Goal: Information Seeking & Learning: Compare options

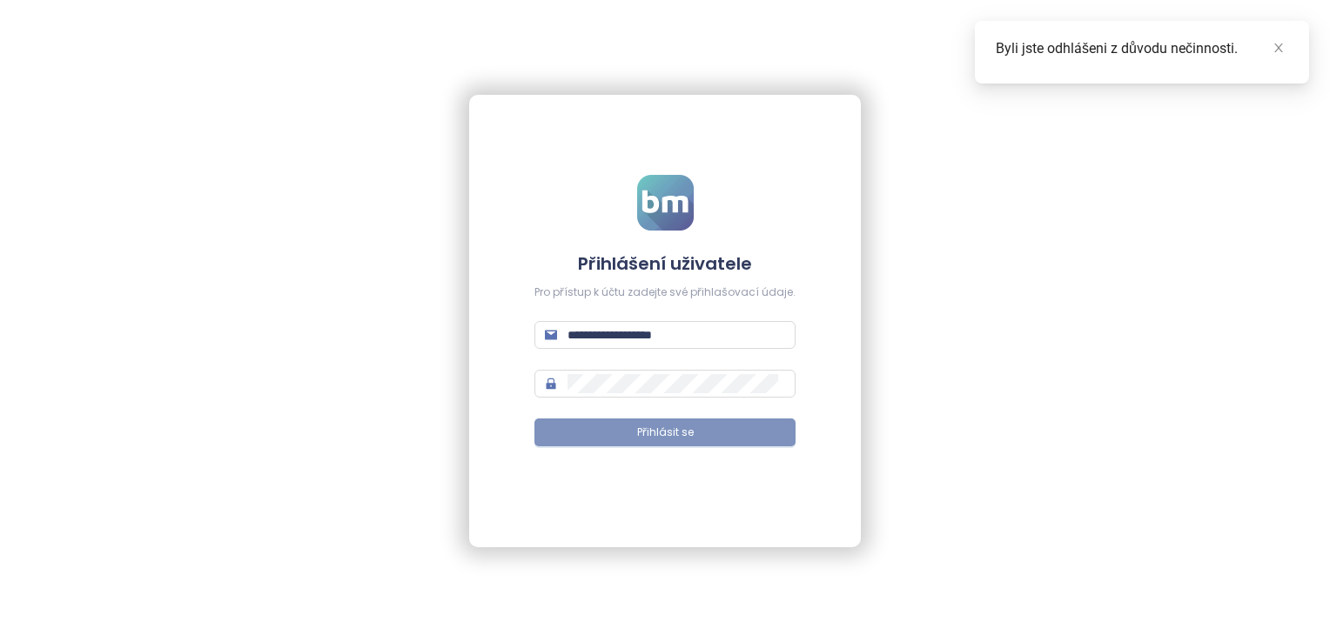
click at [651, 444] on button "Přihlásit se" at bounding box center [664, 433] width 261 height 28
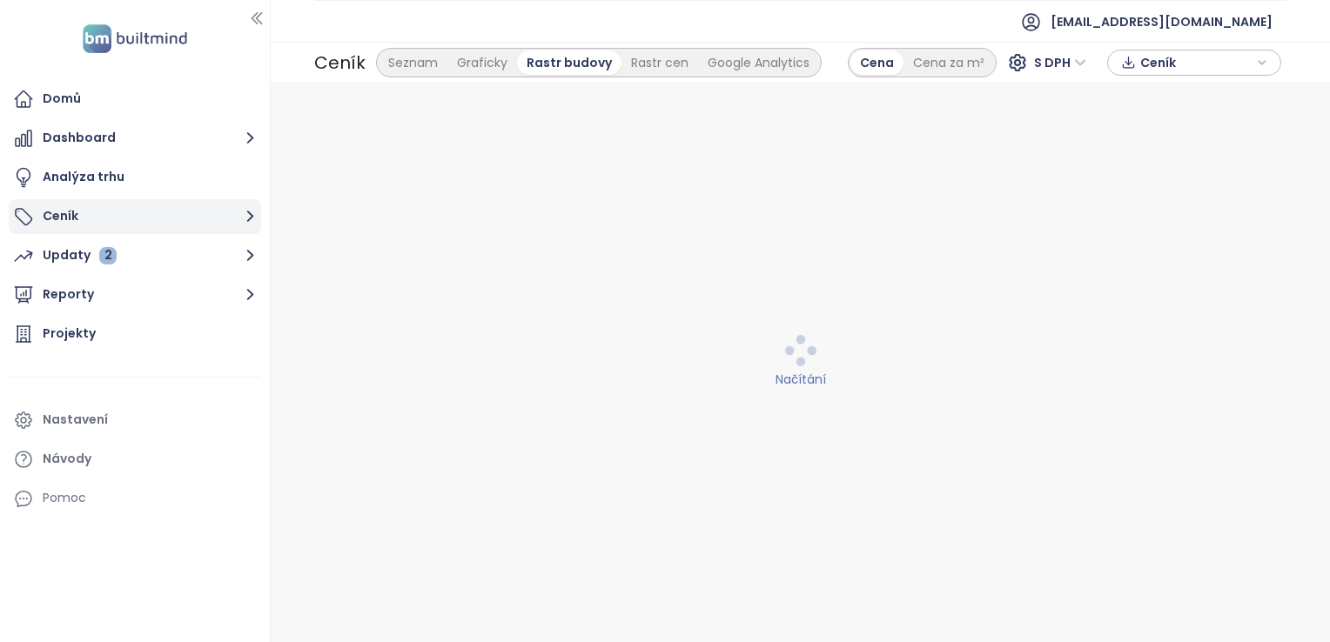
click at [143, 218] on button "Ceník" at bounding box center [135, 216] width 252 height 35
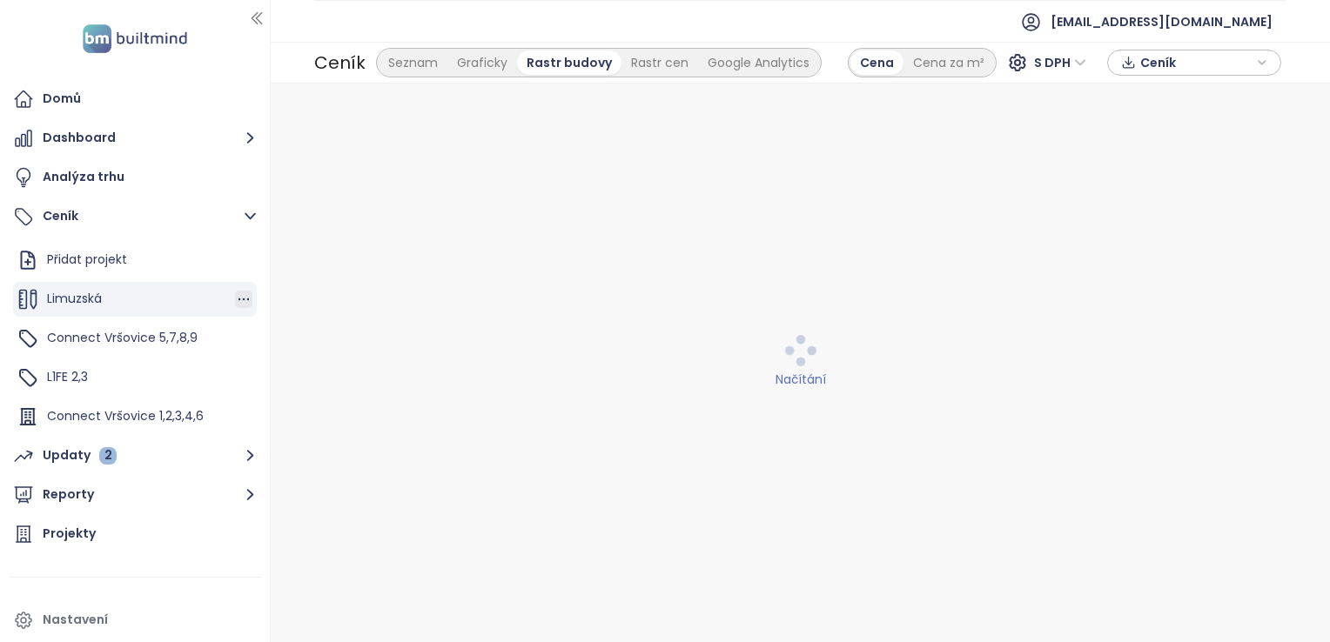
click at [236, 297] on icon "button" at bounding box center [243, 299] width 17 height 17
click at [272, 335] on icon "button" at bounding box center [265, 326] width 17 height 17
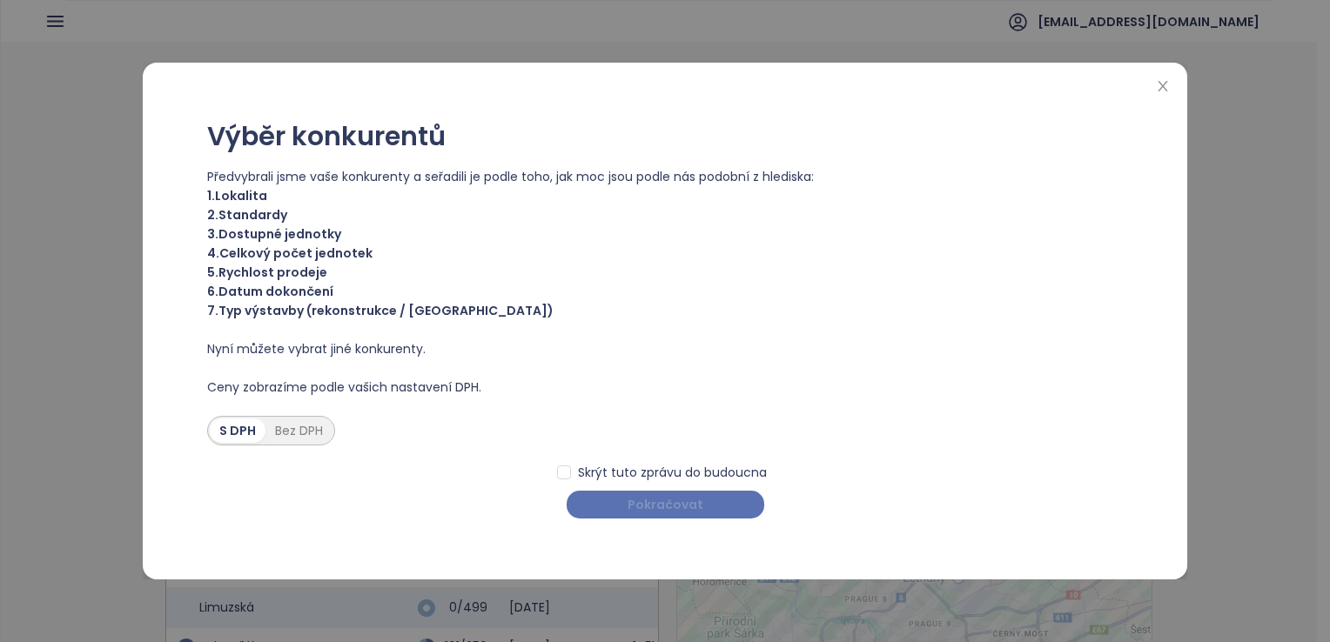
click at [696, 501] on span "Pokračovat" at bounding box center [665, 504] width 76 height 19
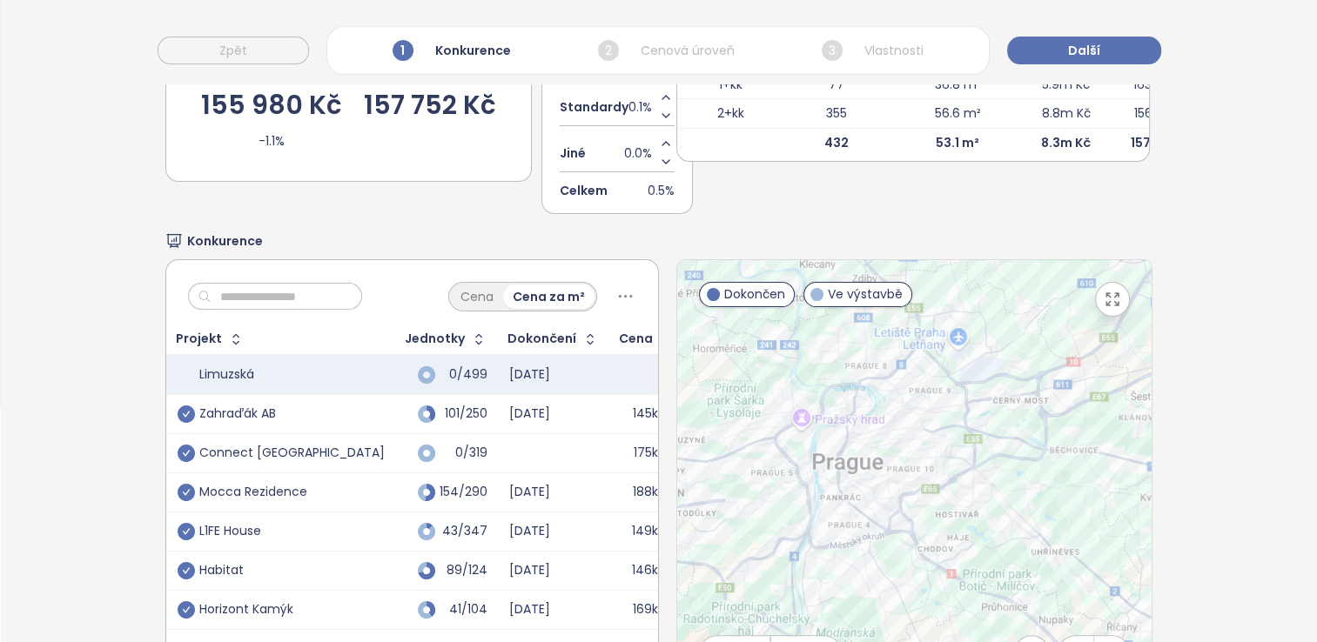
scroll to position [327, 0]
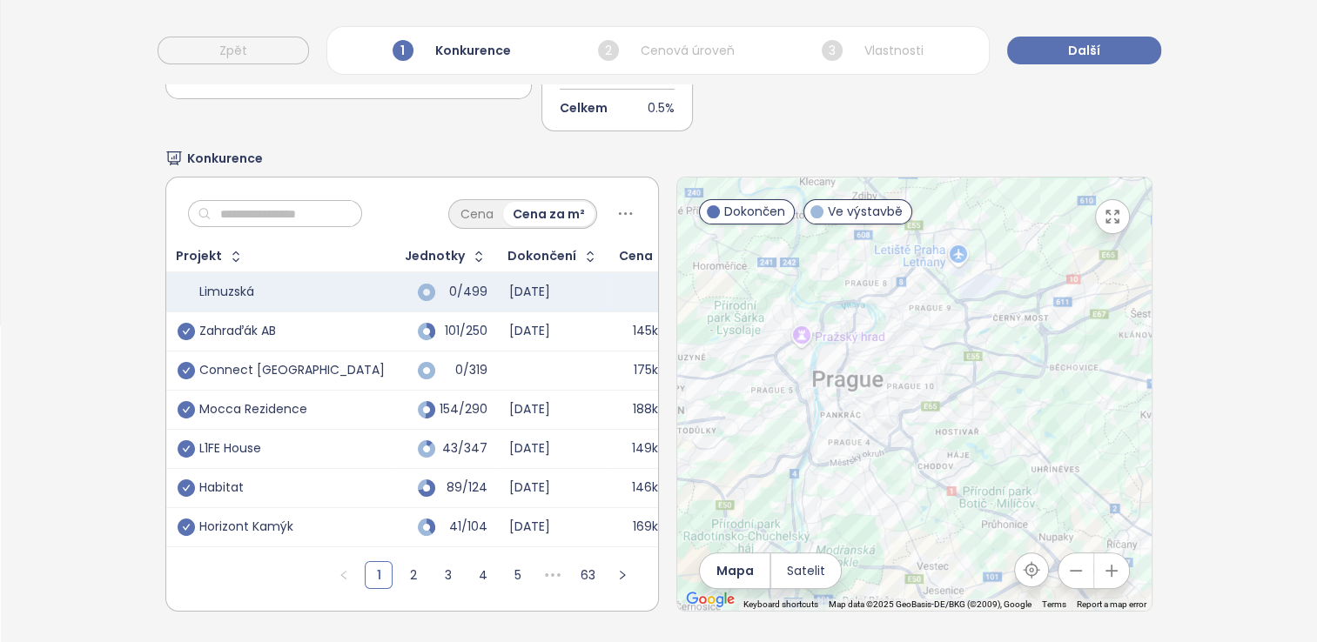
click at [218, 324] on div "Zahraďák AB" at bounding box center [237, 332] width 77 height 16
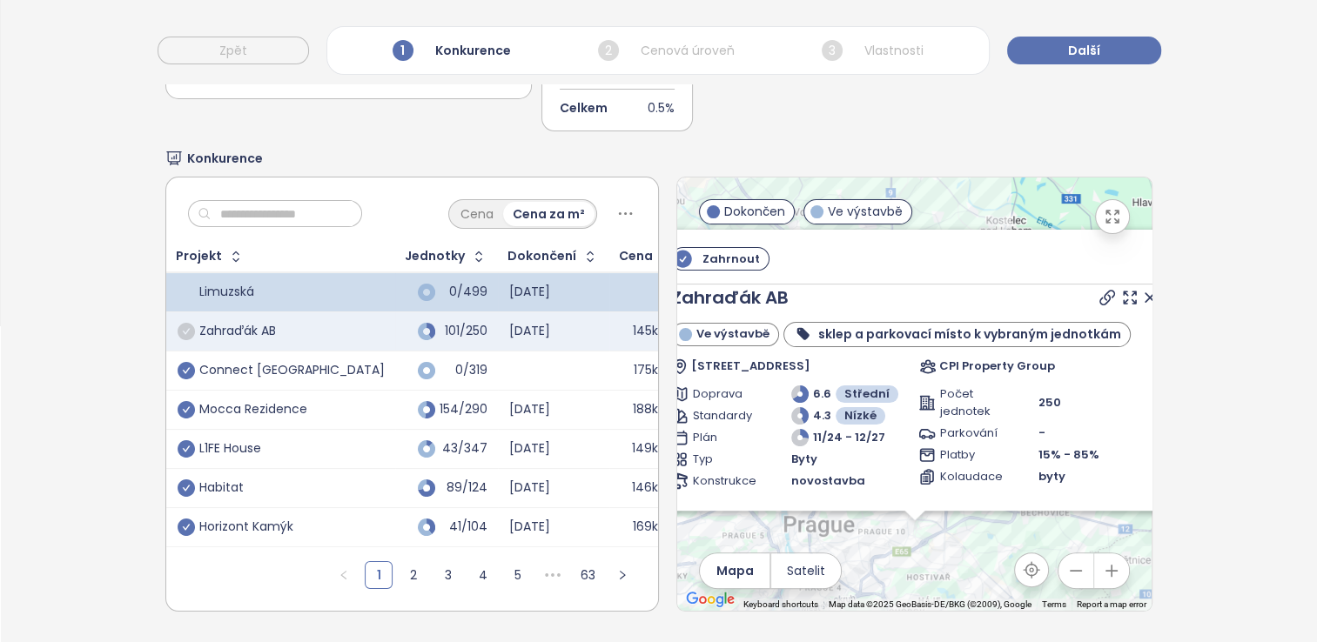
click at [184, 323] on icon "check-circle" at bounding box center [186, 331] width 17 height 17
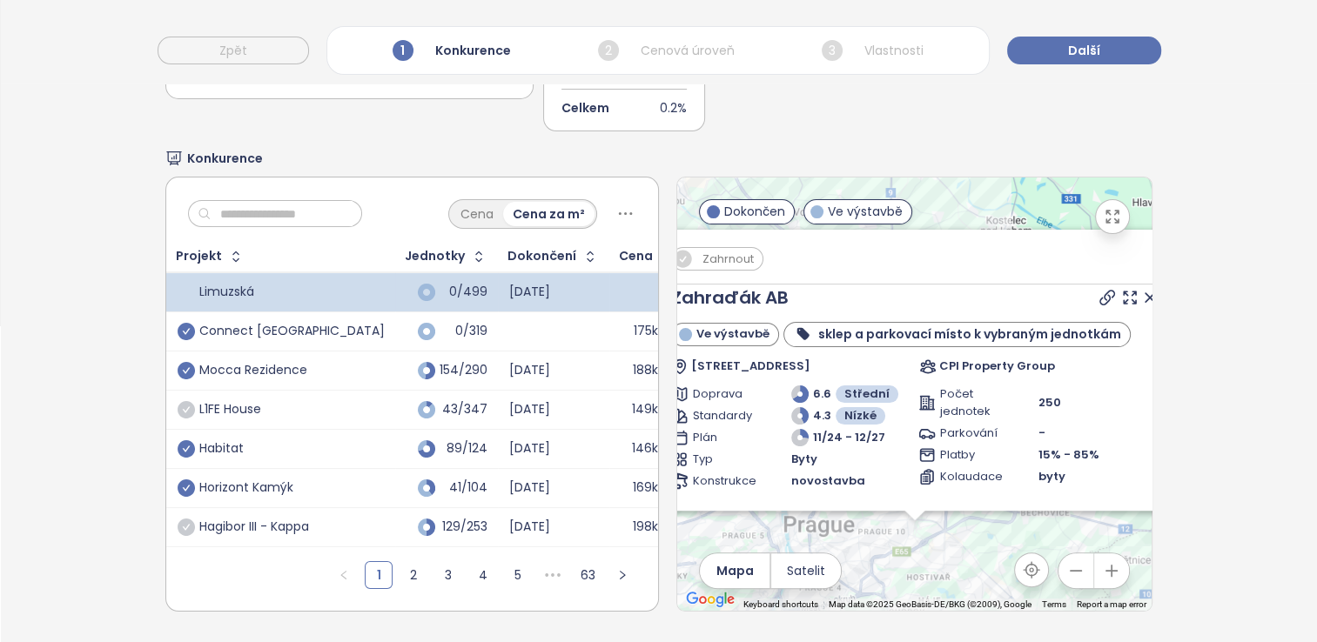
click at [184, 401] on icon "check-circle" at bounding box center [186, 409] width 17 height 17
click at [400, 562] on link "2" at bounding box center [413, 575] width 26 height 26
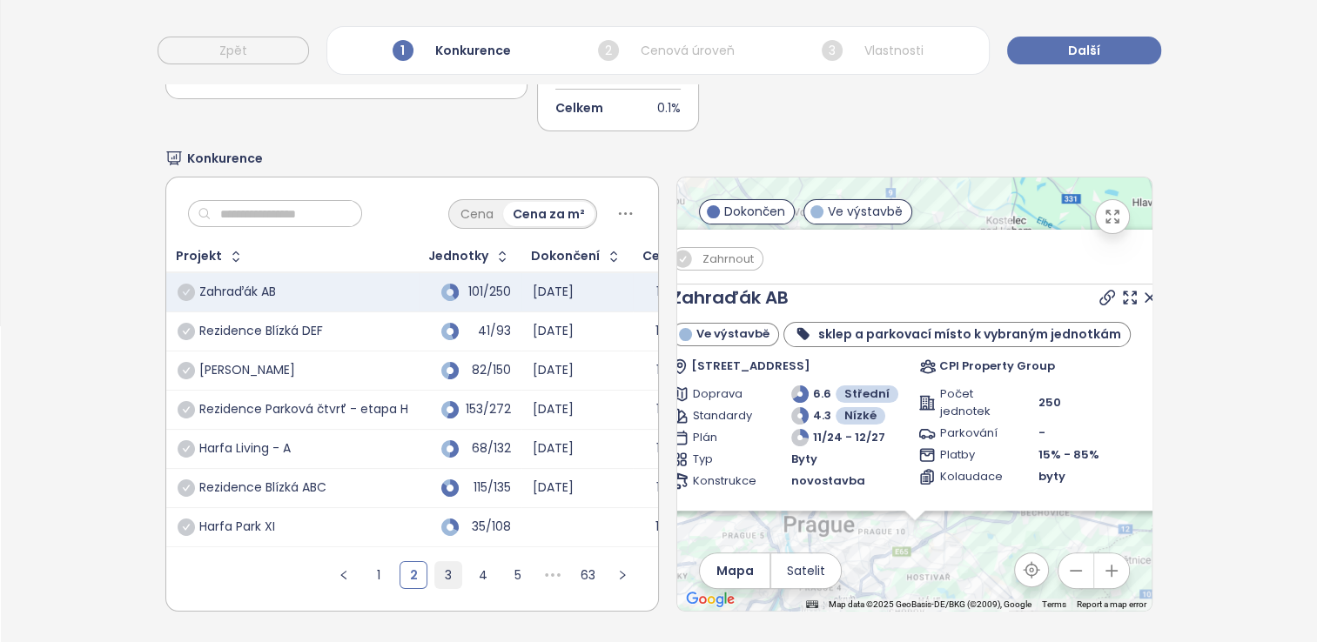
click at [435, 563] on link "3" at bounding box center [448, 575] width 26 height 26
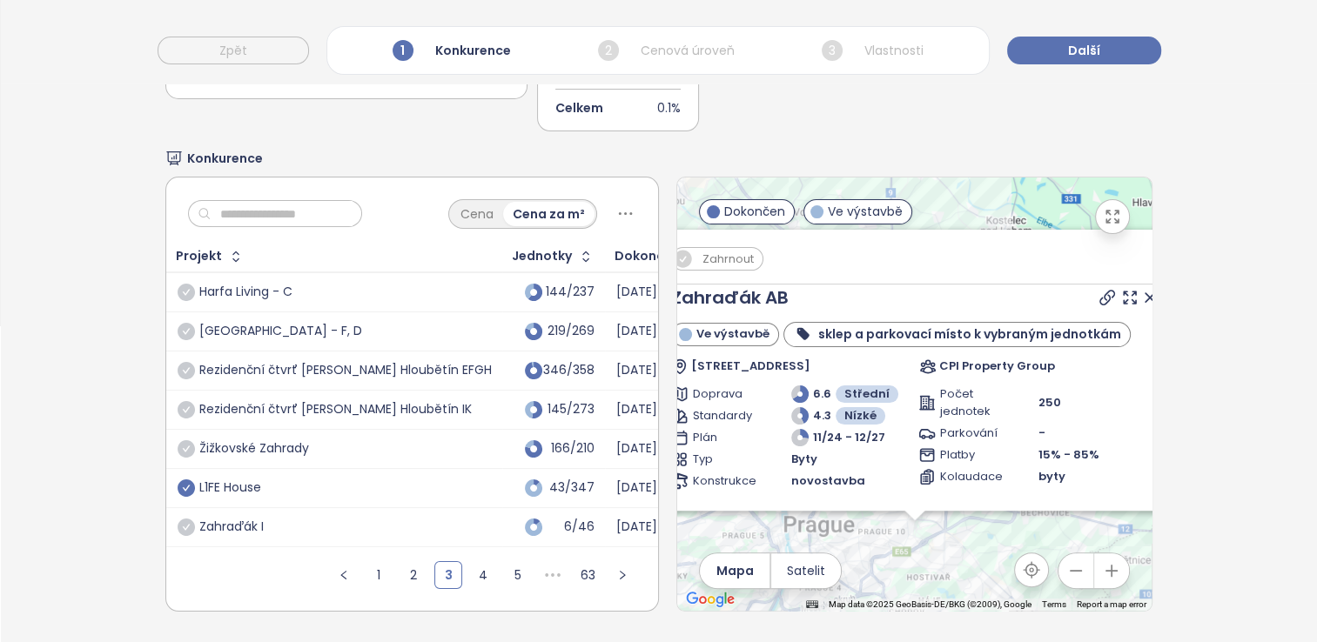
click at [179, 479] on icon "check-circle" at bounding box center [186, 487] width 17 height 17
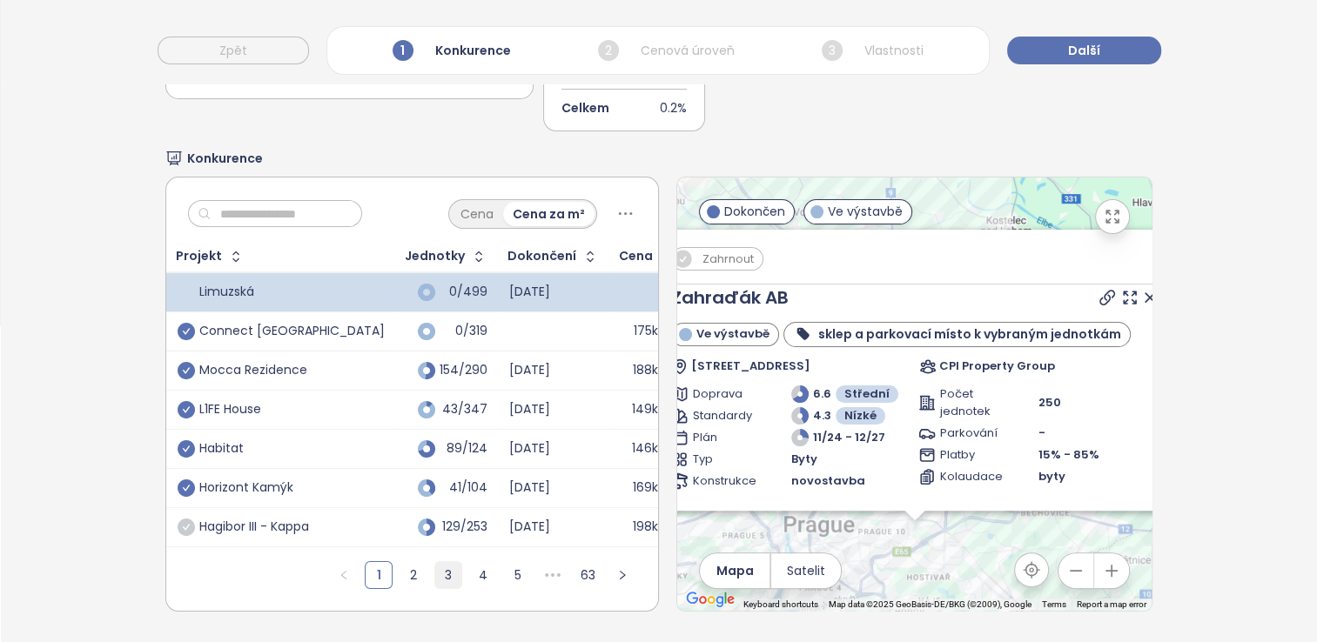
click at [438, 562] on link "3" at bounding box center [448, 575] width 26 height 26
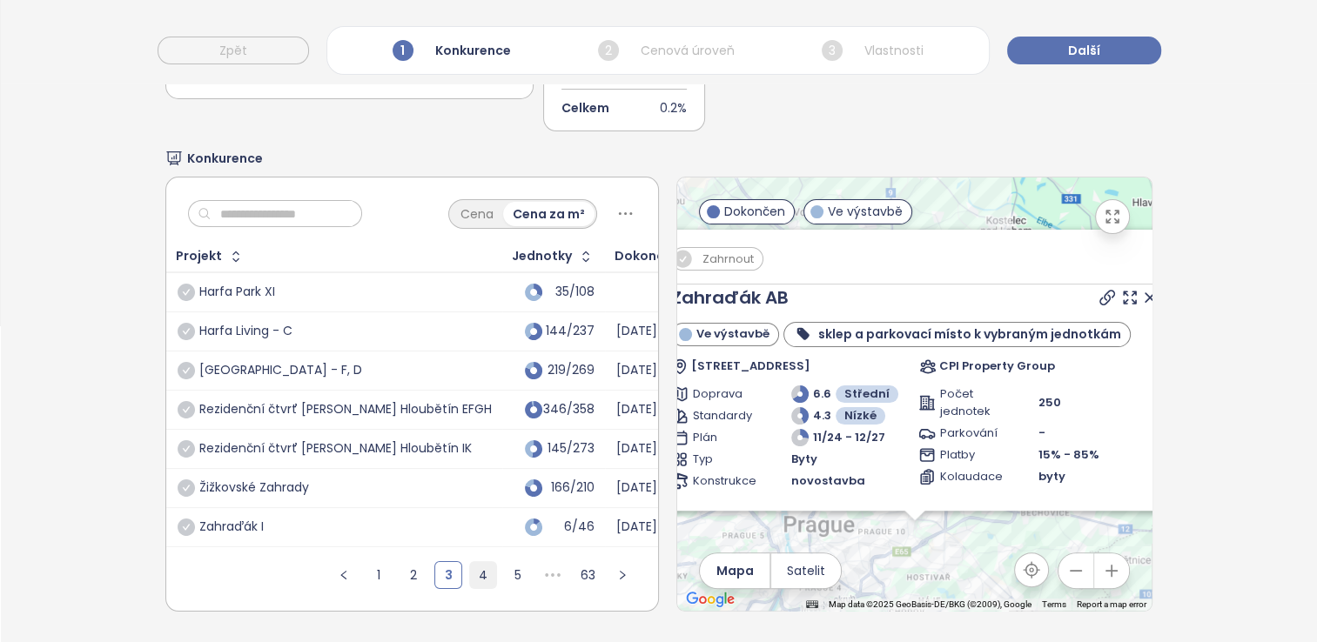
click at [470, 566] on link "4" at bounding box center [483, 575] width 26 height 26
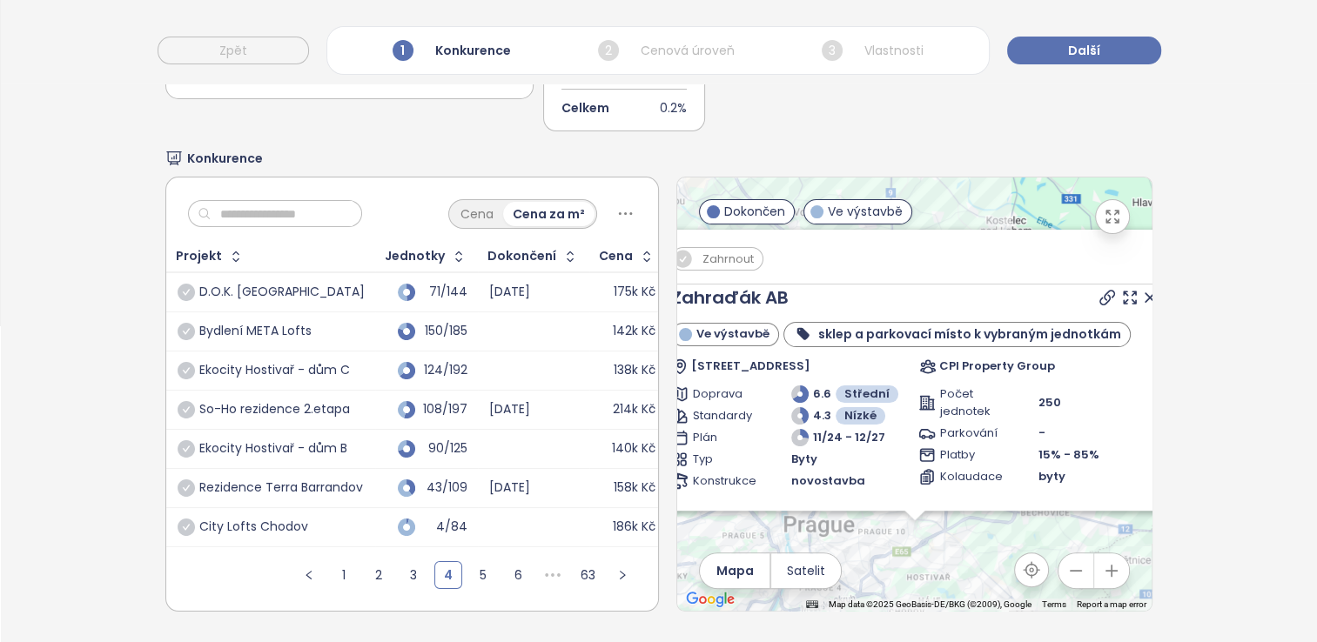
click at [312, 363] on div "Ekocity Hostivař - dům C" at bounding box center [274, 371] width 151 height 16
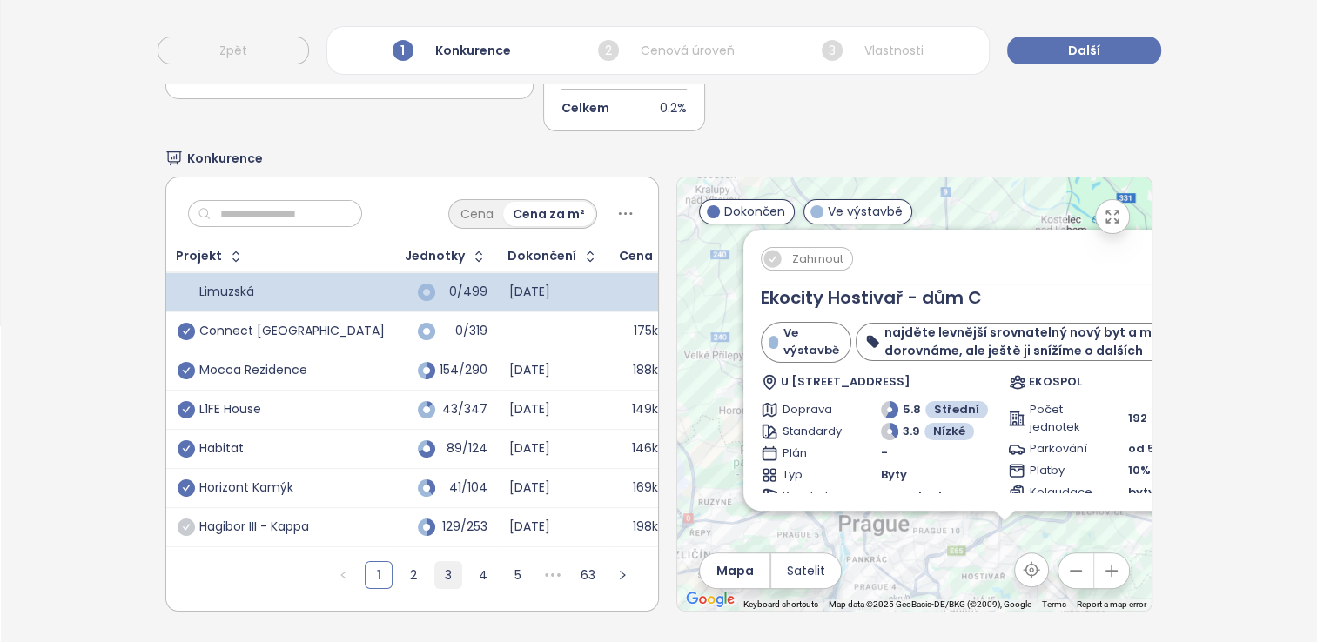
click at [435, 568] on link "3" at bounding box center [448, 575] width 26 height 26
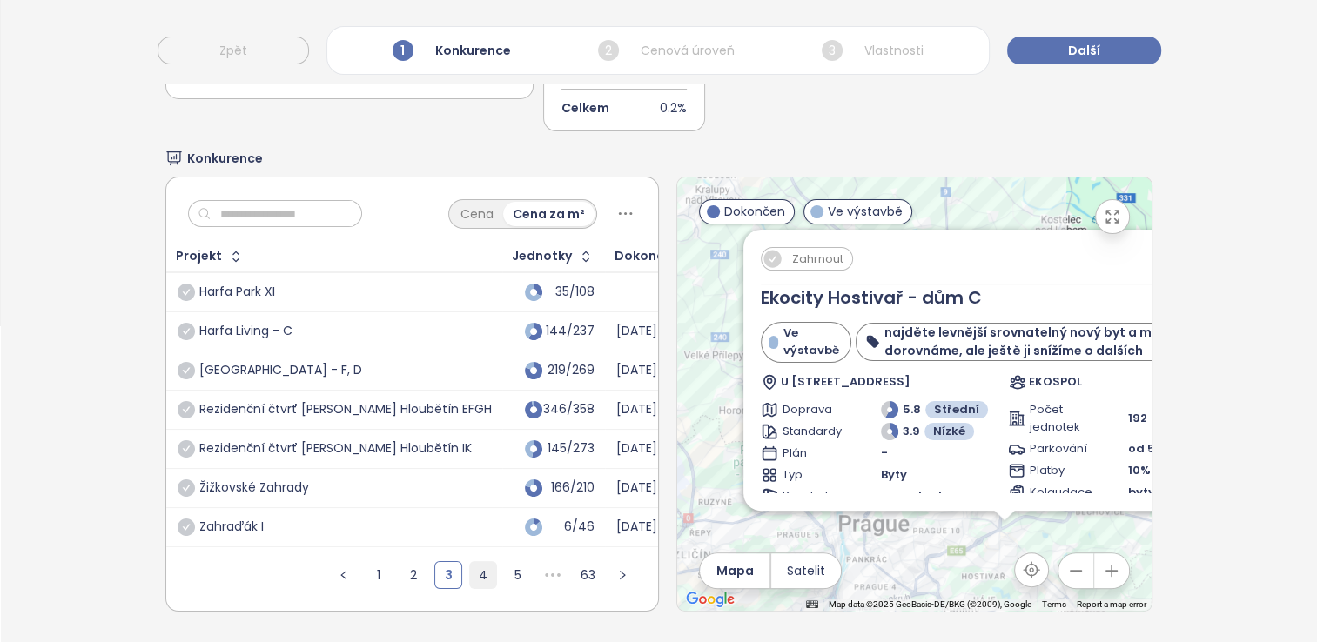
click at [470, 570] on link "4" at bounding box center [483, 575] width 26 height 26
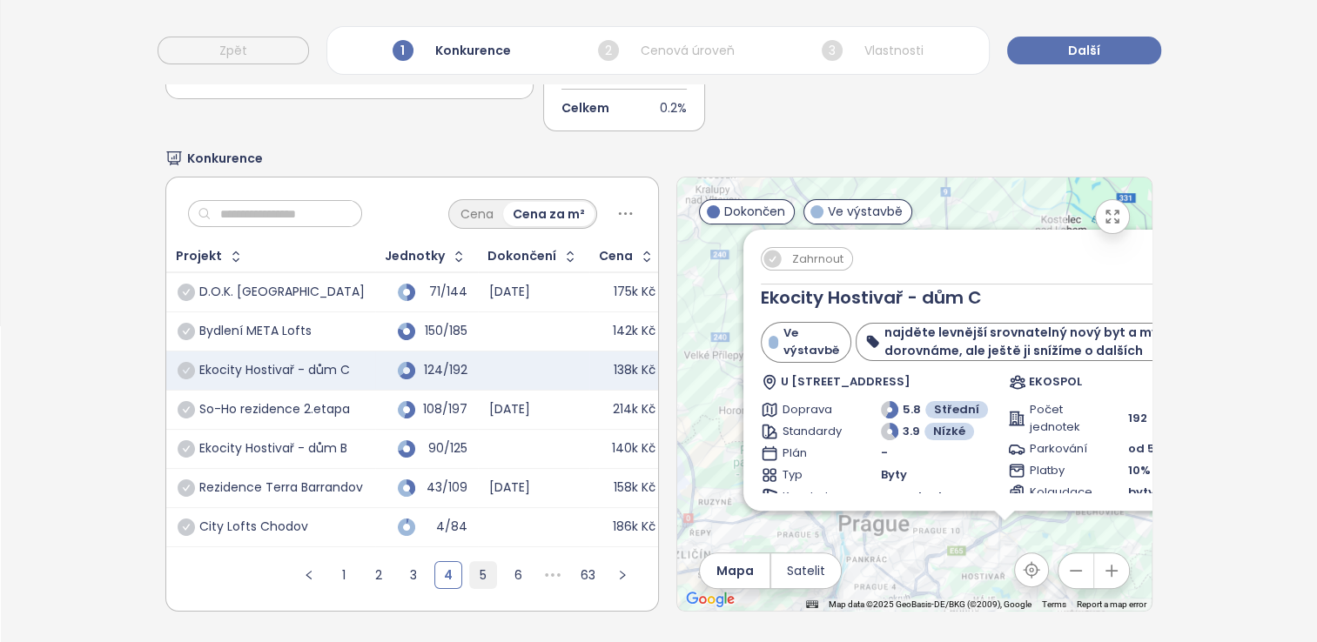
click at [470, 569] on link "5" at bounding box center [483, 575] width 26 height 26
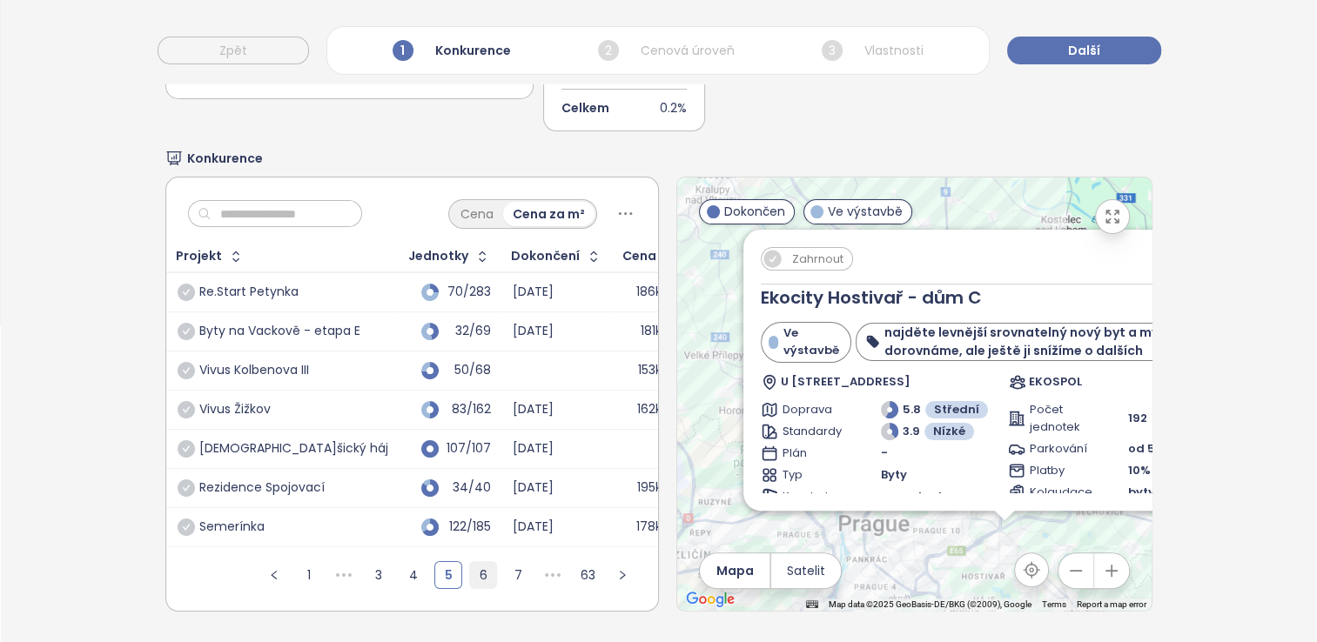
click at [470, 569] on link "6" at bounding box center [483, 575] width 26 height 26
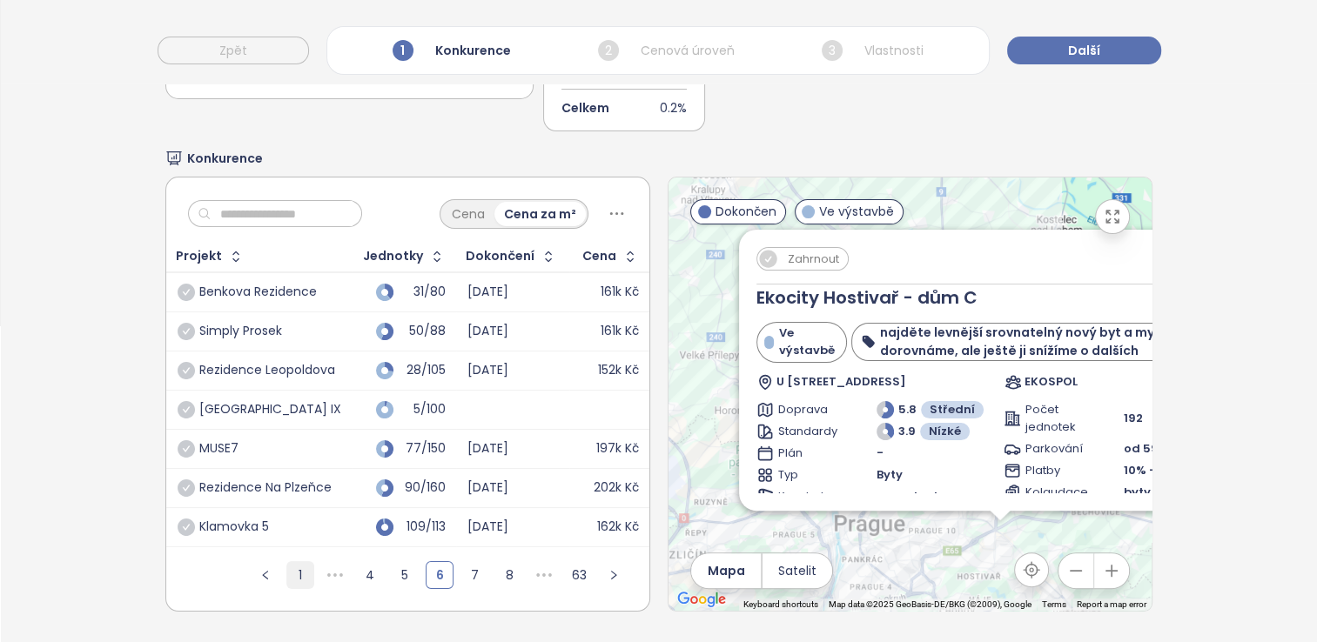
click at [294, 562] on link "1" at bounding box center [300, 575] width 26 height 26
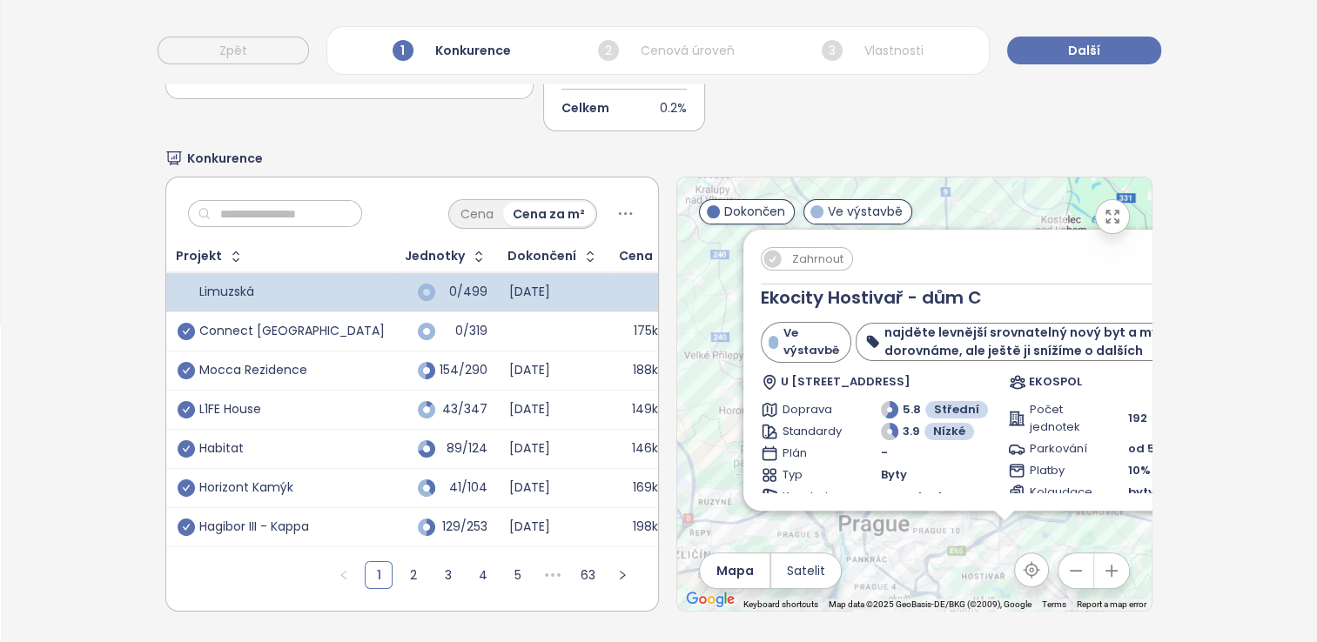
click at [180, 519] on icon "check-circle" at bounding box center [186, 527] width 17 height 17
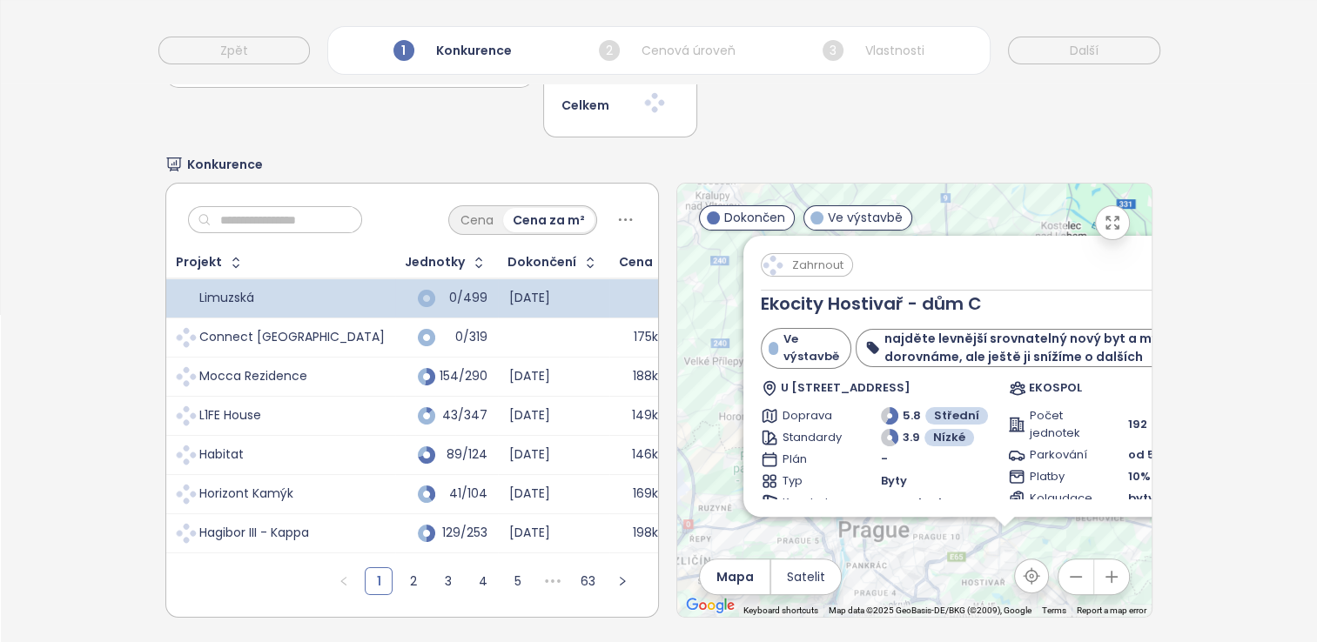
click at [180, 513] on td "Hagibor III - Kappa" at bounding box center [280, 532] width 229 height 39
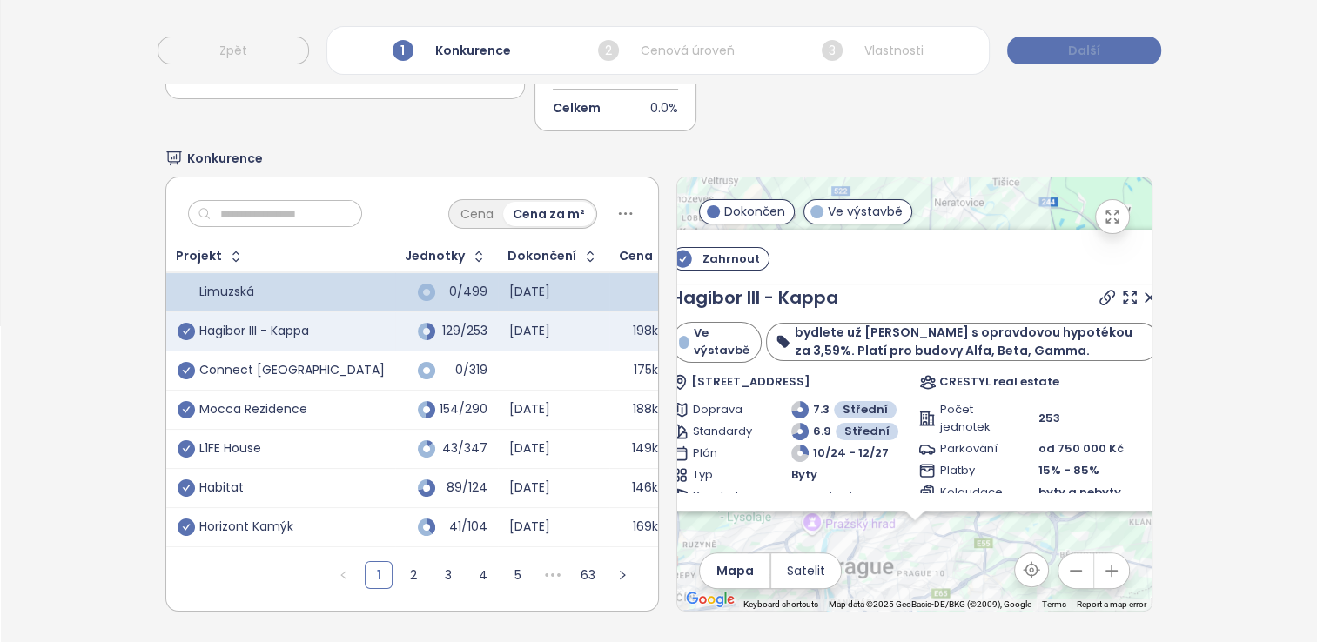
click at [1048, 52] on button "Další" at bounding box center [1084, 51] width 154 height 28
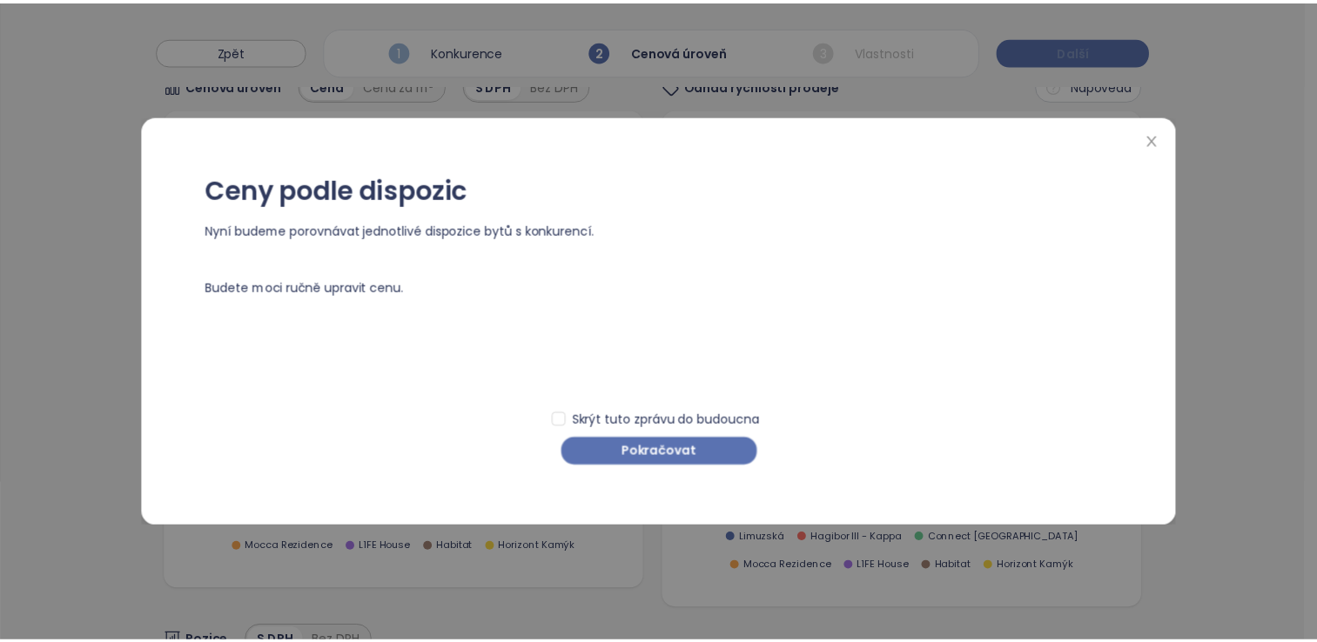
scroll to position [0, 0]
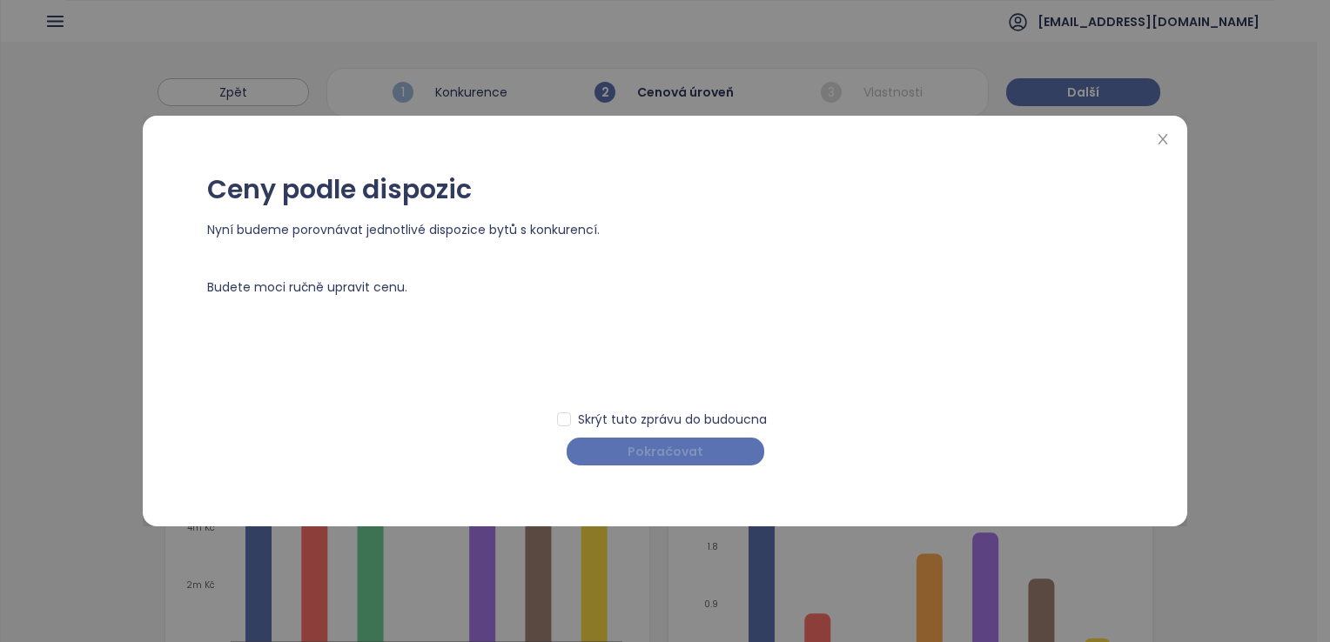
click at [661, 453] on span "Pokračovat" at bounding box center [665, 451] width 76 height 19
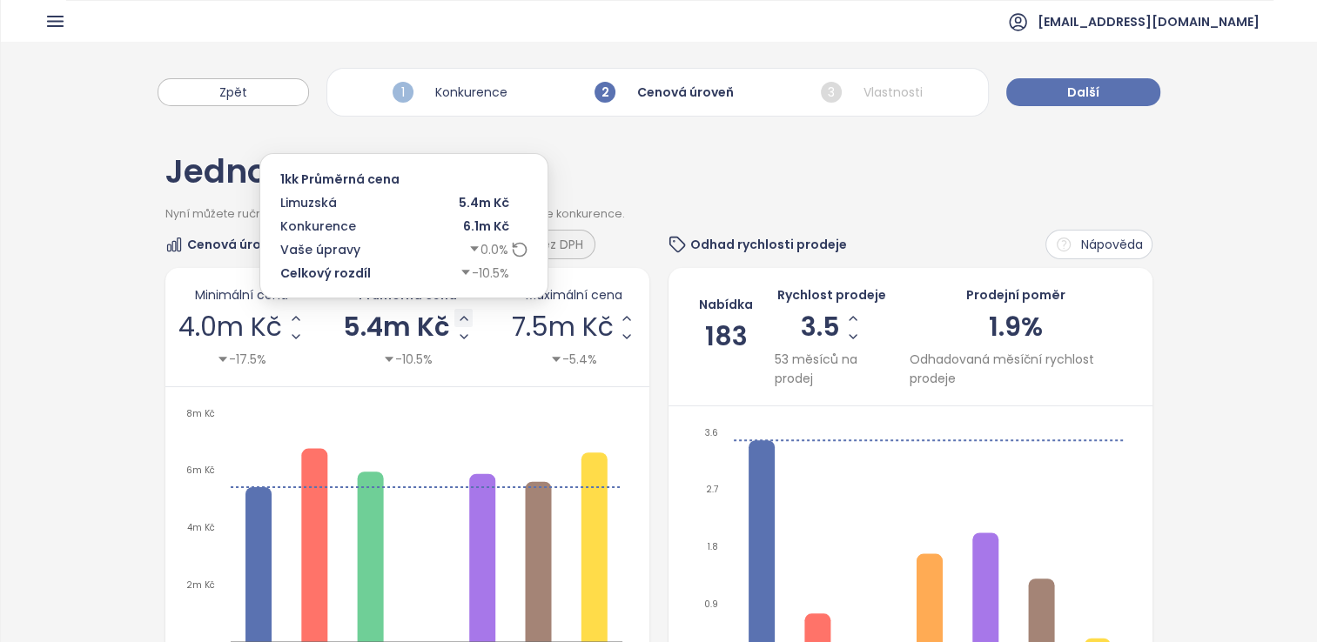
click at [460, 317] on icon "Increase AVG Price" at bounding box center [463, 318] width 7 height 3
click at [412, 330] on span "5.7m Kč" at bounding box center [396, 327] width 104 height 26
drag, startPoint x: 430, startPoint y: 329, endPoint x: 325, endPoint y: 312, distance: 105.9
click at [325, 312] on div "Minimální cena 4.2m Kč -13.3% Průměrná cena ******* -6.0% Maximální cena 7.9m K…" at bounding box center [407, 327] width 458 height 84
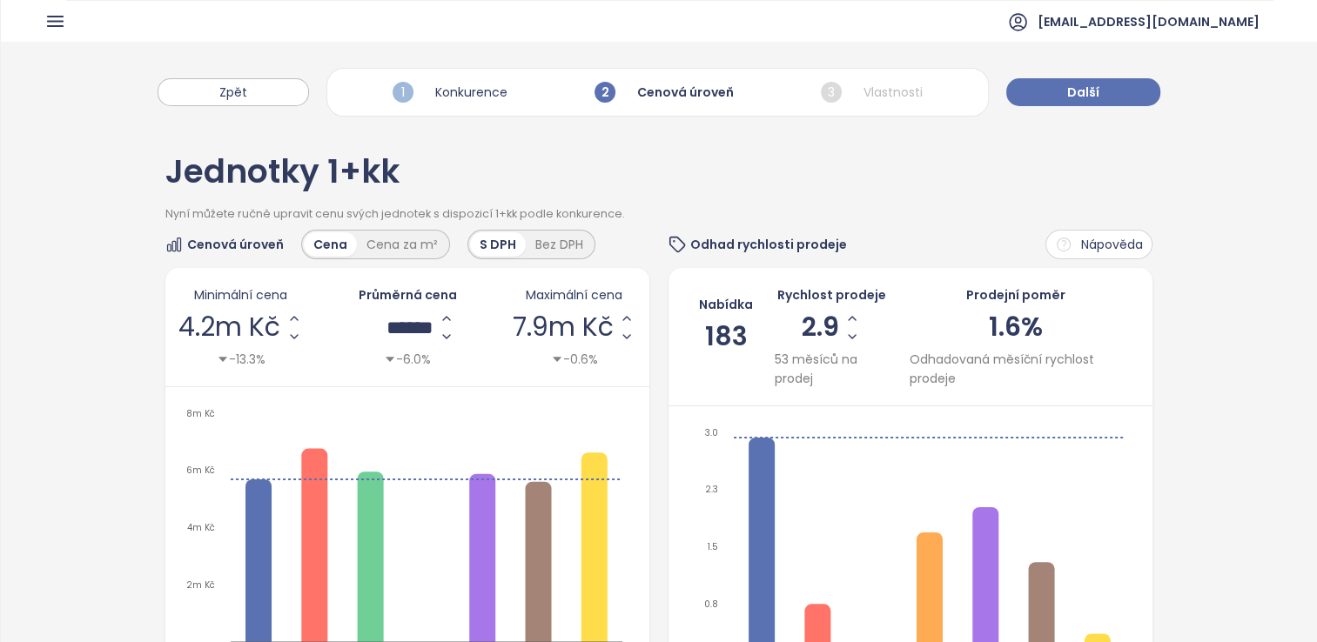
type input "*******"
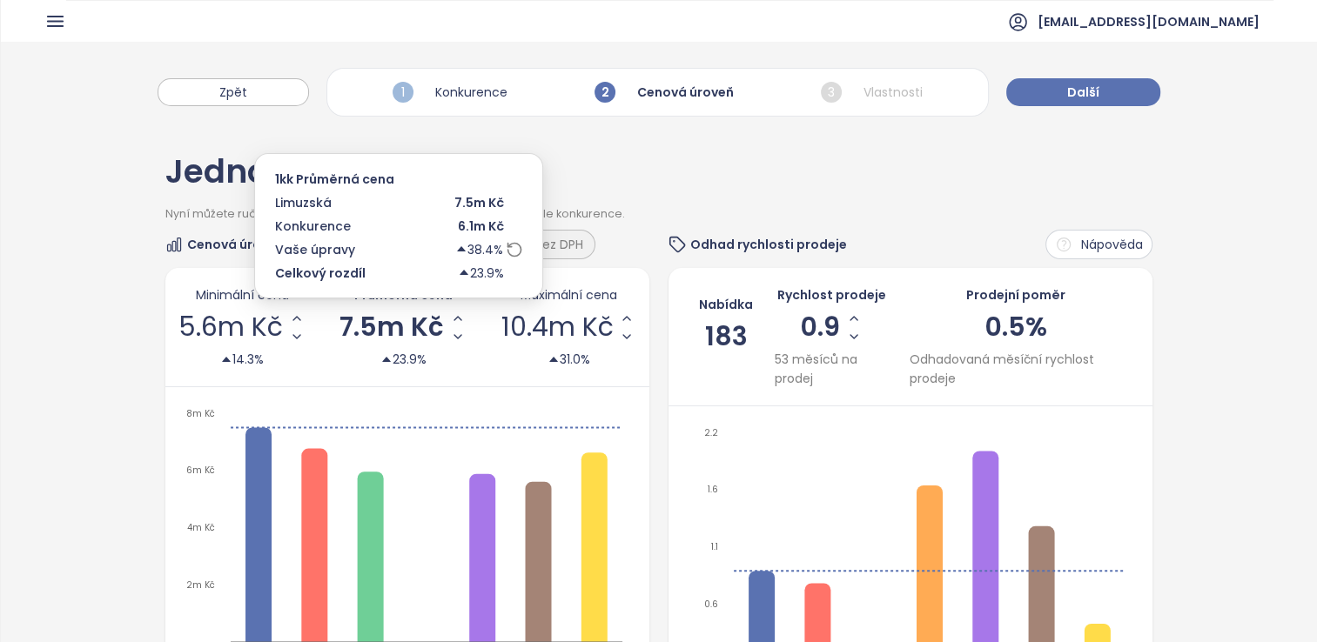
click at [380, 332] on span "7.5m Kč" at bounding box center [391, 327] width 104 height 26
drag, startPoint x: 430, startPoint y: 325, endPoint x: 308, endPoint y: 322, distance: 121.9
click at [308, 322] on div "Minimální cena 5.6m Kč 14.3% Průměrná cena ******* 23.9% Maximální cena 10.4m K…" at bounding box center [407, 327] width 458 height 84
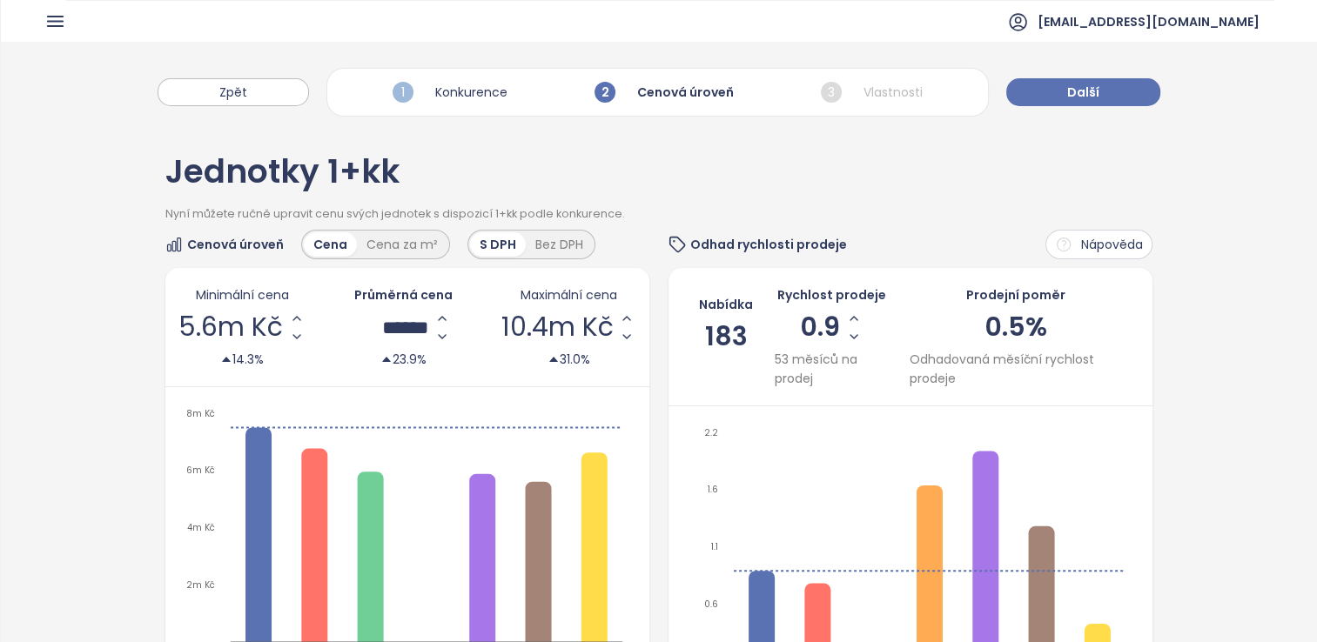
type input "*******"
click at [376, 385] on div "Minimální cena 5.6m Kč 14.3% Průměrná cena ******* 23.9% Maximální cena 10.4m K…" at bounding box center [407, 327] width 484 height 119
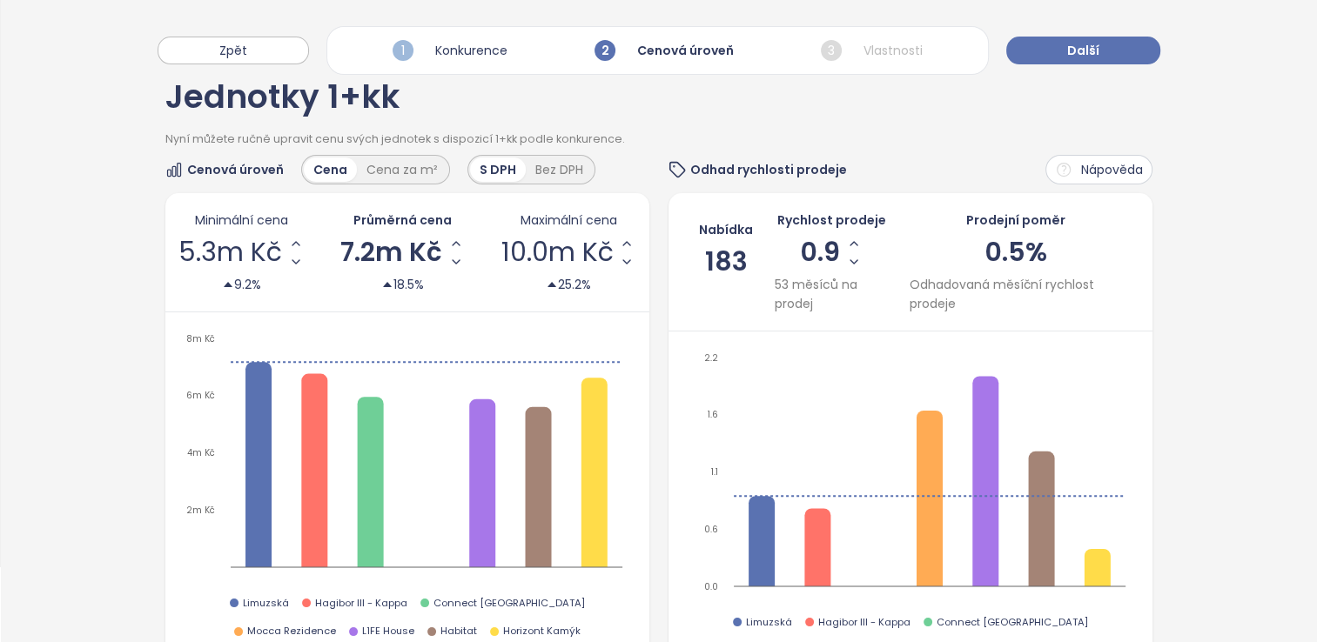
scroll to position [78, 0]
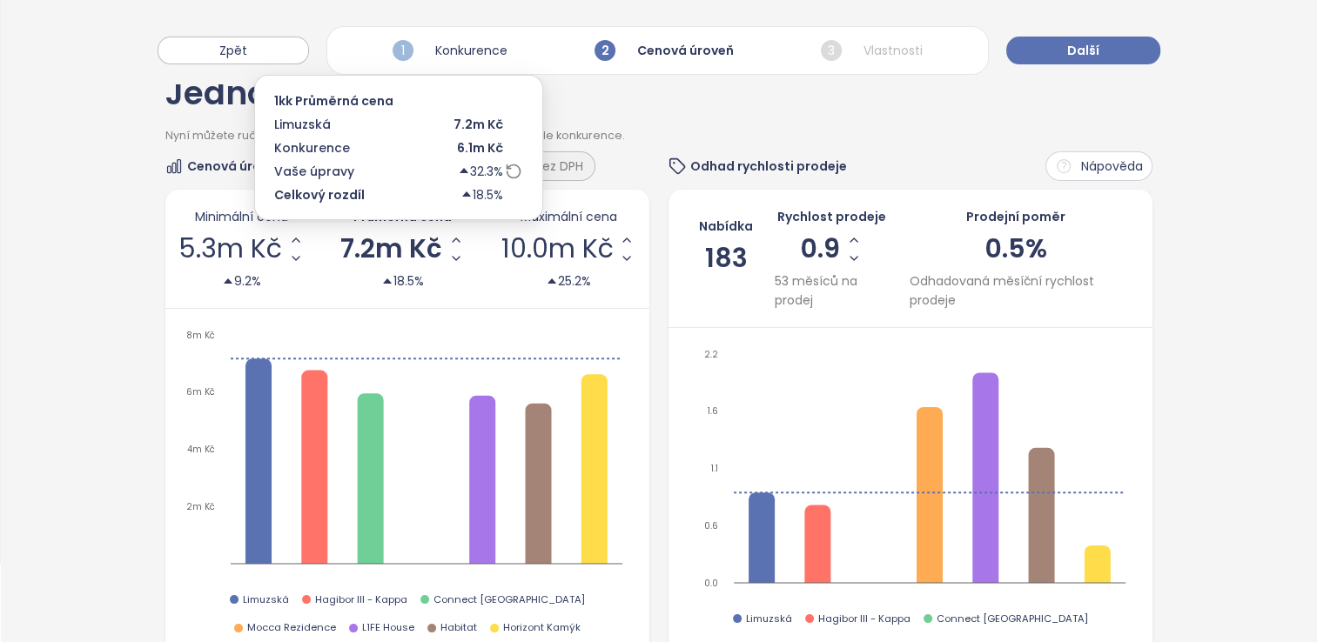
click at [378, 249] on span "7.2m Kč" at bounding box center [391, 249] width 102 height 26
drag, startPoint x: 360, startPoint y: 240, endPoint x: 462, endPoint y: 241, distance: 101.8
click at [462, 241] on div "Minimální cena 5.3m Kč 9.2% Průměrná cena ******* 18.5% Maximální cena 10.0m Kč…" at bounding box center [407, 249] width 458 height 84
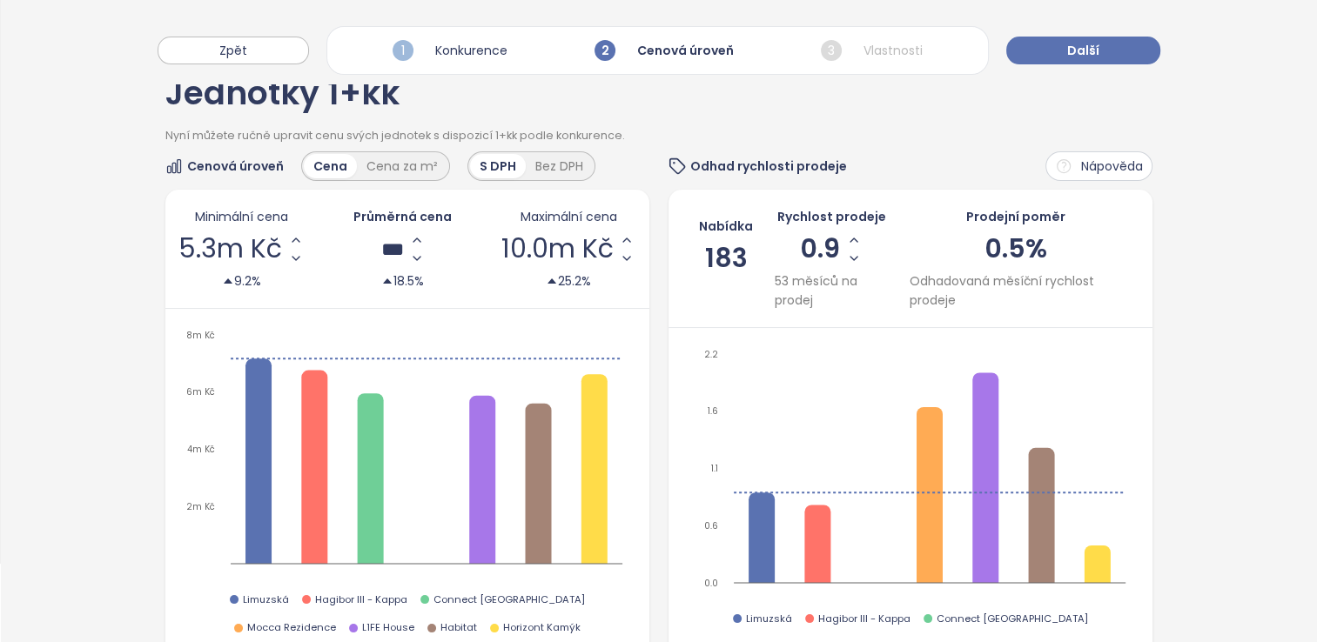
scroll to position [0, 0]
type input "*******"
click at [425, 339] on icon "2m Kč 4m Kč 6m Kč 8m Kč" at bounding box center [404, 453] width 453 height 255
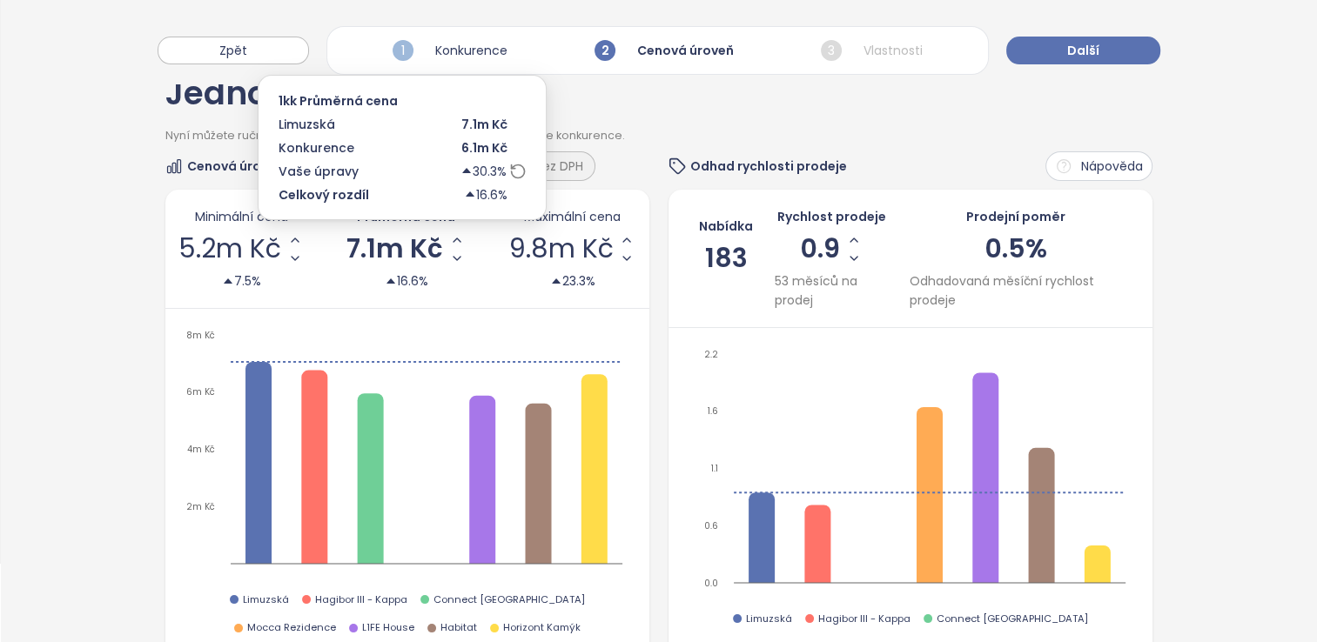
click at [415, 255] on span "7.1m Kč" at bounding box center [394, 249] width 97 height 26
drag, startPoint x: 433, startPoint y: 248, endPoint x: 352, endPoint y: 241, distance: 82.1
click at [377, 241] on input "*******" at bounding box center [395, 249] width 37 height 22
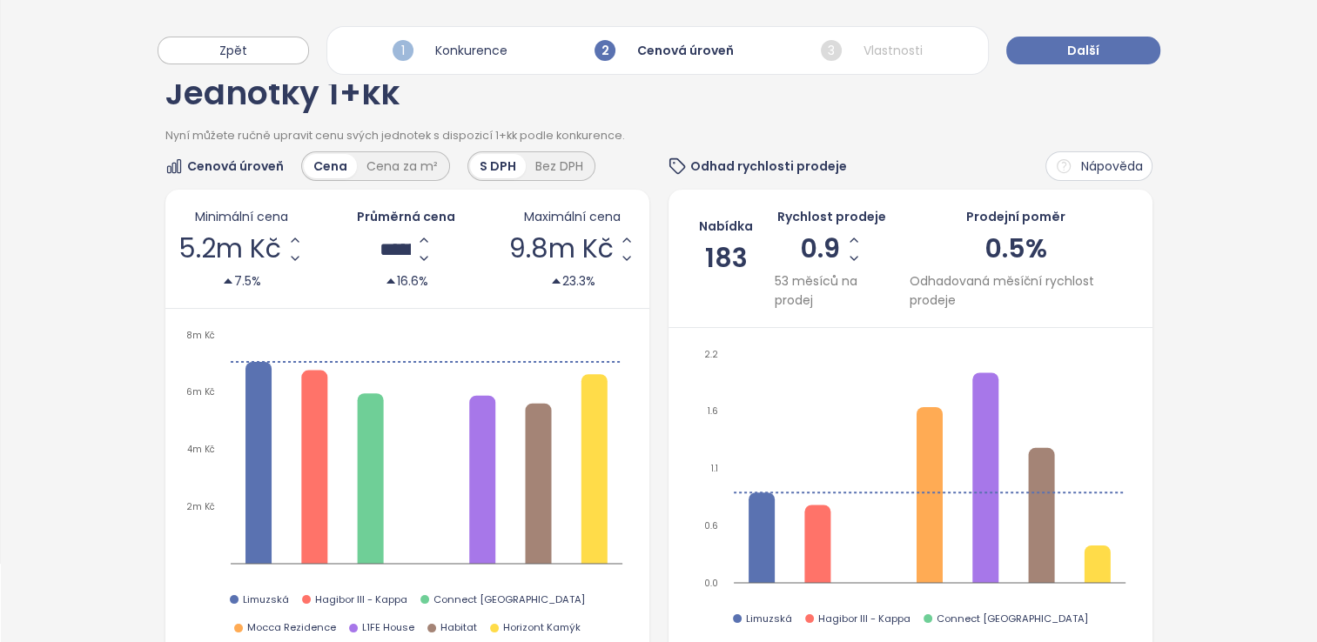
type input "*******"
click at [358, 312] on div "Minimální cena 5.2m Kč 7.5% Průměrná cena ******* 16.6% Maximální cena 9.8m Kč …" at bounding box center [407, 430] width 484 height 481
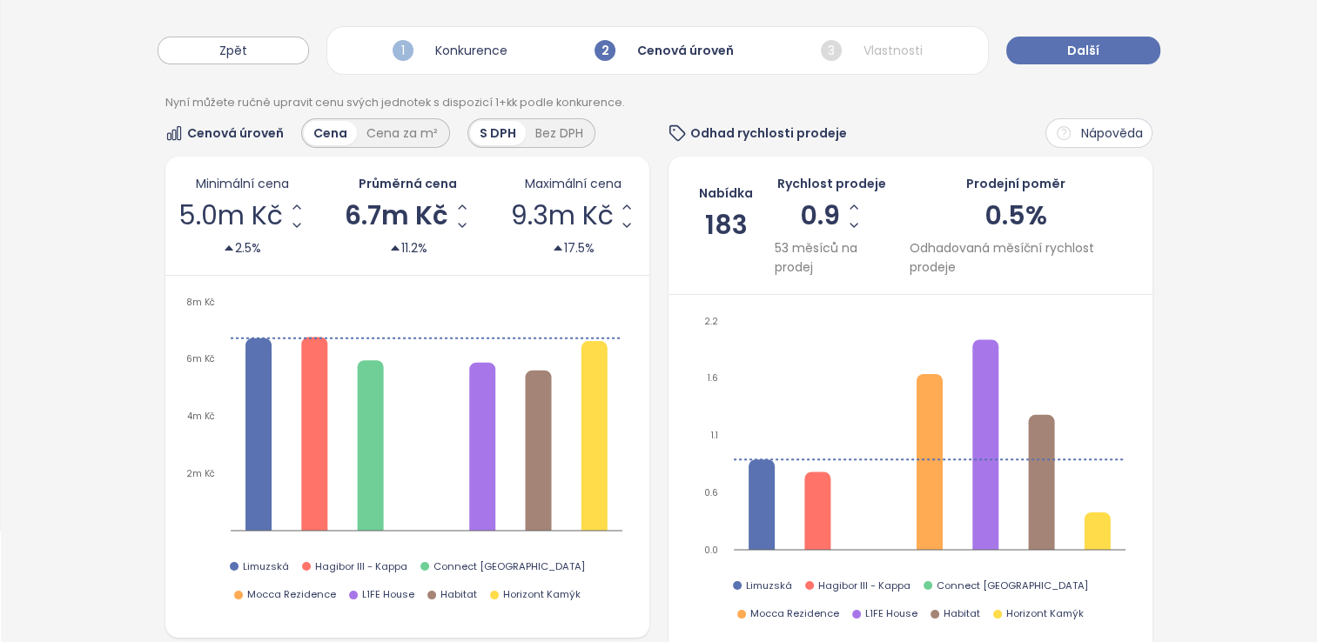
scroll to position [106, 0]
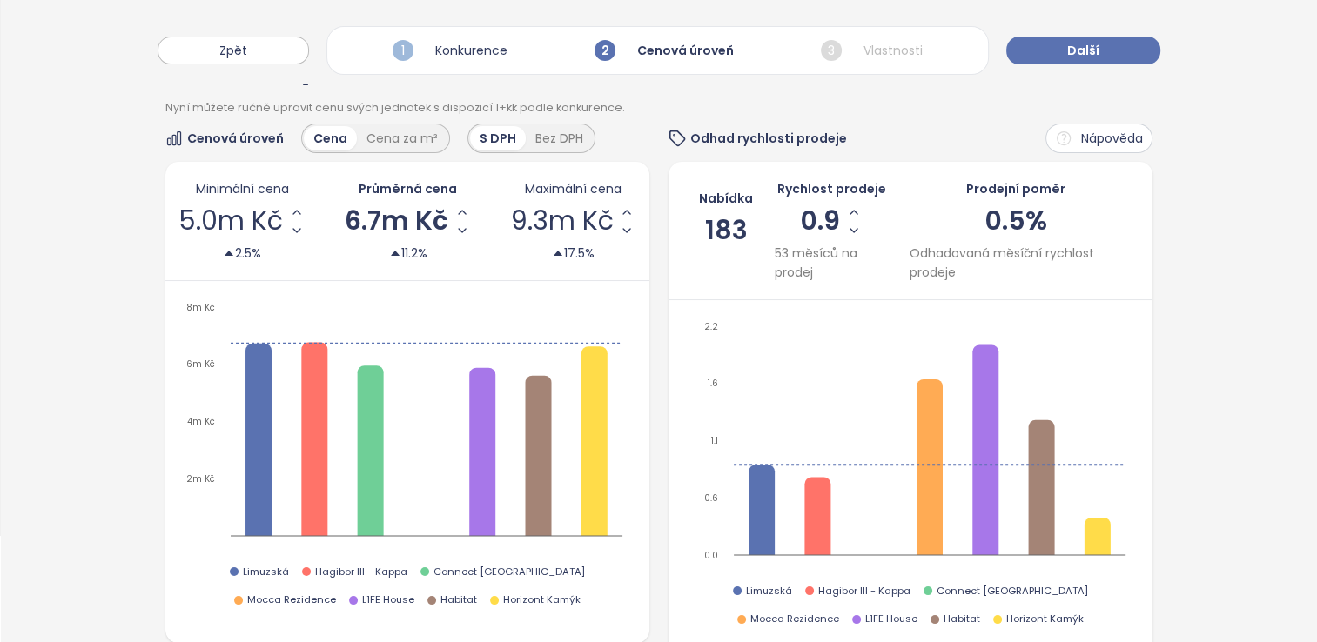
click at [374, 219] on span "6.7m Kč" at bounding box center [397, 221] width 104 height 26
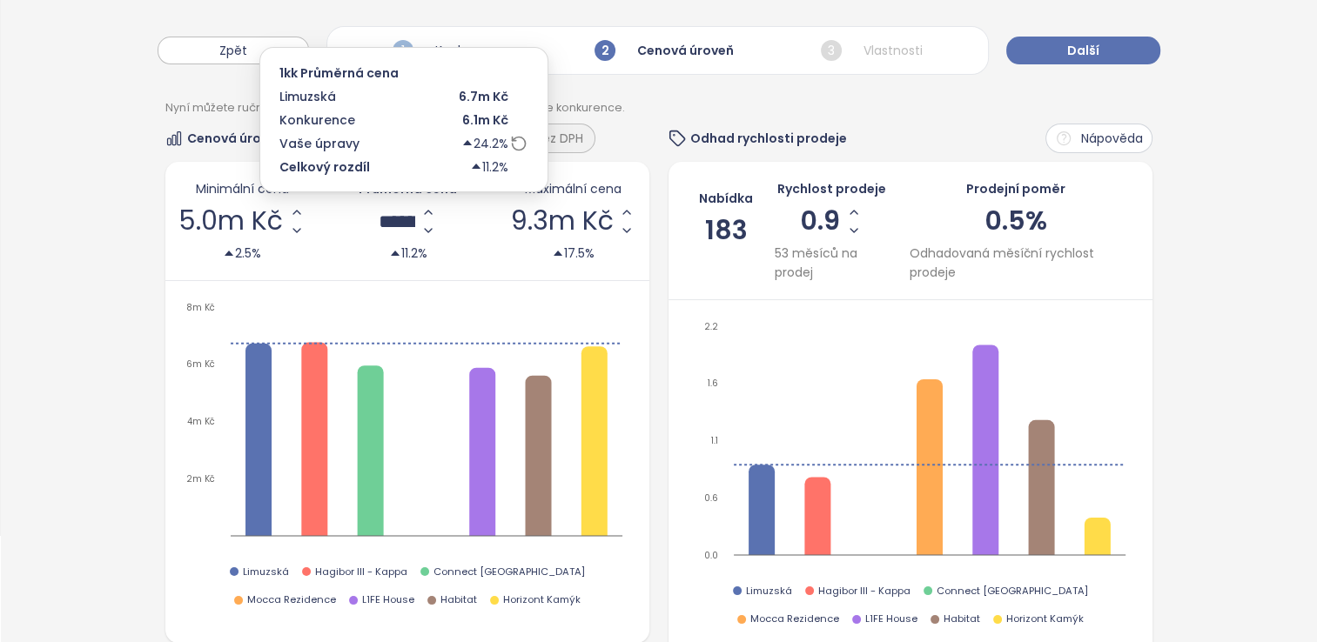
drag, startPoint x: 432, startPoint y: 214, endPoint x: 334, endPoint y: 207, distance: 98.6
click at [334, 207] on div "Minimální cena 5.0m Kč 2.5% Průměrná cena ******* 11.2% Maximální cena 9.3m Kč …" at bounding box center [407, 221] width 458 height 84
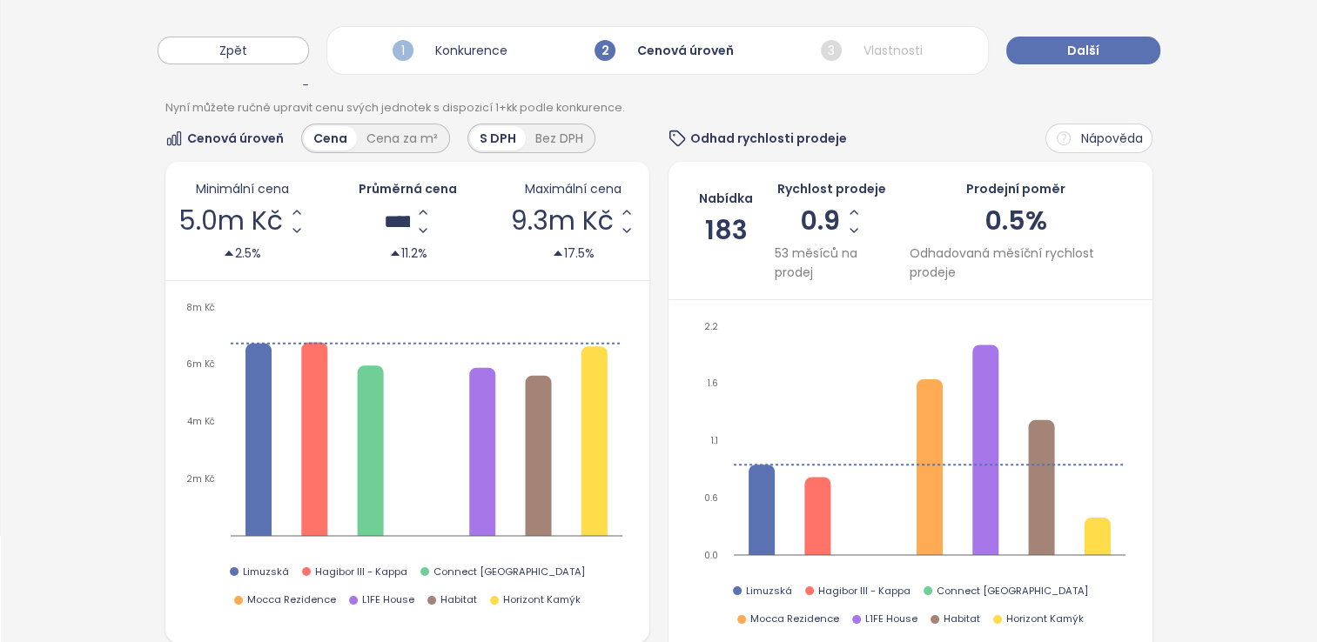
type input "*******"
click at [345, 275] on div "Minimální cena 5.0m Kč 2.5% Průměrná cena ******* 11.2% Maximální cena 9.3m Kč …" at bounding box center [407, 221] width 484 height 119
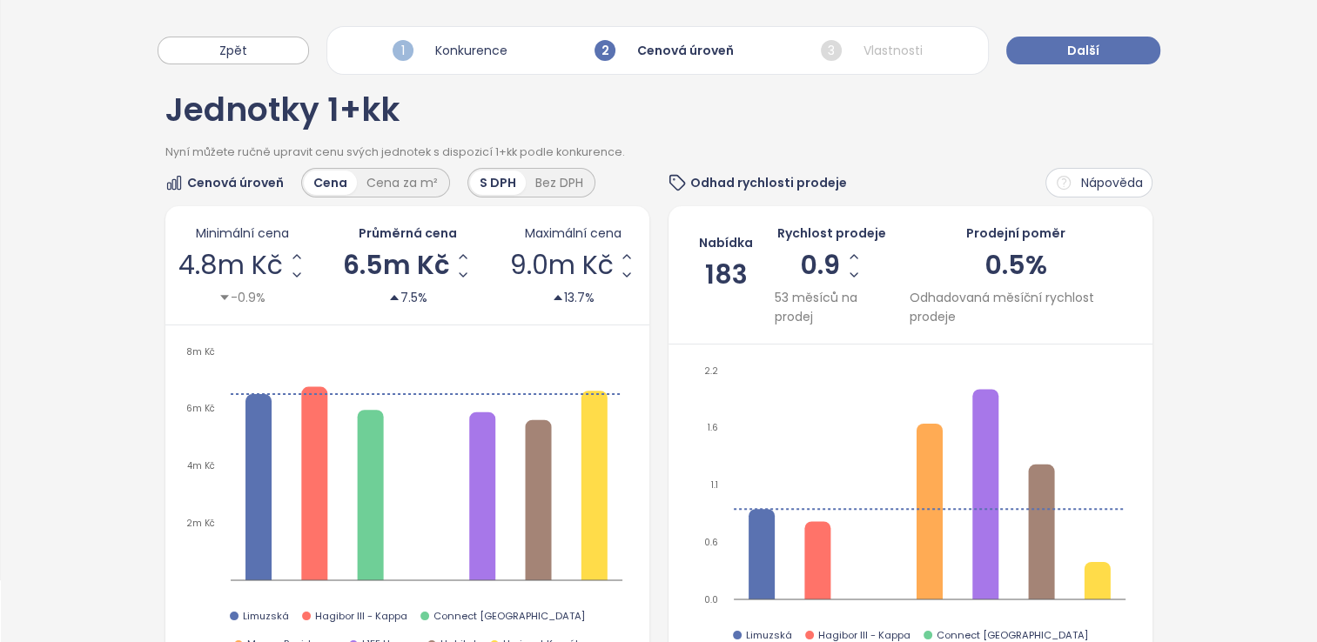
scroll to position [0, 0]
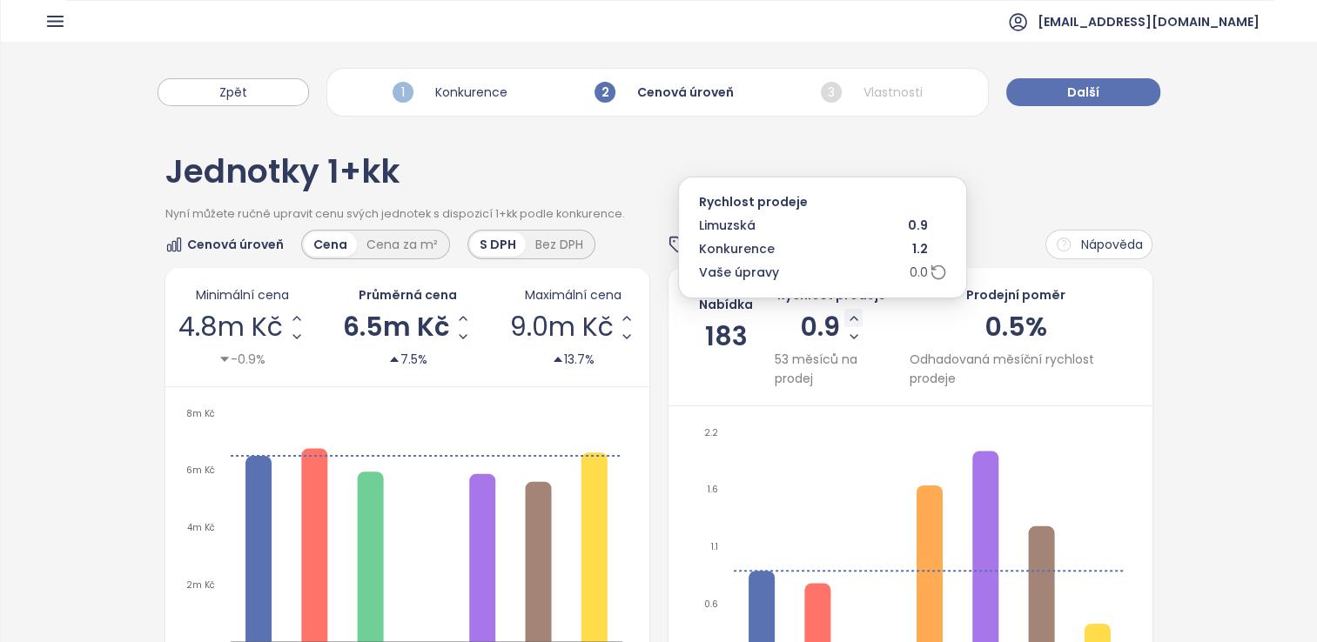
click at [847, 312] on icon "Increase Sale Speed - Monthly" at bounding box center [854, 319] width 14 height 14
click at [843, 312] on icon "Increase Sale Speed - Monthly" at bounding box center [850, 319] width 14 height 14
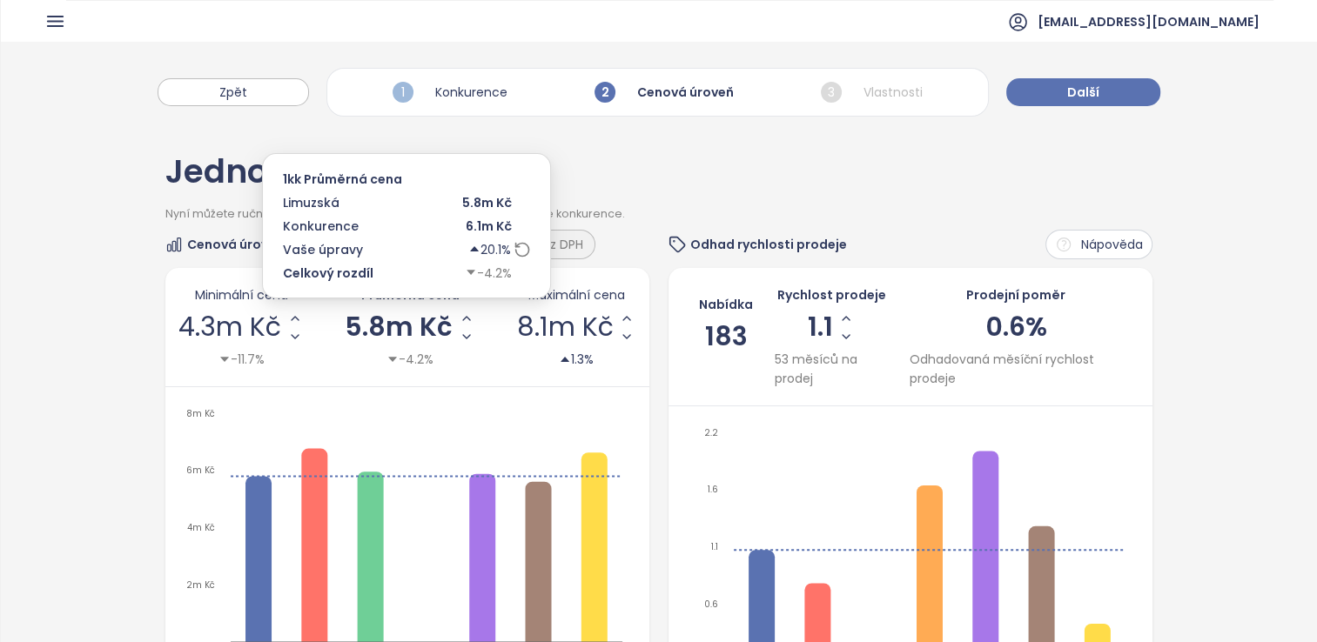
click at [406, 325] on span "5.8m Kč" at bounding box center [399, 327] width 108 height 26
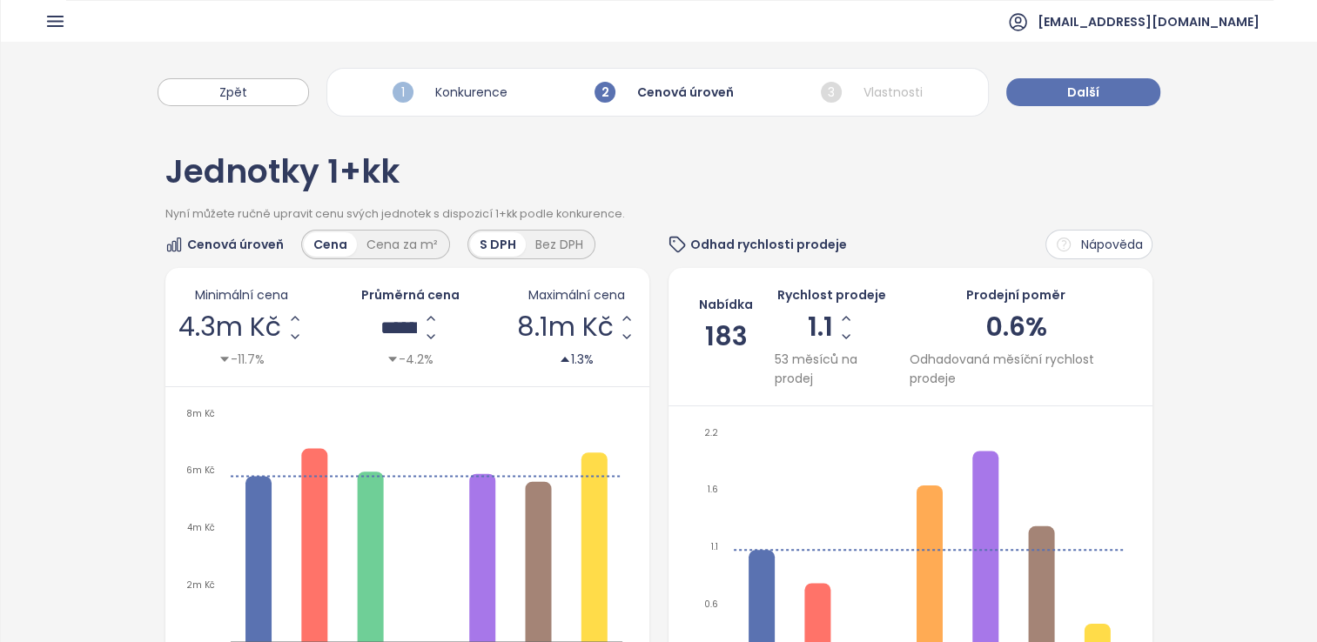
drag, startPoint x: 433, startPoint y: 325, endPoint x: 340, endPoint y: 302, distance: 96.0
click at [340, 302] on div "Minimální cena 4.3m Kč -11.7% Průměrná cena ******* -4.2% Maximální cena 8.1m K…" at bounding box center [407, 327] width 458 height 84
type input "*******"
click at [408, 399] on div "Minimální cena 4.3m Kč -11.7% Průměrná cena ******* -4.2% Maximální cena 8.1m K…" at bounding box center [407, 508] width 484 height 481
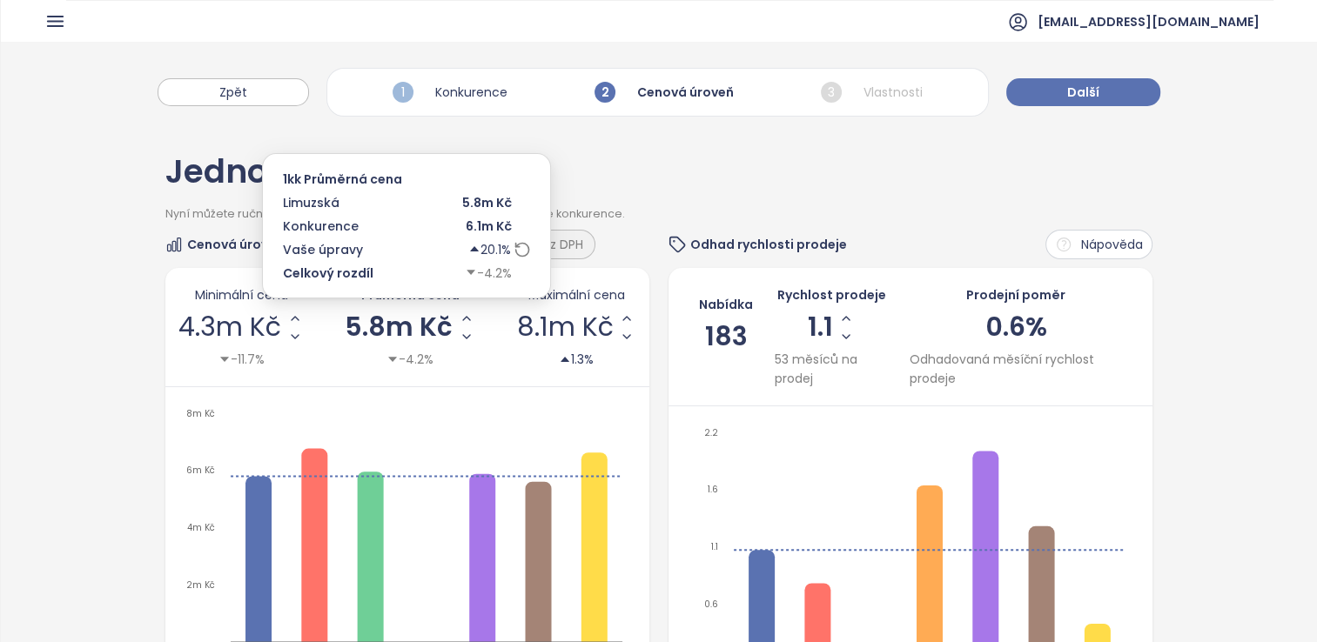
click at [404, 322] on span "5.8m Kč" at bounding box center [399, 327] width 108 height 26
drag, startPoint x: 433, startPoint y: 323, endPoint x: 302, endPoint y: 306, distance: 132.4
click at [302, 306] on div "Minimální cena 4.3m Kč -11.7% Průměrná cena ******* -4.2% Maximální cena 8.1m K…" at bounding box center [407, 327] width 458 height 84
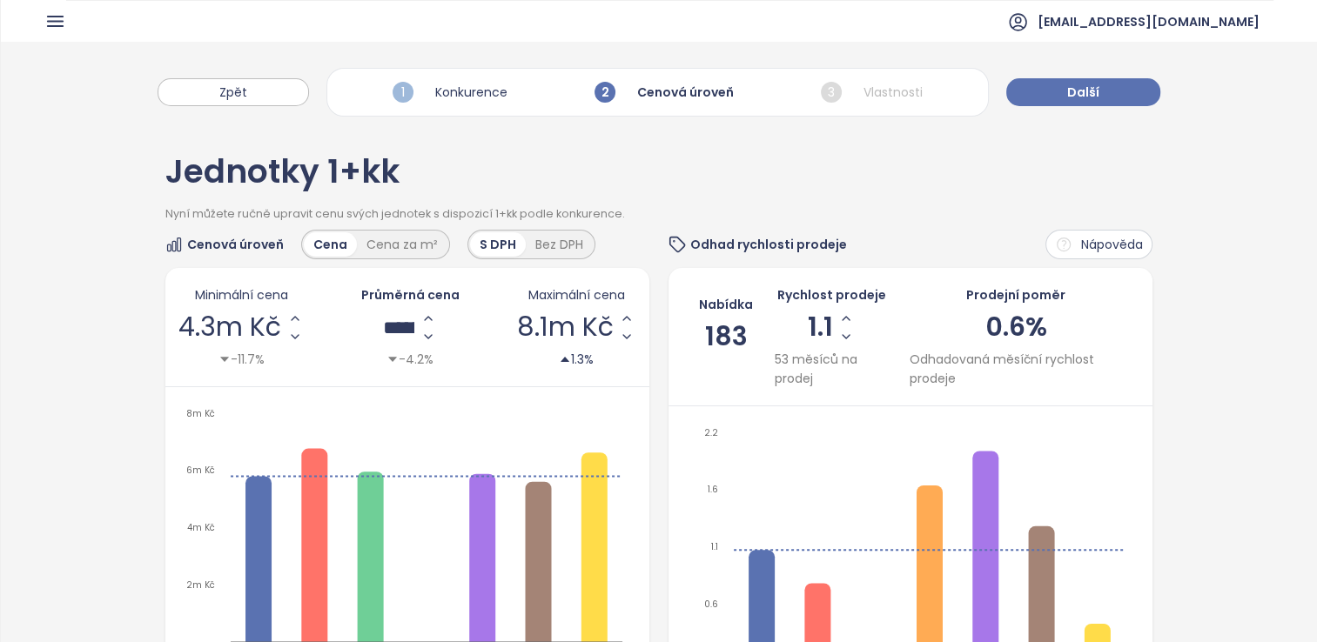
type input "*******"
click at [407, 374] on div "Minimální cena 4.3m Kč -11.7% Průměrná cena ******* -4.2% Maximální cena 8.1m K…" at bounding box center [407, 327] width 484 height 119
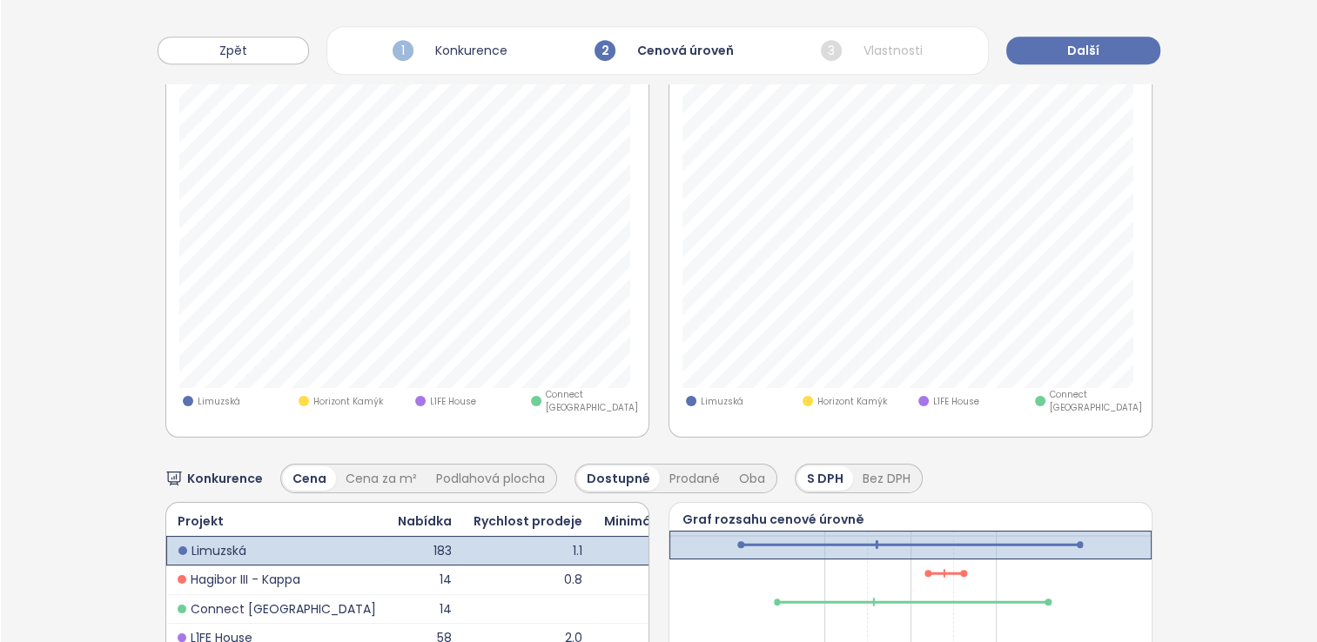
scroll to position [827, 0]
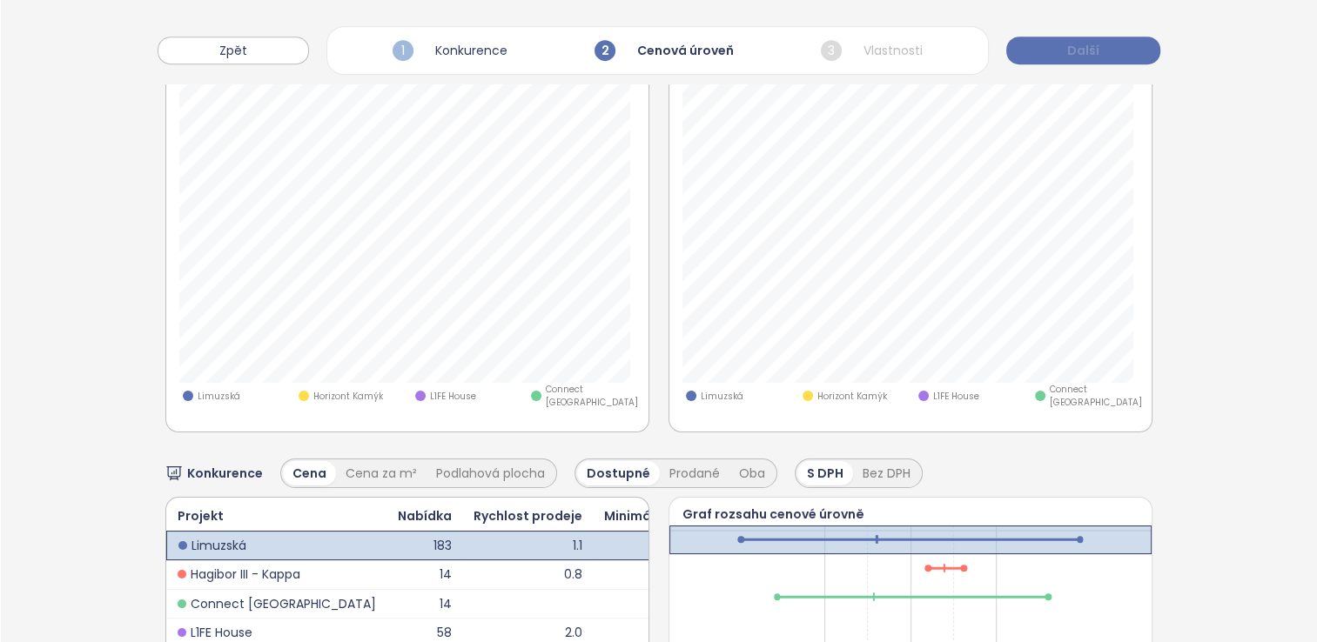
click at [1068, 54] on span "Další" at bounding box center [1083, 50] width 32 height 19
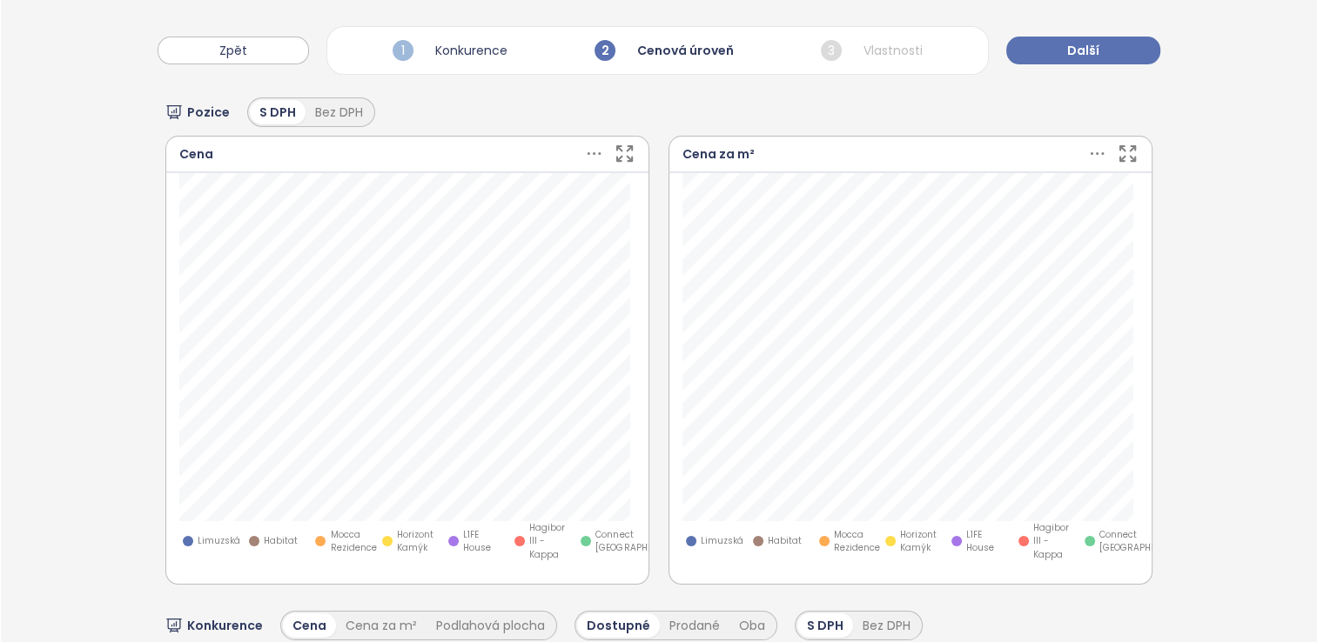
scroll to position [689, 0]
click at [514, 540] on div at bounding box center [519, 540] width 10 height 10
click at [317, 538] on div at bounding box center [320, 540] width 10 height 10
click at [265, 533] on span "Habitat" at bounding box center [281, 540] width 34 height 14
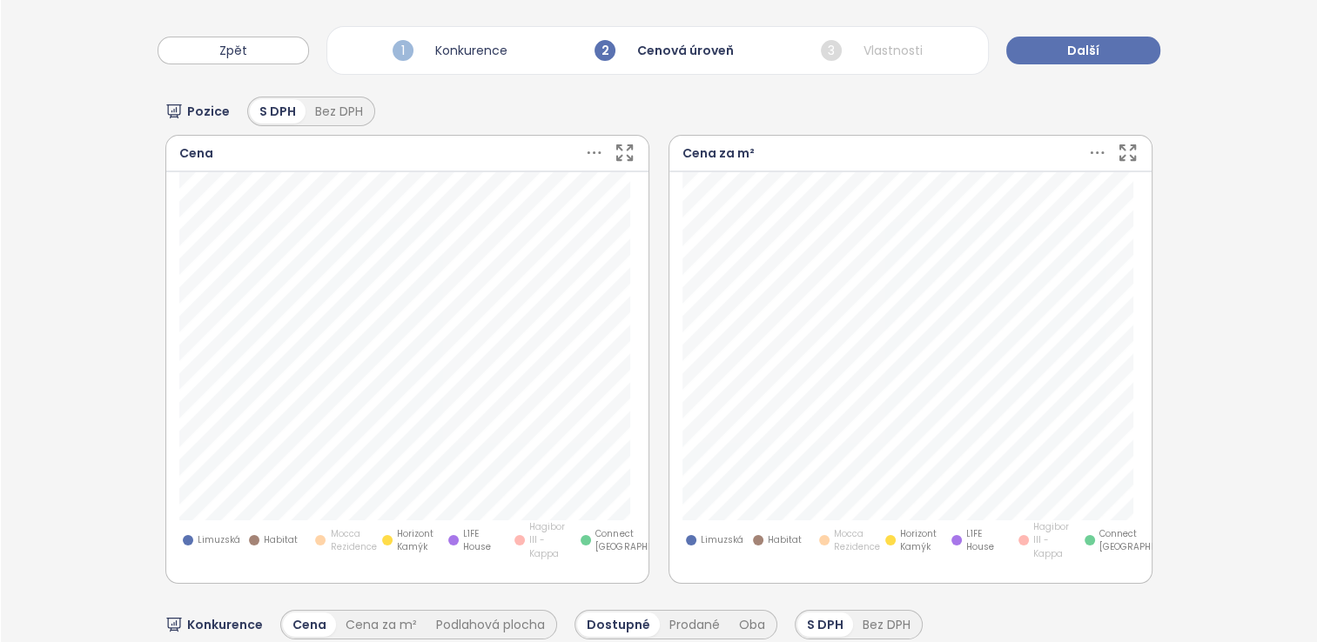
click at [265, 533] on span "Habitat" at bounding box center [281, 540] width 34 height 14
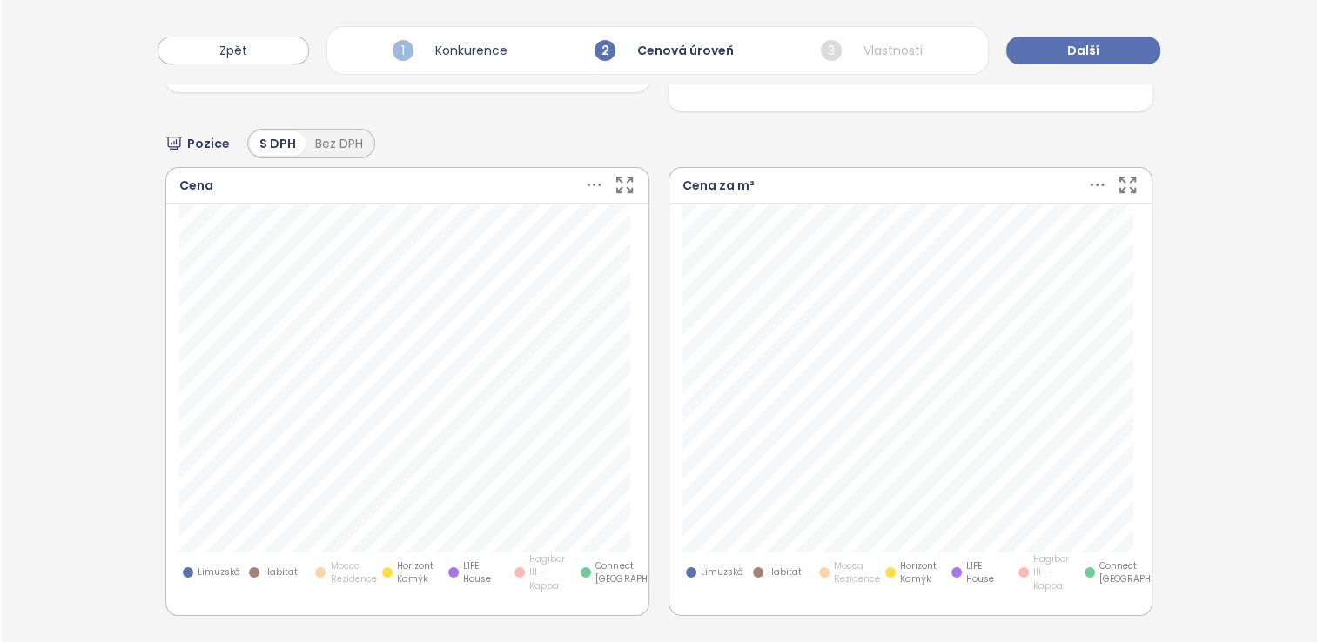
scroll to position [671, 0]
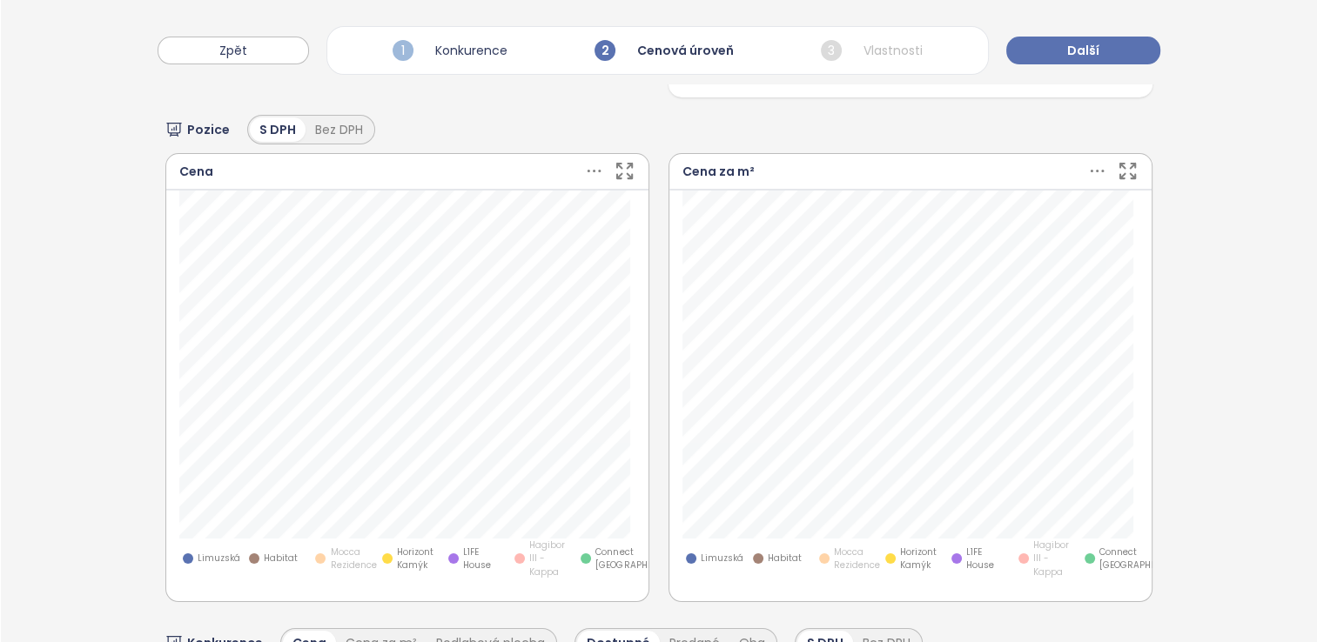
click at [325, 548] on div "Mocca Rezidence" at bounding box center [340, 559] width 57 height 41
click at [514, 557] on div at bounding box center [519, 558] width 10 height 10
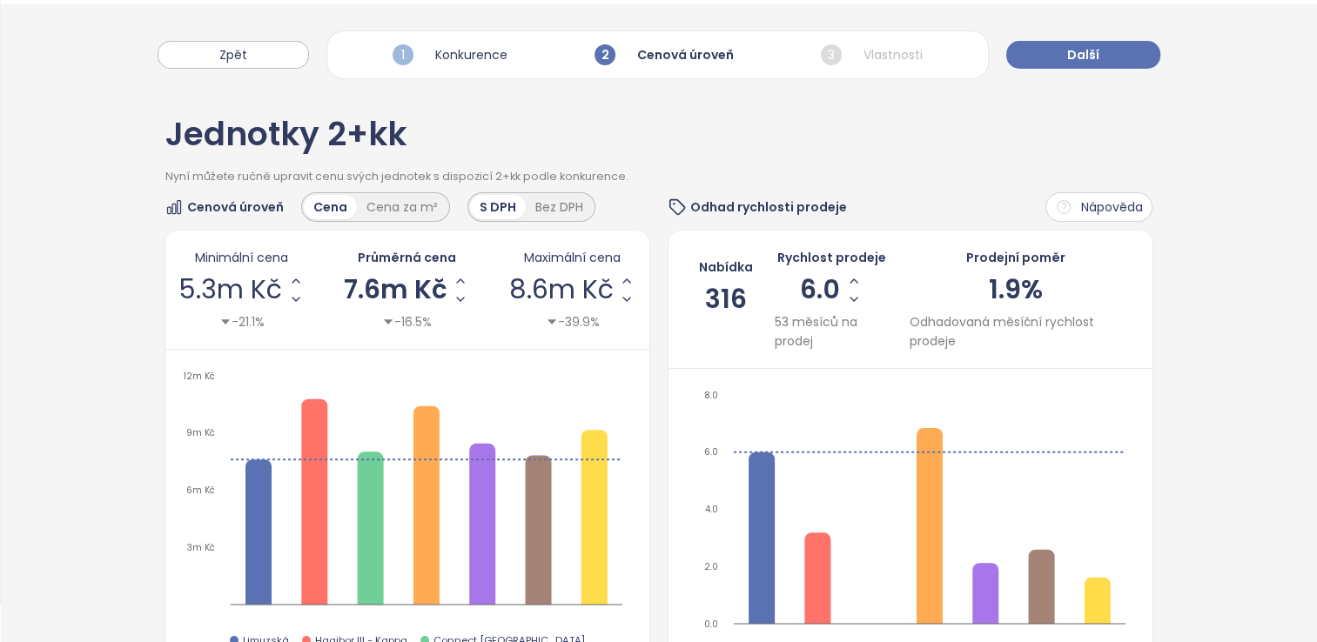
scroll to position [0, 0]
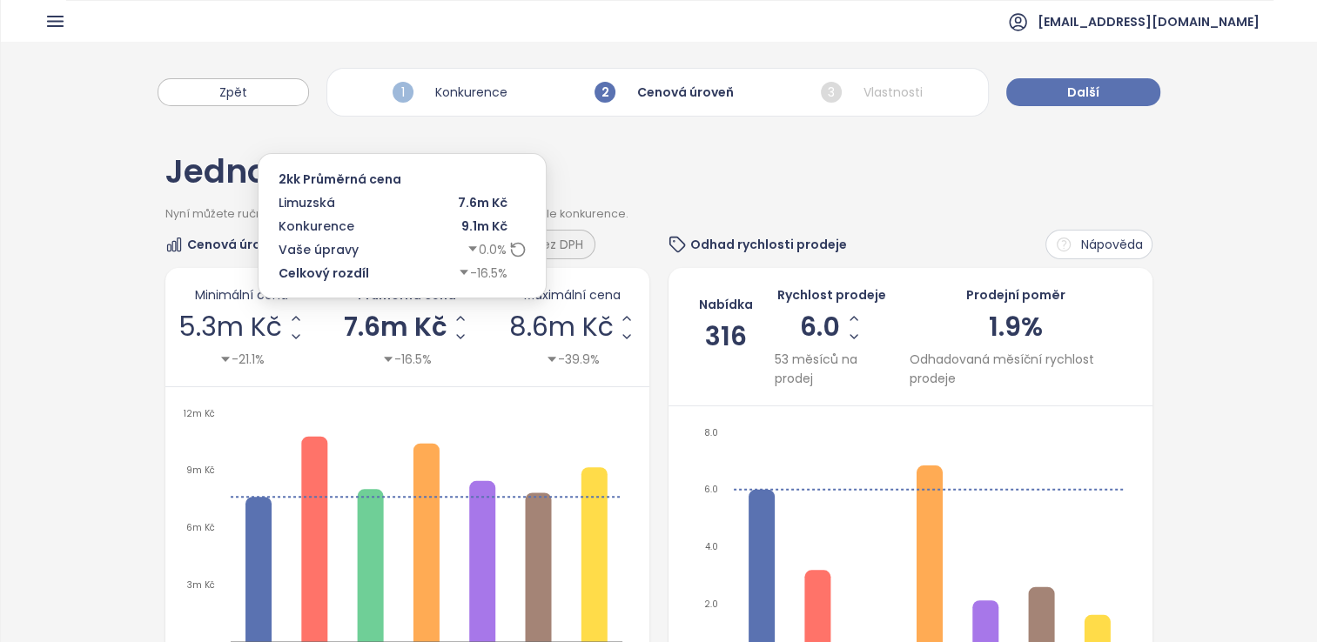
click at [421, 319] on span "7.6m Kč" at bounding box center [396, 327] width 104 height 26
drag, startPoint x: 431, startPoint y: 325, endPoint x: 336, endPoint y: 316, distance: 95.3
click at [336, 316] on div "Minimální cena 5.3m Kč -21.1% Průměrná cena ******* -16.5% Maximální cena 8.6m …" at bounding box center [407, 327] width 458 height 84
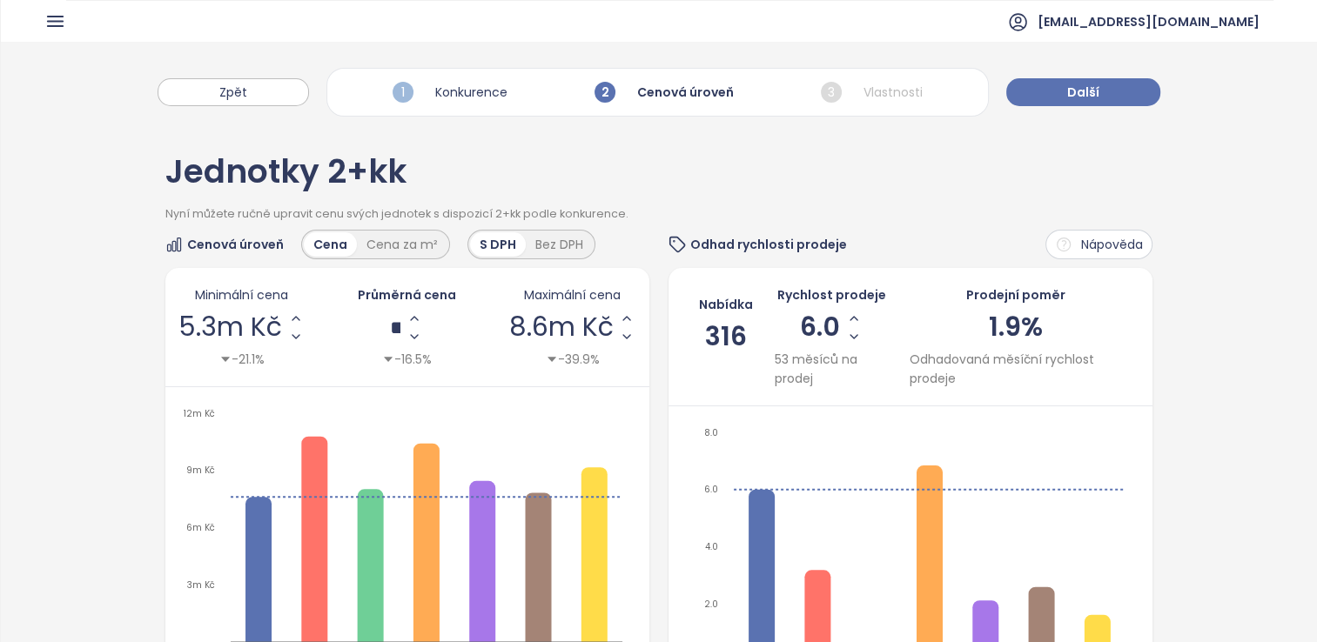
type input "*"
type input "*******"
click at [457, 381] on div "Minimální cena 5.3m Kč -21.1% Průměrná cena ******* -16.5% Maximální cena 8.6m …" at bounding box center [407, 327] width 484 height 119
click at [457, 381] on div "Minimální cena 5.7m Kč -14.5% Průměrná cena 8.2m Kč -9.6% Maximální cena 9.3m K…" at bounding box center [407, 327] width 484 height 119
click at [1031, 106] on div "Zpět 1 Konkurence 2 Cenová úroveň 3 Vlastnosti Další" at bounding box center [659, 84] width 1316 height 84
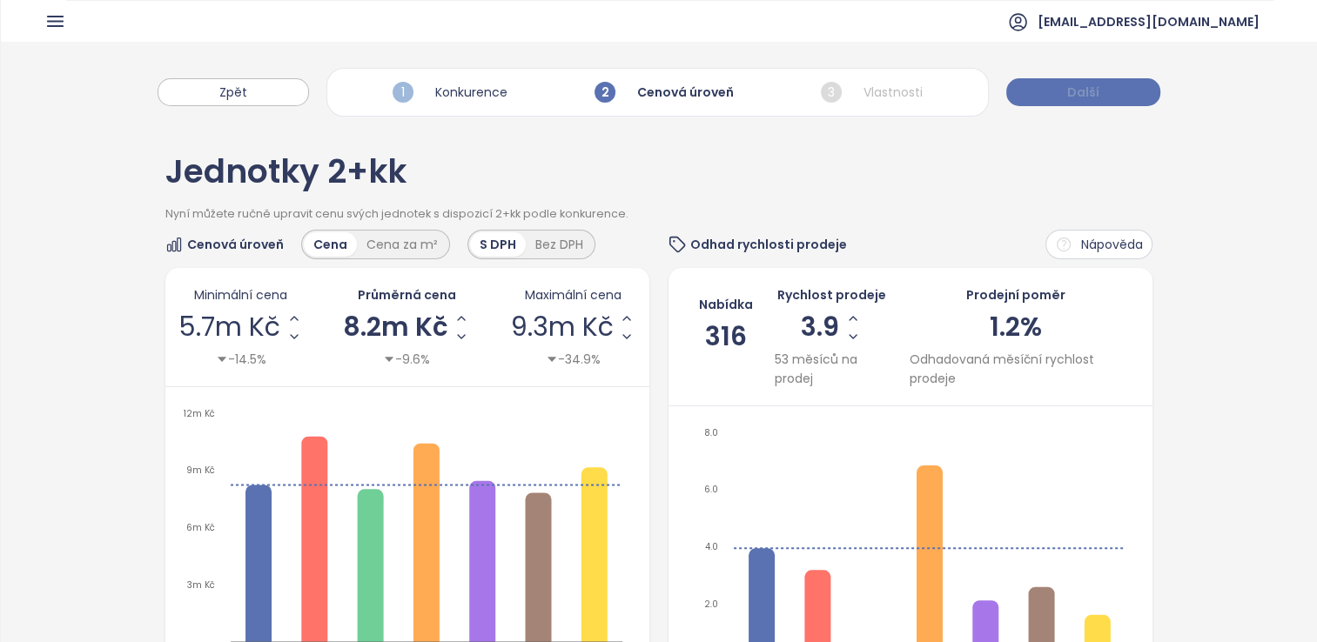
click at [1051, 98] on button "Další" at bounding box center [1083, 92] width 154 height 28
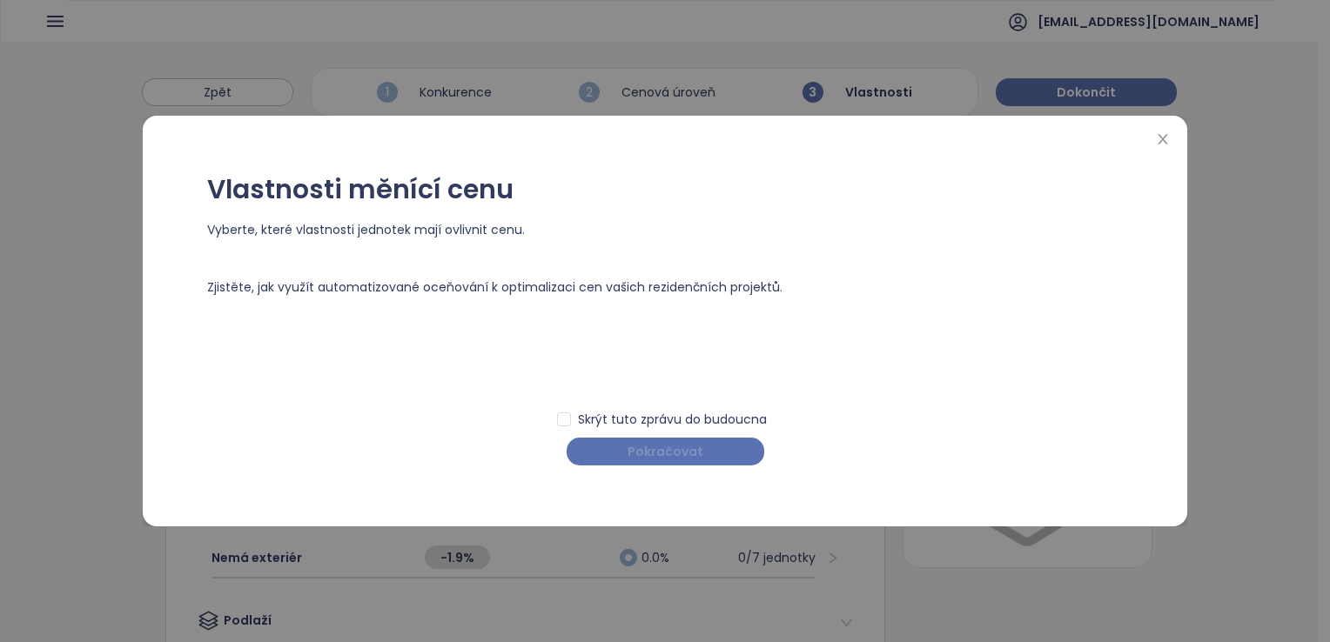
click at [714, 440] on button "Pokračovat" at bounding box center [666, 452] width 198 height 28
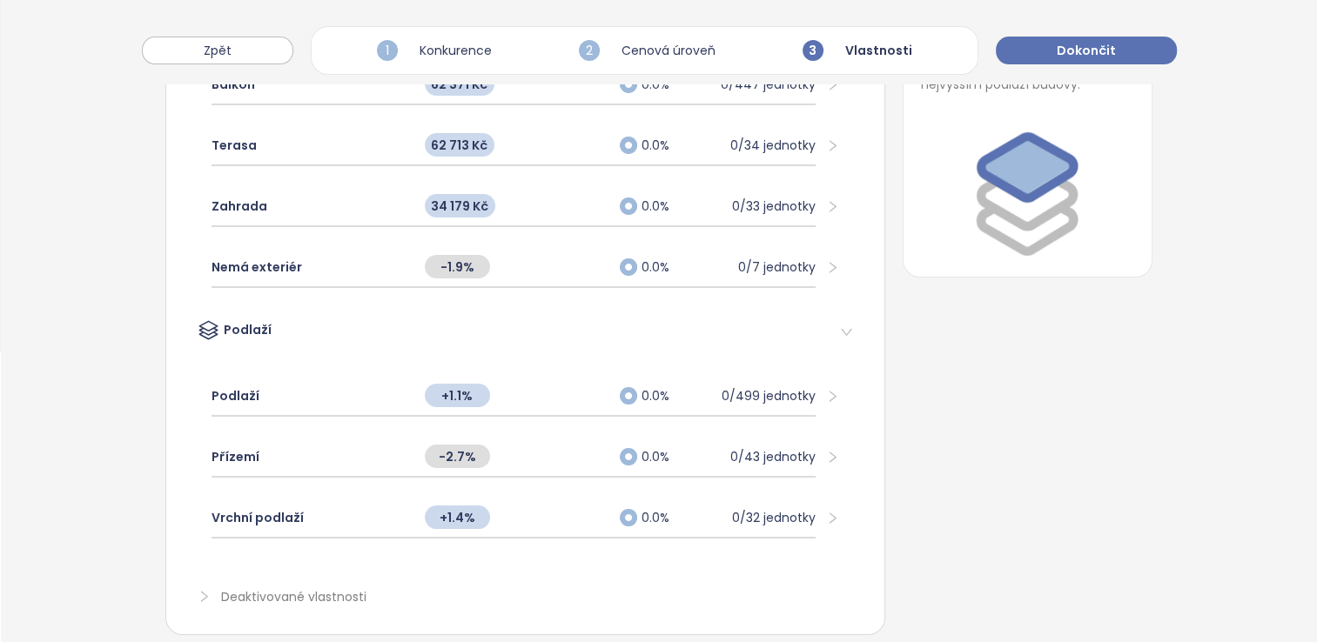
scroll to position [299, 0]
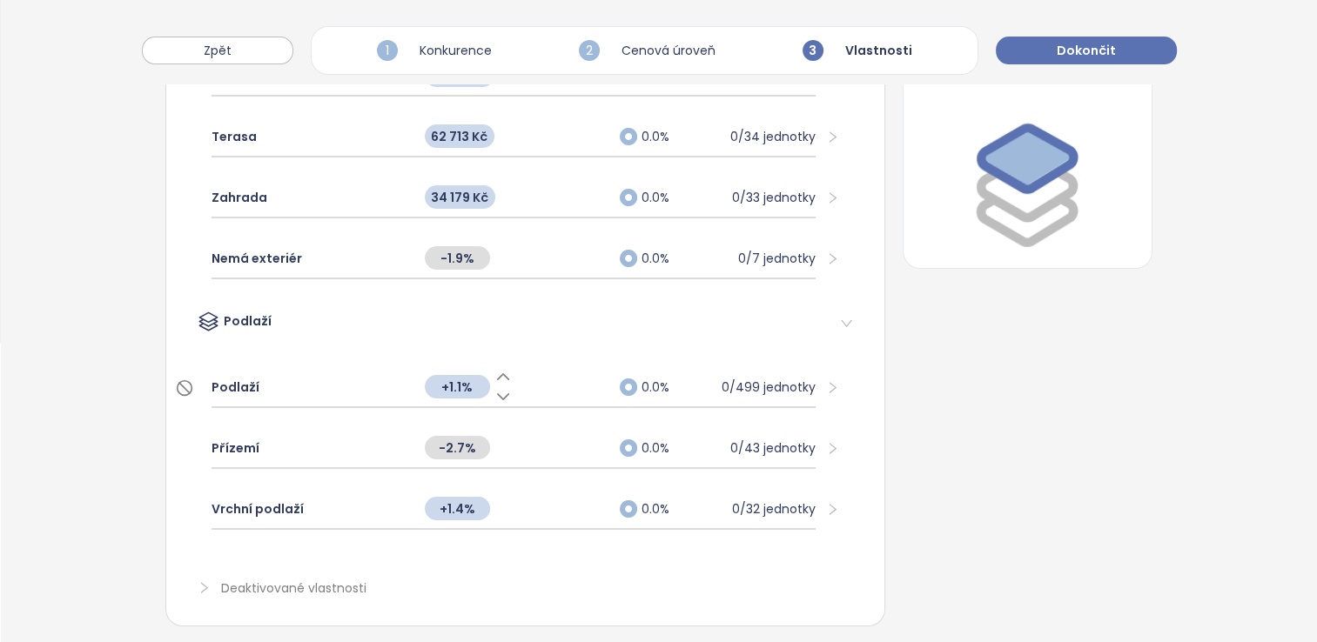
click at [557, 389] on div "+1.1%" at bounding box center [514, 386] width 196 height 37
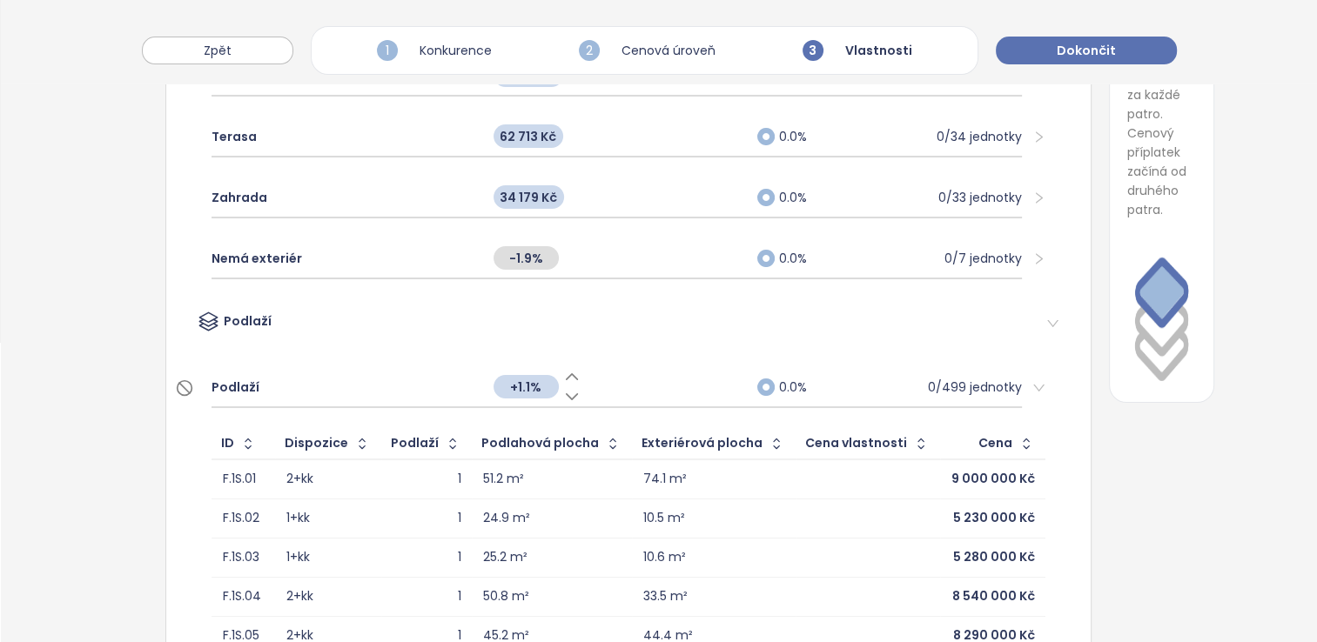
click at [646, 383] on div "+1.1%" at bounding box center [617, 386] width 265 height 37
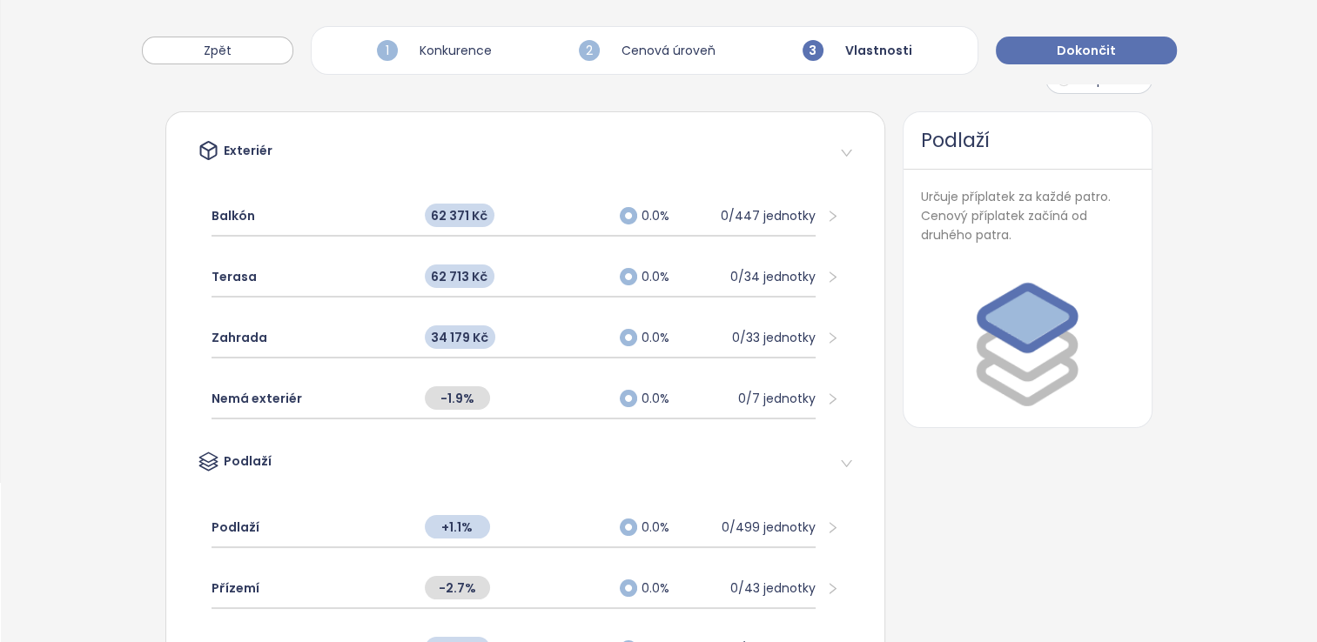
scroll to position [323, 0]
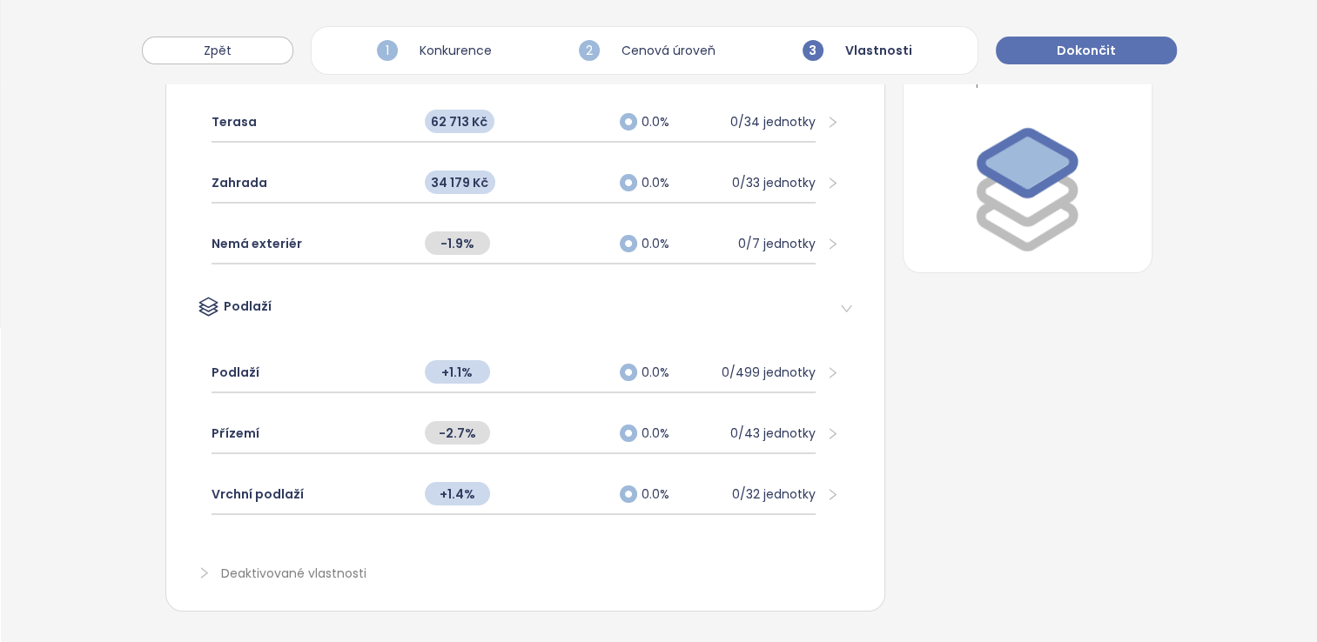
click at [344, 565] on span "Deaktivované vlastnosti" at bounding box center [293, 576] width 145 height 22
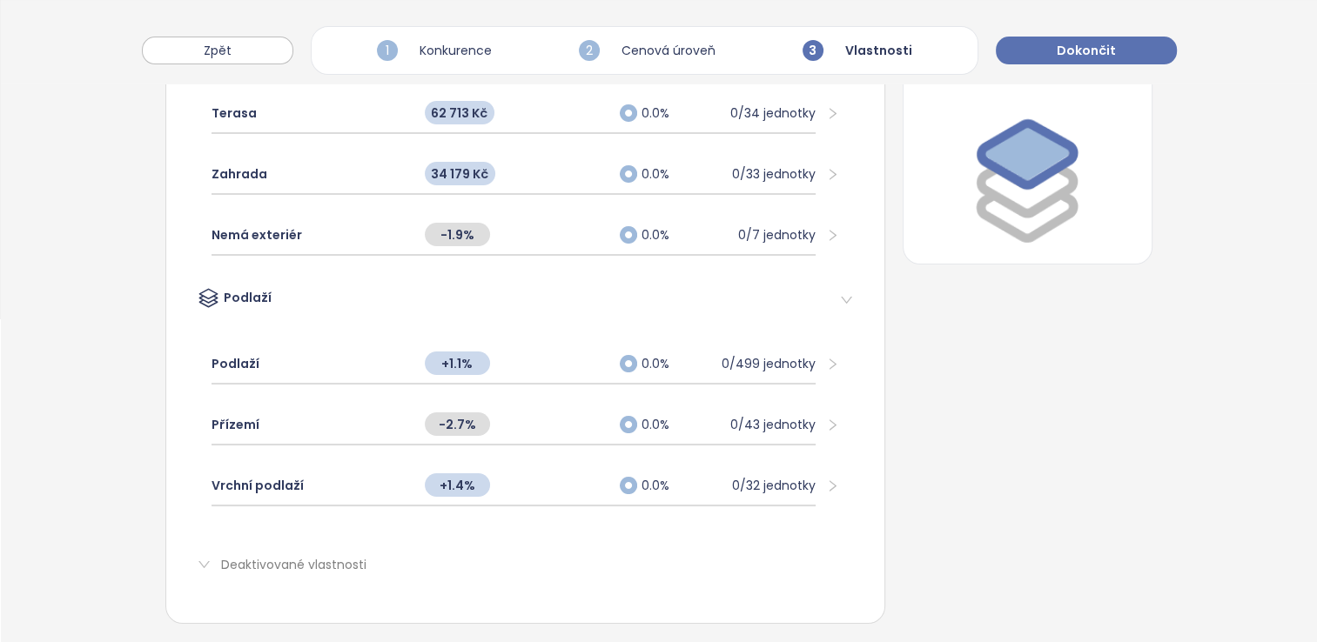
click at [340, 559] on span "Deaktivované vlastnosti" at bounding box center [293, 567] width 145 height 22
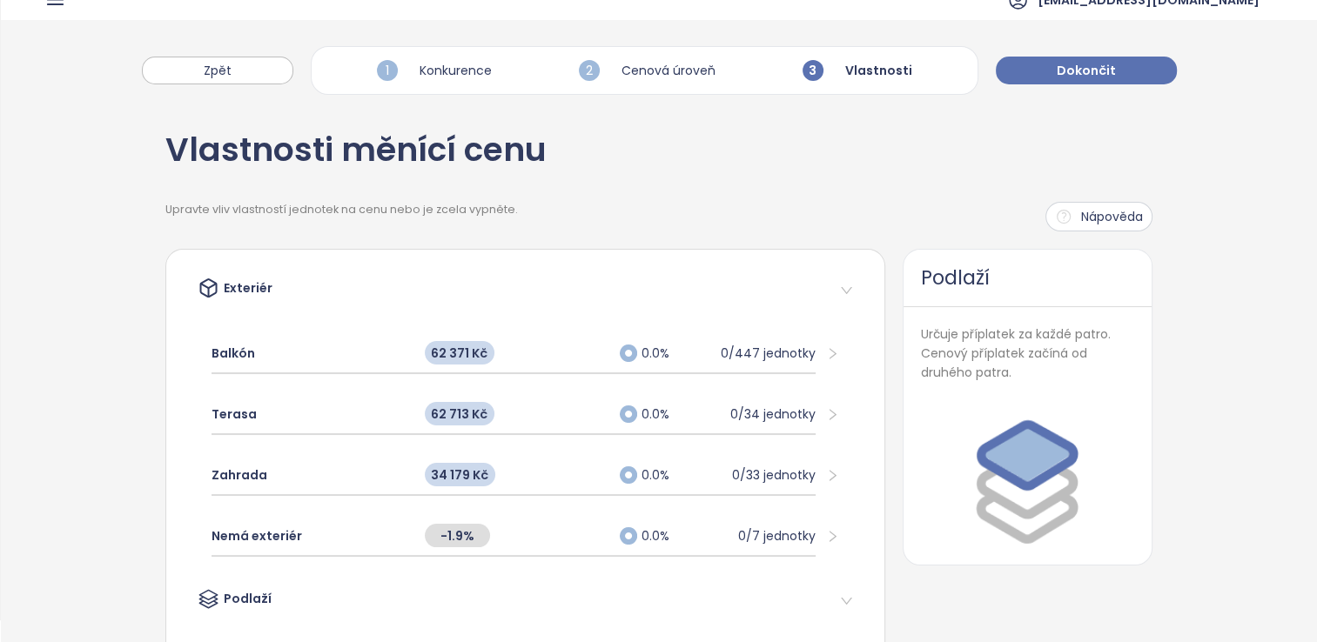
scroll to position [0, 0]
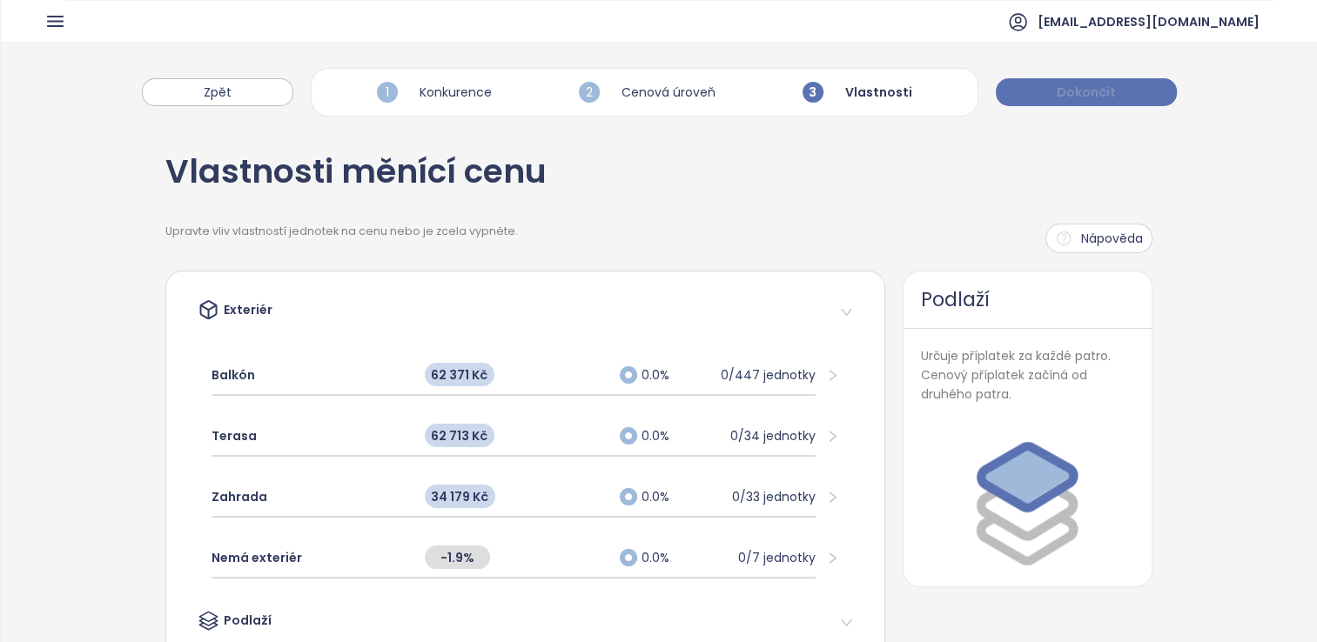
click at [1071, 95] on span "Dokončit" at bounding box center [1085, 92] width 59 height 19
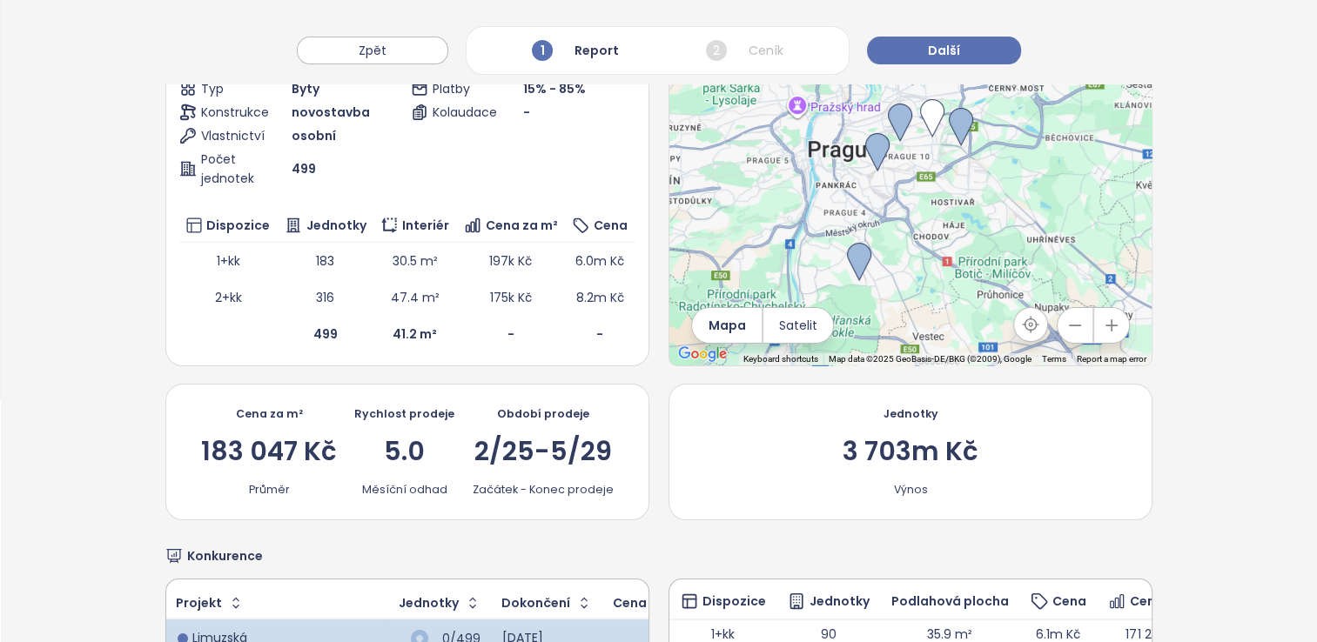
scroll to position [245, 0]
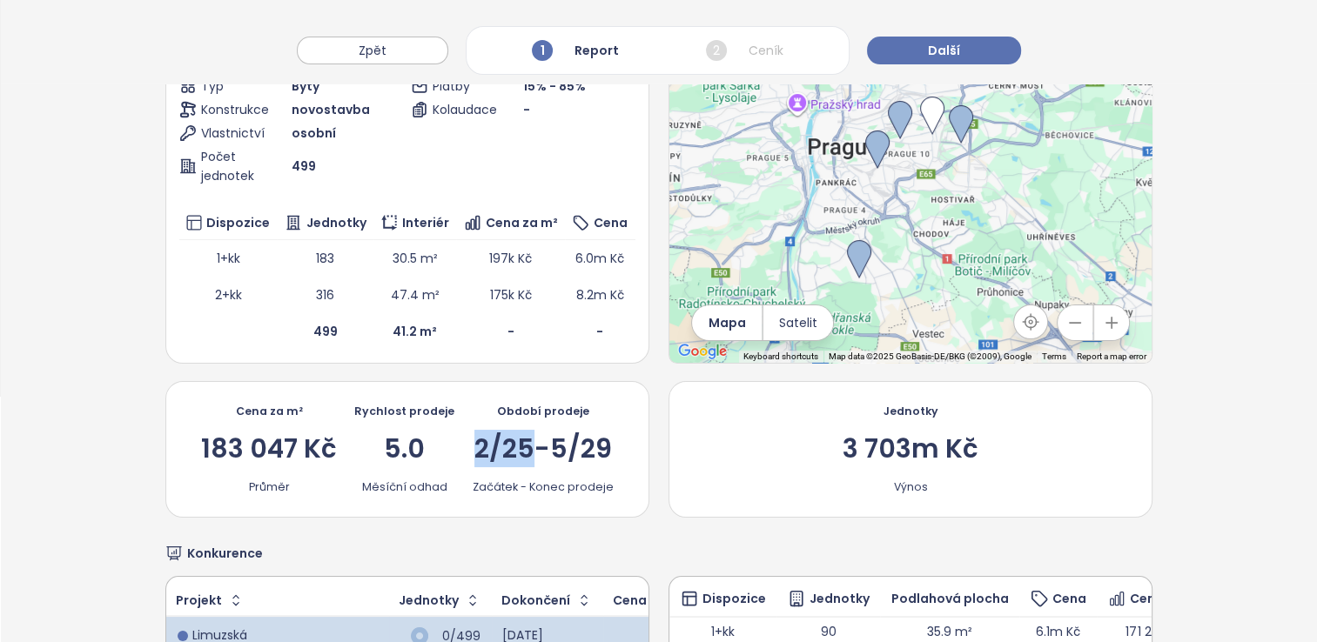
drag, startPoint x: 532, startPoint y: 446, endPoint x: 472, endPoint y: 445, distance: 60.1
click at [474, 445] on div "2/25-5/29" at bounding box center [542, 449] width 137 height 26
click at [475, 446] on div "2/25-5/29" at bounding box center [542, 449] width 137 height 26
drag, startPoint x: 473, startPoint y: 443, endPoint x: 529, endPoint y: 450, distance: 56.1
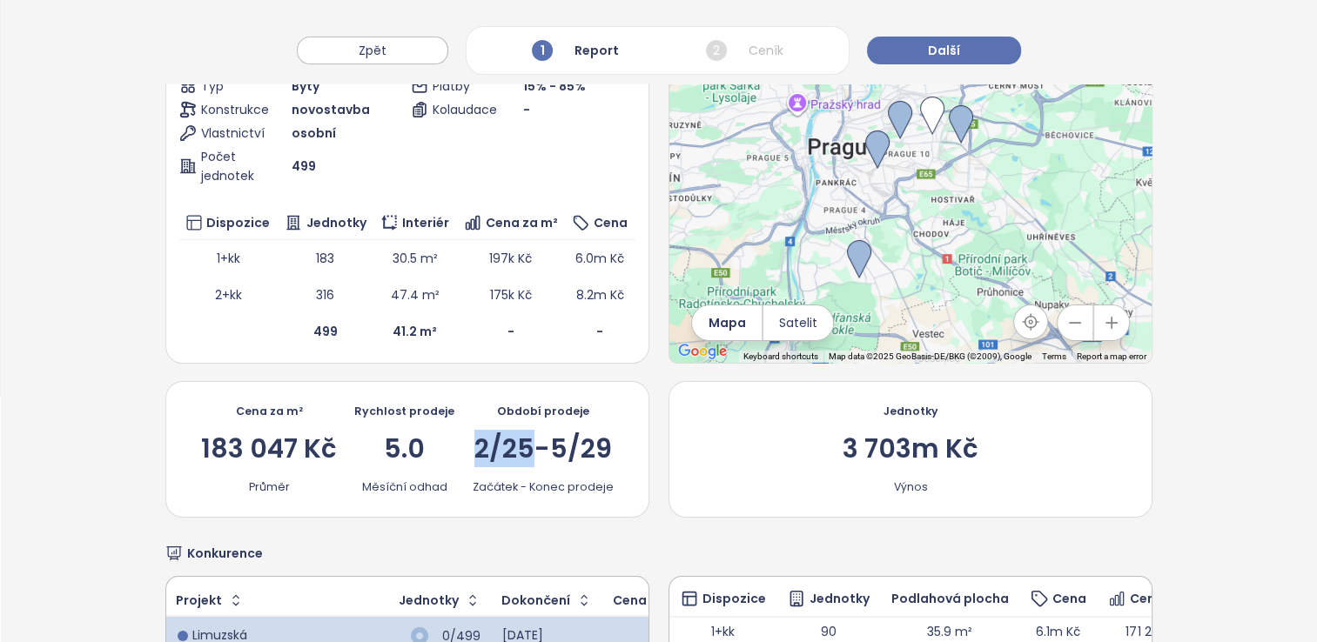
click at [529, 450] on div "2/25-5/29" at bounding box center [542, 449] width 137 height 26
click at [527, 449] on div "2/25-5/29" at bounding box center [542, 449] width 137 height 26
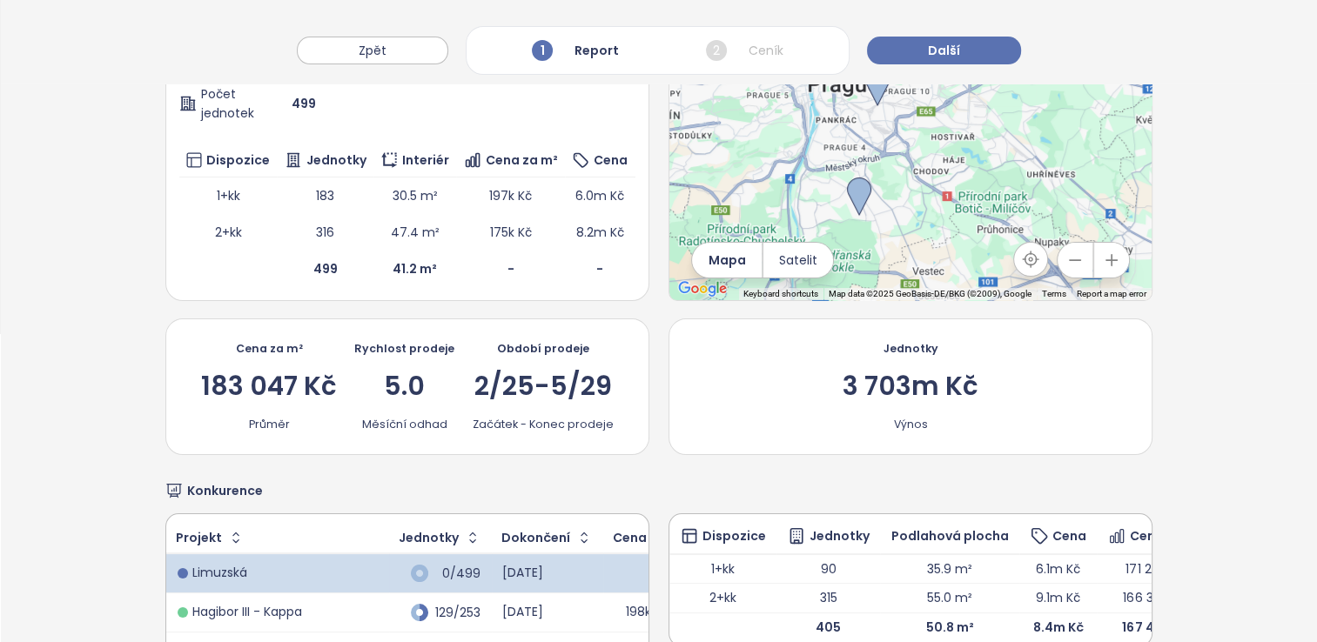
scroll to position [0, 0]
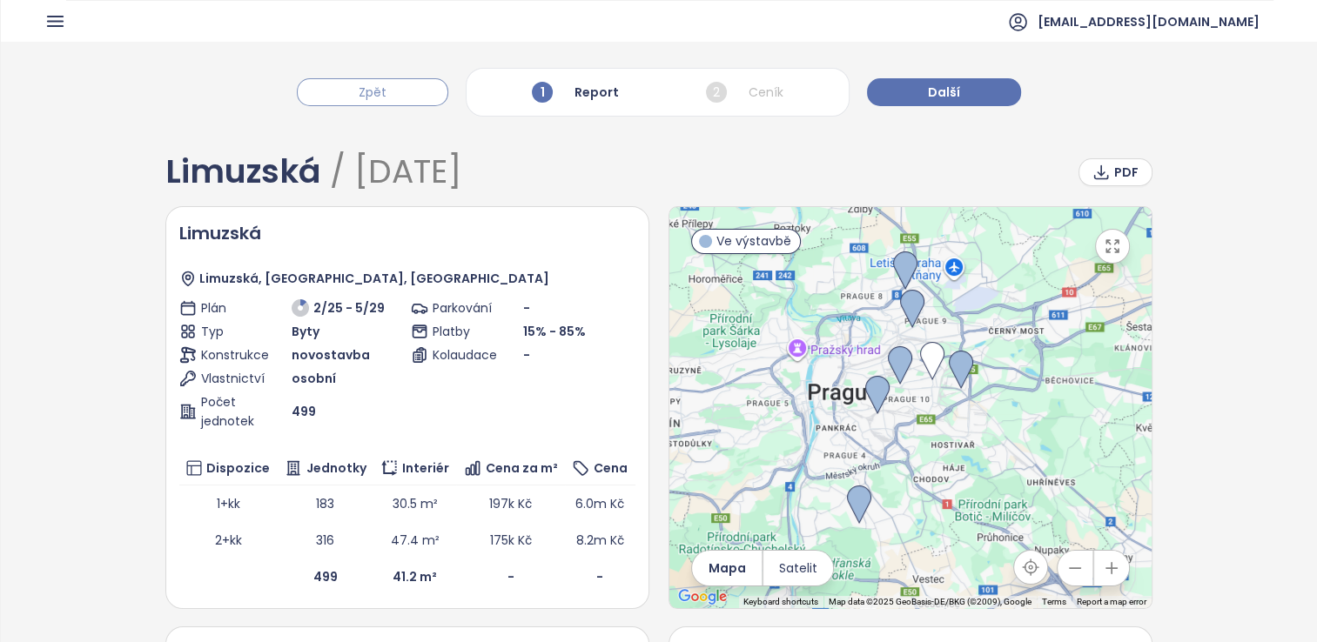
click at [415, 102] on button "Zpět" at bounding box center [372, 92] width 151 height 28
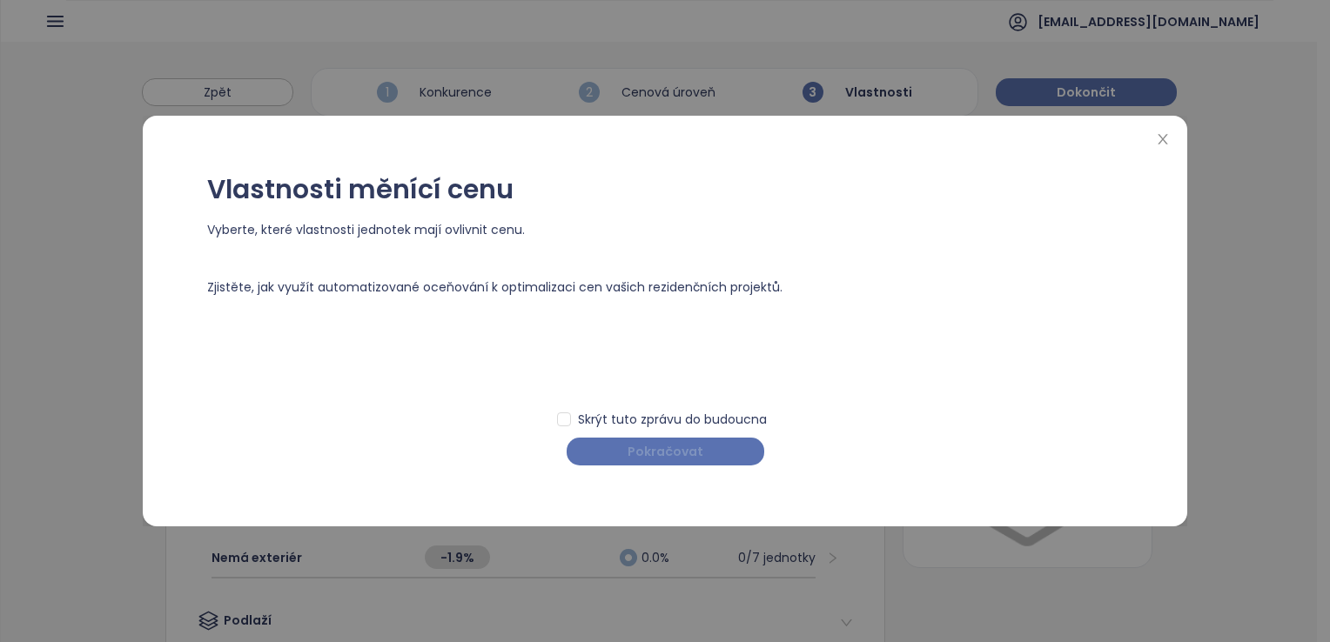
click at [627, 441] on button "Pokračovat" at bounding box center [666, 452] width 198 height 28
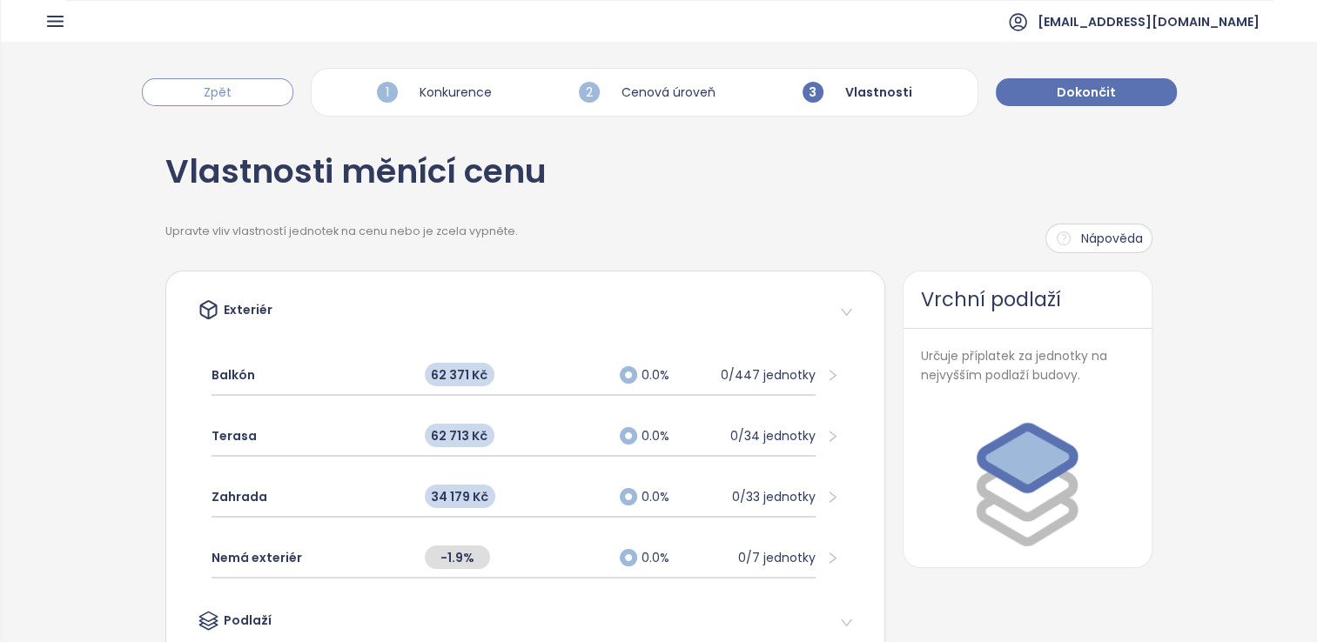
click at [258, 91] on button "Zpět" at bounding box center [217, 92] width 151 height 28
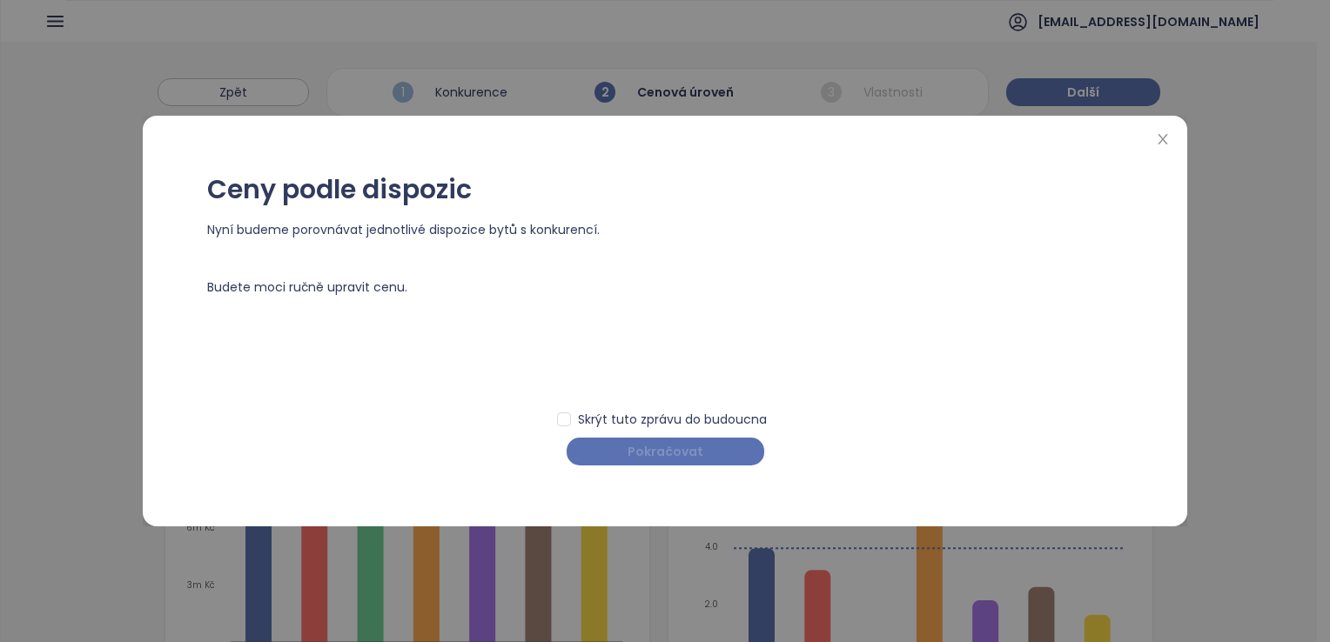
click at [616, 451] on button "Pokračovat" at bounding box center [666, 452] width 198 height 28
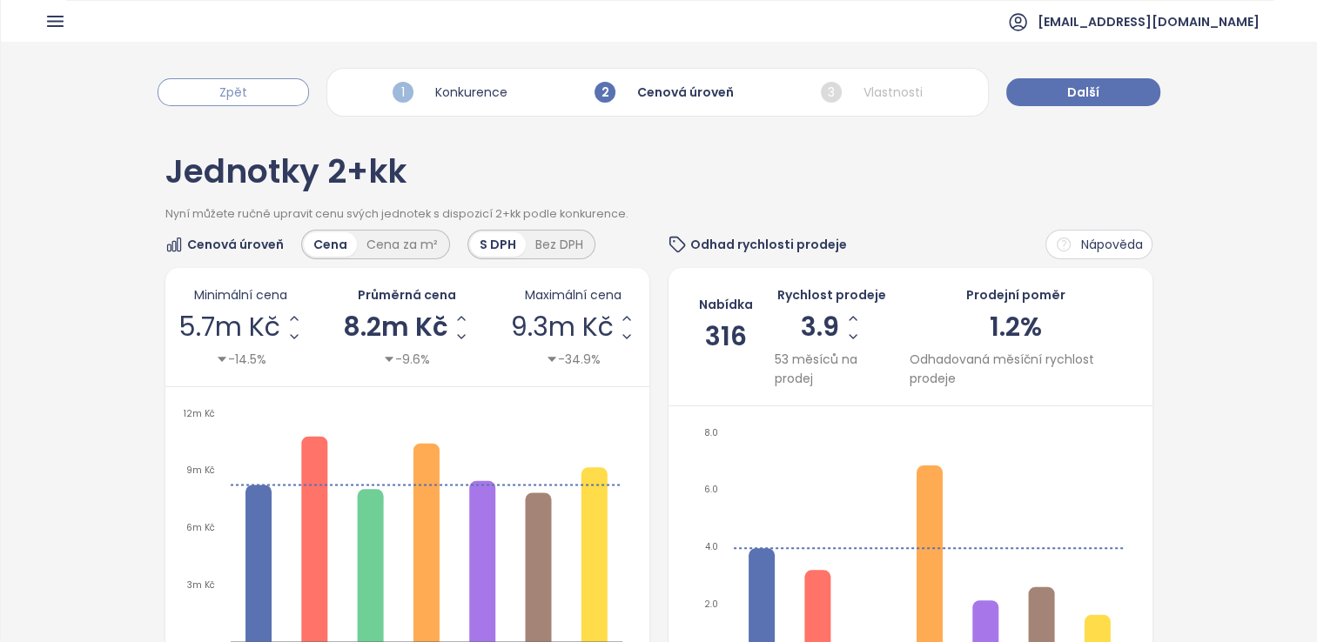
click at [272, 102] on button "Zpět" at bounding box center [233, 92] width 151 height 28
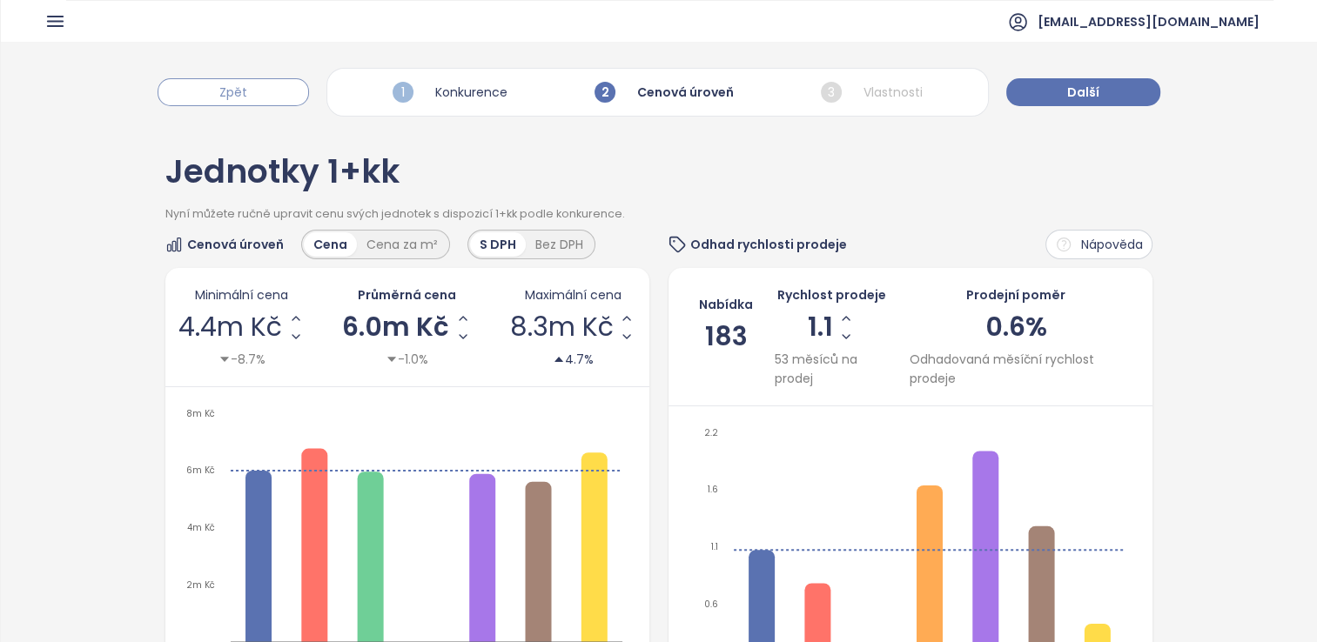
click at [272, 102] on button "Zpět" at bounding box center [233, 92] width 151 height 28
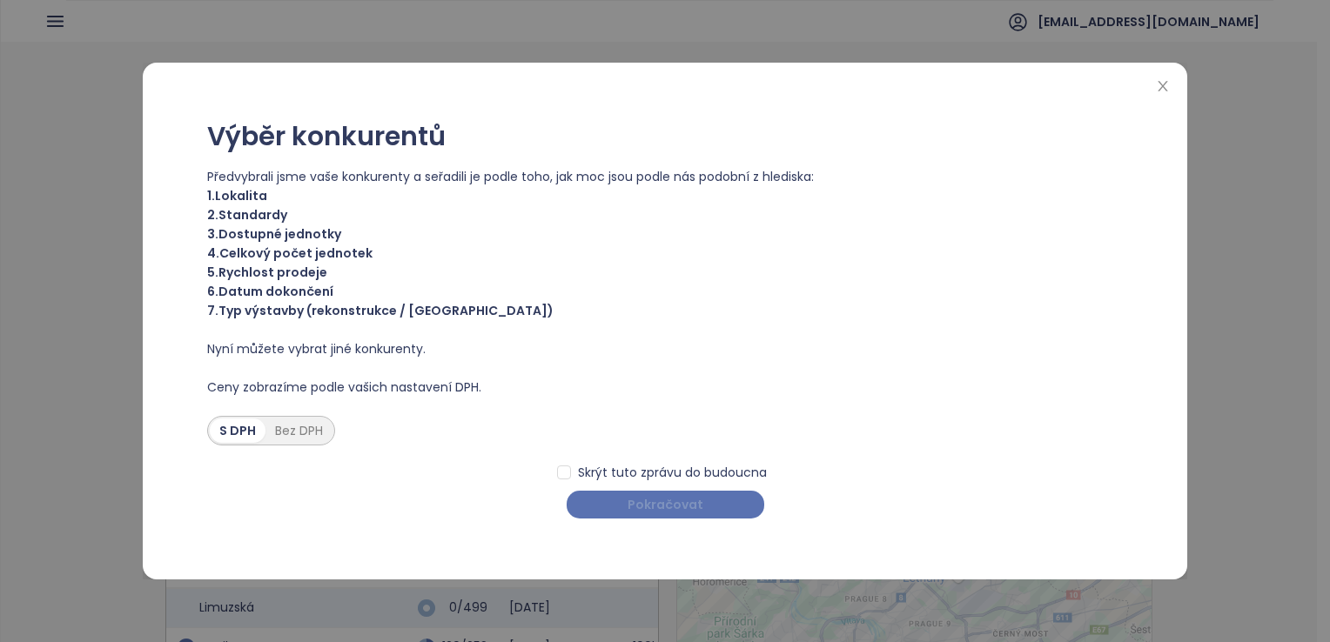
click at [608, 506] on button "Pokračovat" at bounding box center [666, 505] width 198 height 28
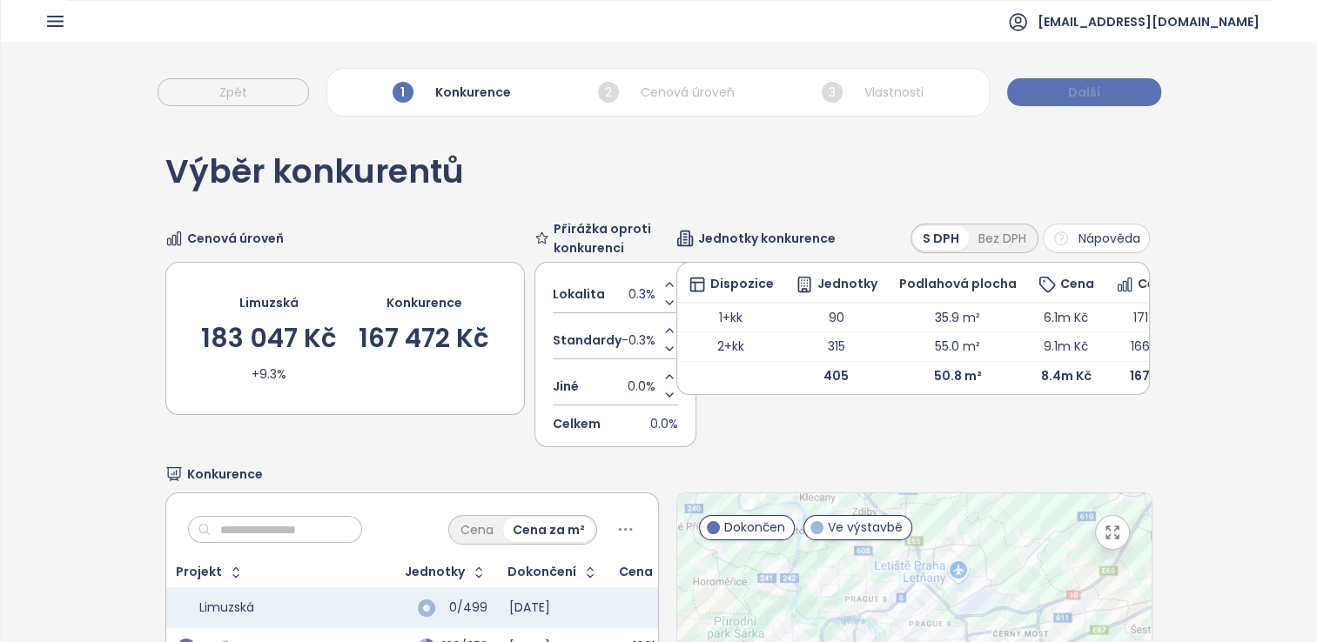
click at [1027, 91] on button "Další" at bounding box center [1084, 92] width 154 height 28
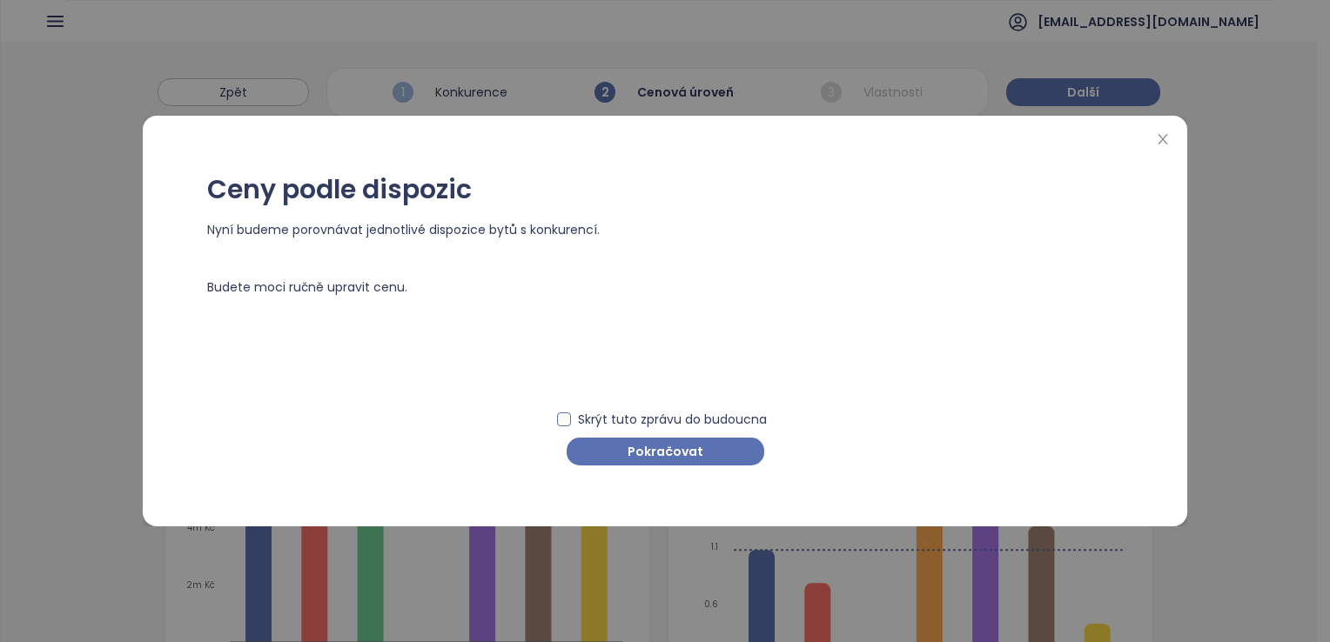
click at [722, 419] on span "Skrýt tuto zprávu do budoucna" at bounding box center [672, 419] width 203 height 19
click at [722, 447] on button "Pokračovat" at bounding box center [666, 452] width 198 height 28
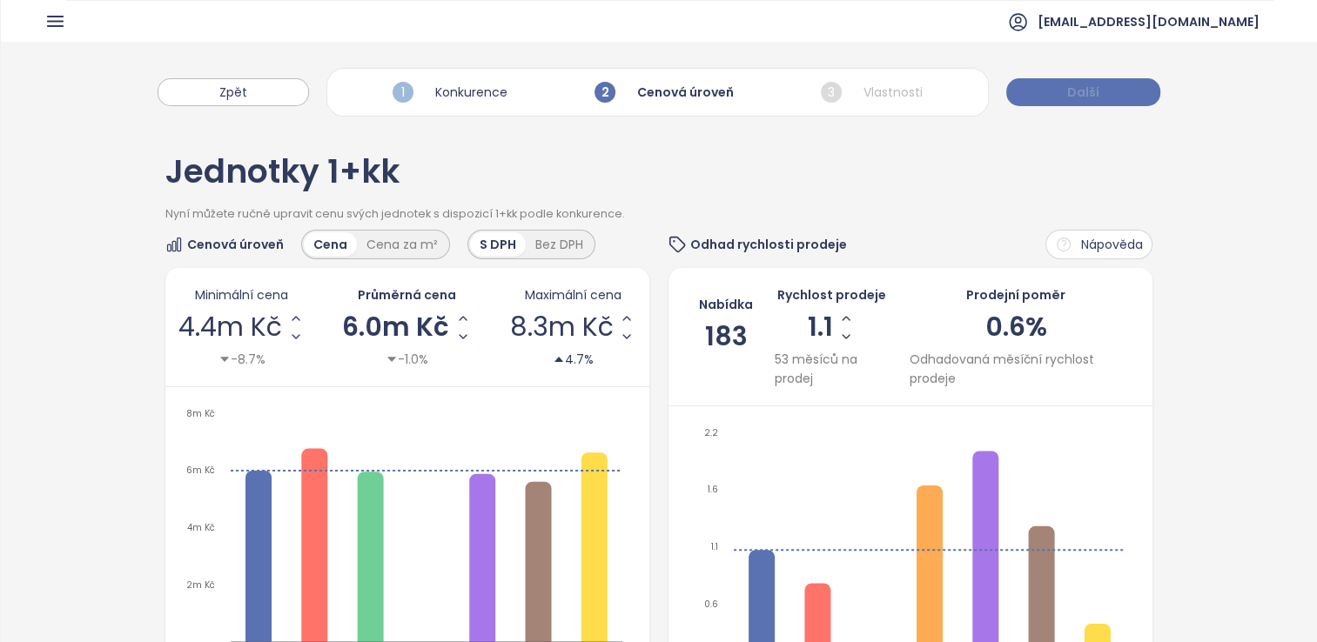
click at [1127, 86] on button "Další" at bounding box center [1083, 92] width 154 height 28
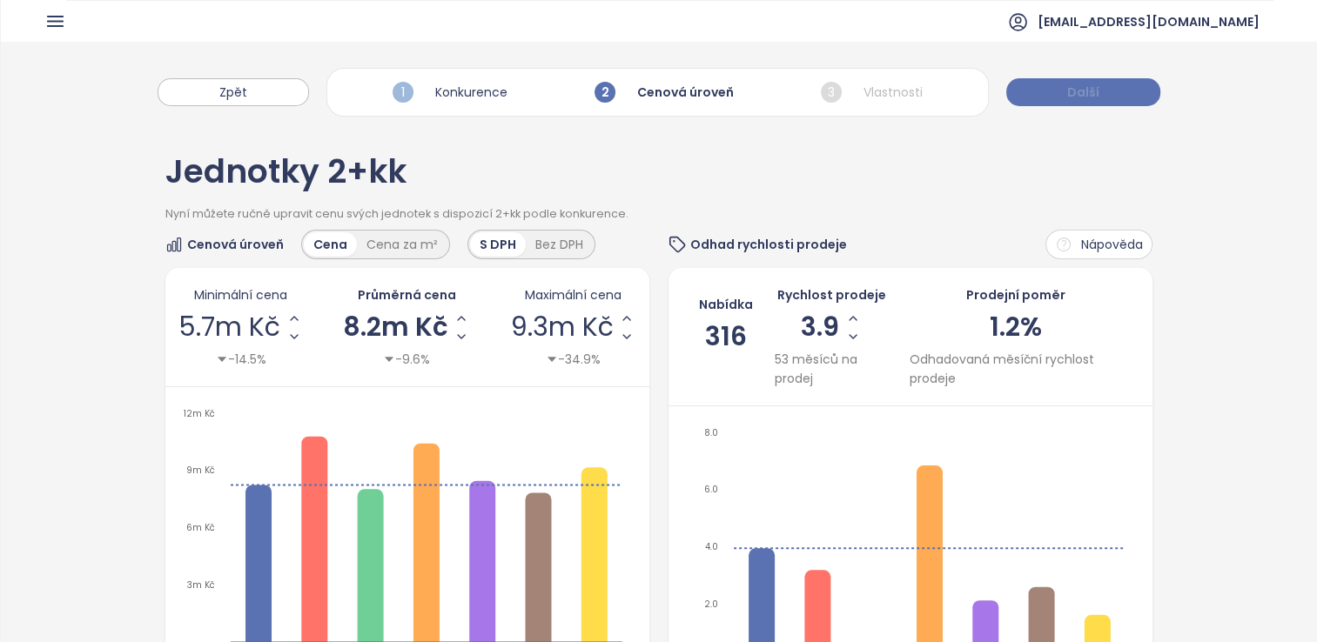
click at [1069, 91] on span "Další" at bounding box center [1083, 92] width 32 height 19
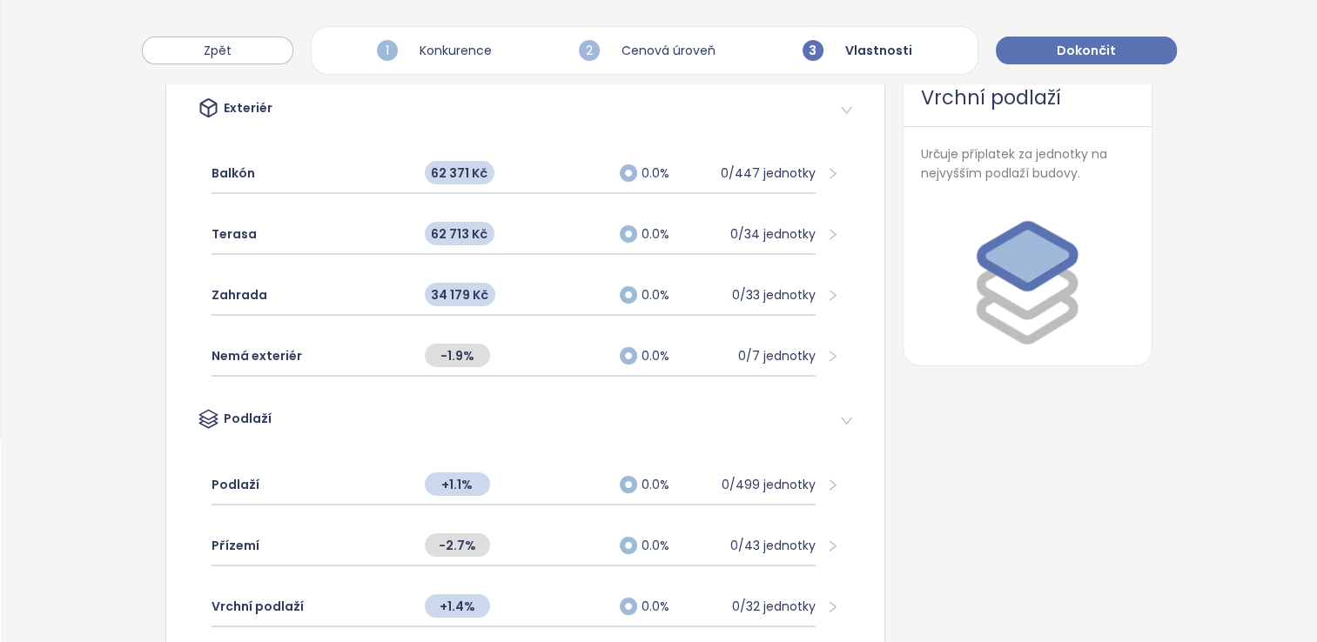
scroll to position [323, 0]
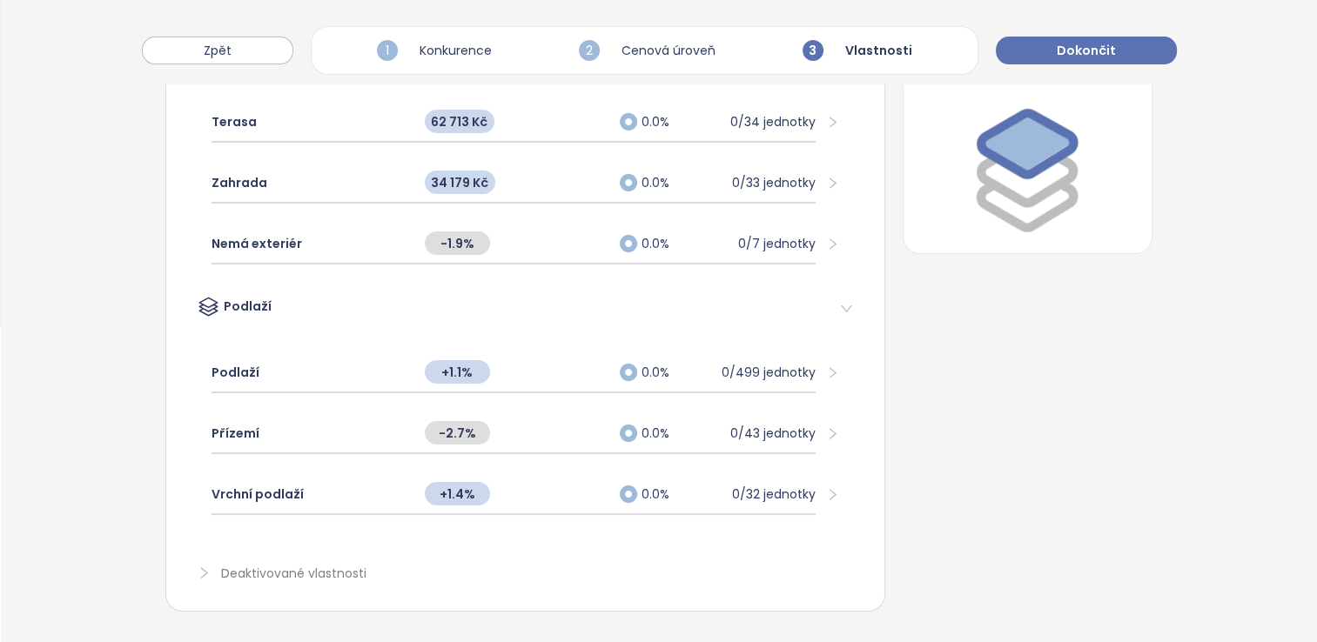
click at [348, 565] on span "Deaktivované vlastnosti" at bounding box center [293, 576] width 145 height 22
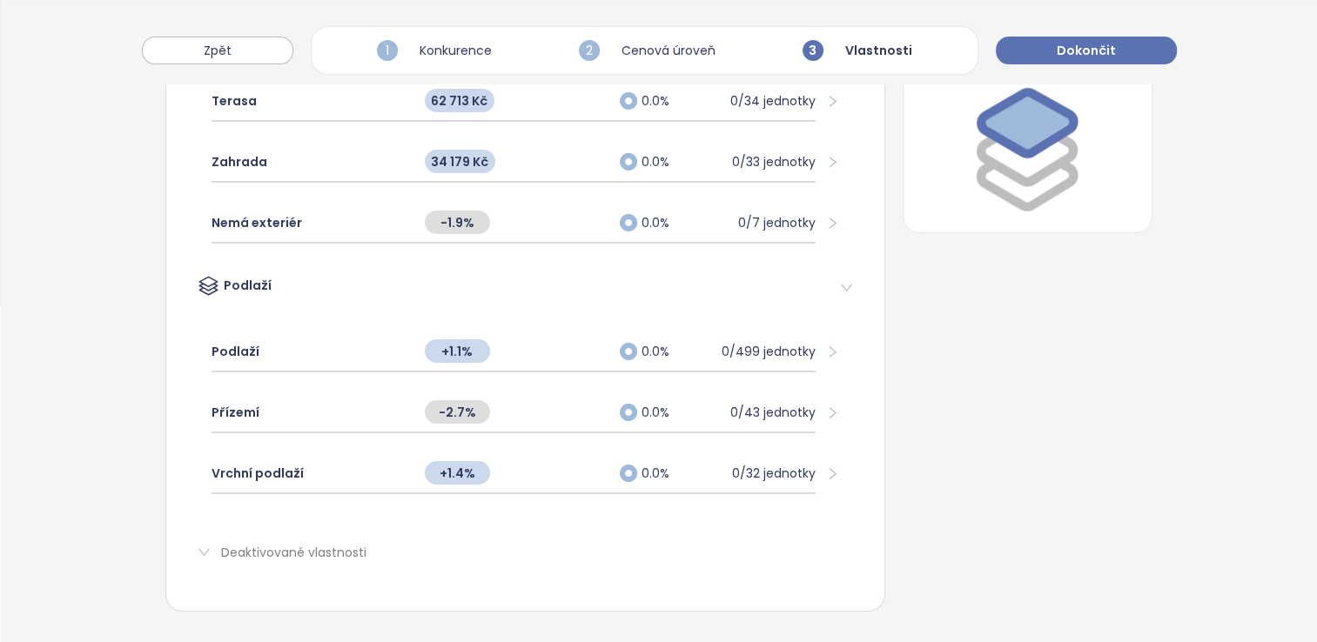
scroll to position [0, 0]
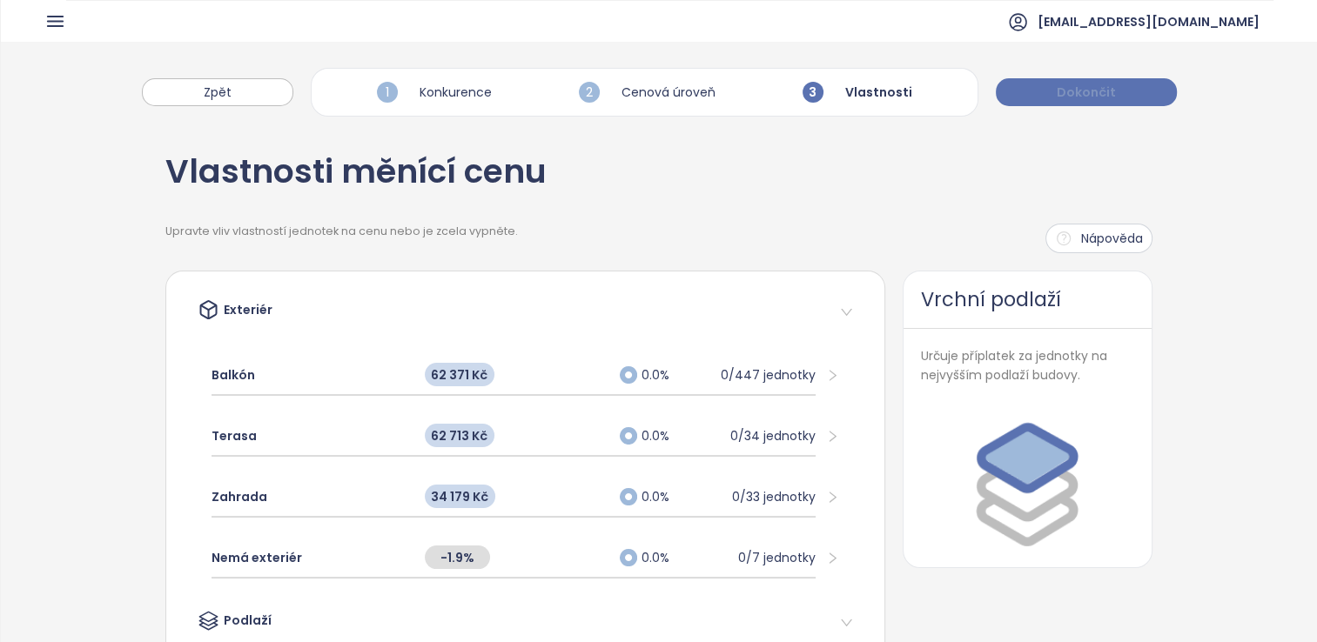
click at [1107, 85] on span "Dokončit" at bounding box center [1085, 92] width 59 height 19
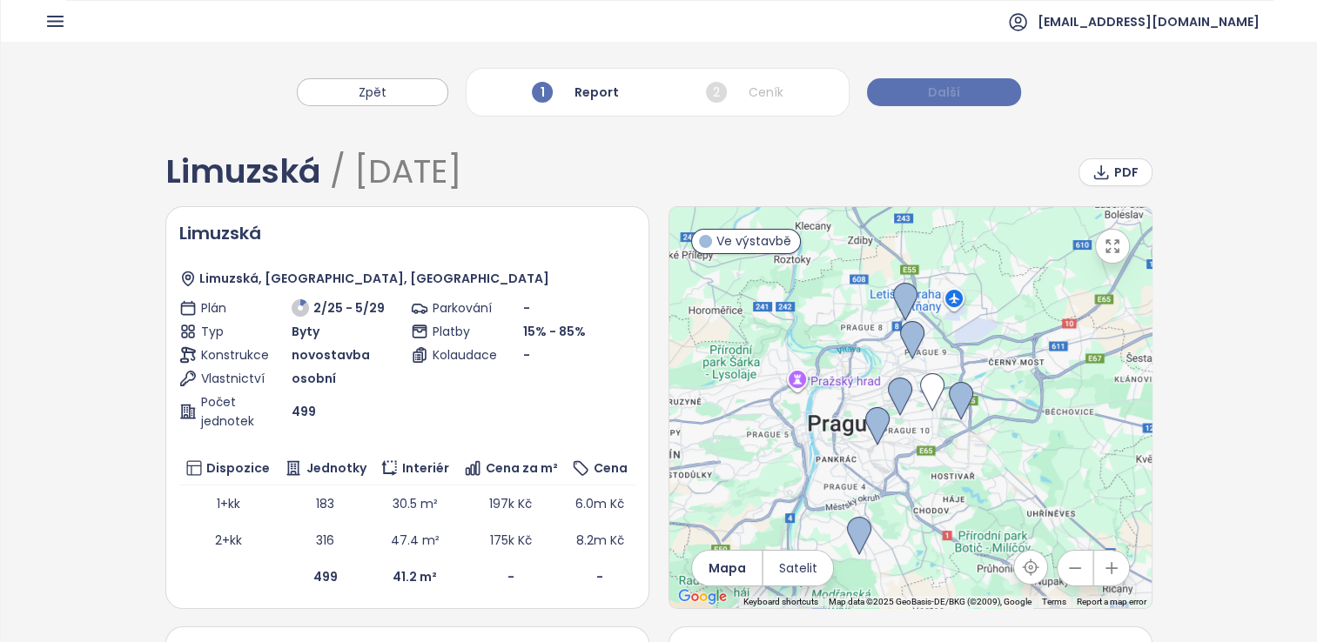
click at [939, 84] on span "Další" at bounding box center [944, 92] width 32 height 19
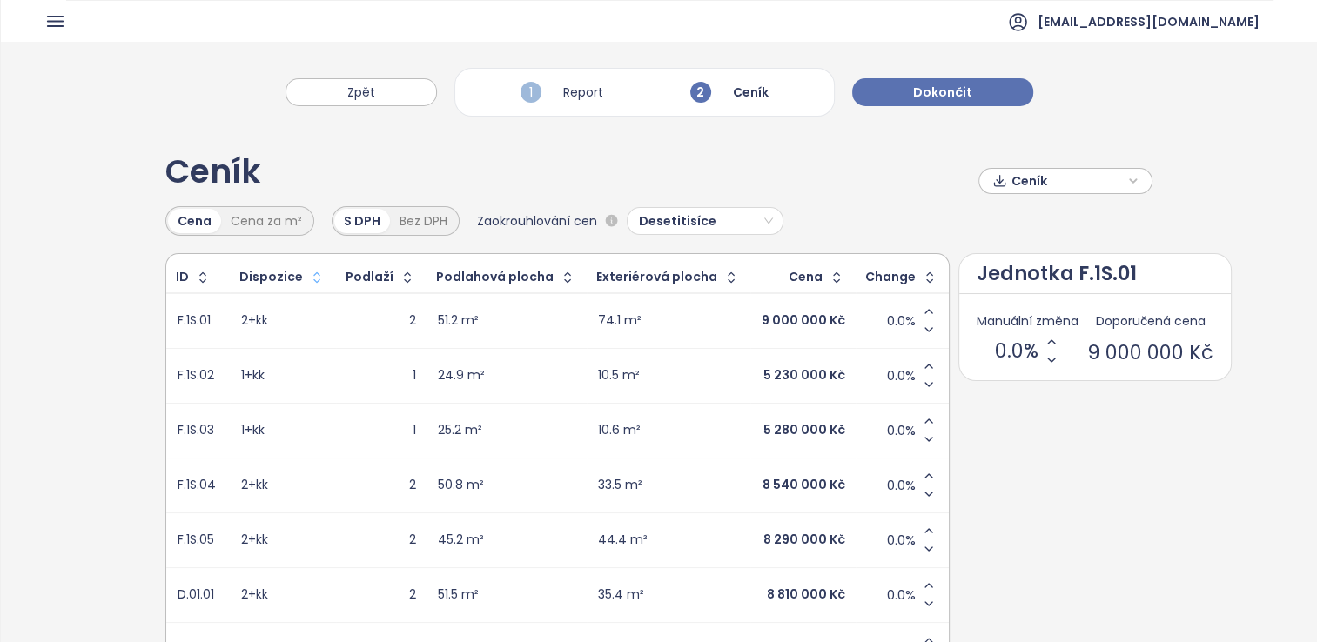
click at [308, 277] on icon "button" at bounding box center [316, 277] width 17 height 17
click at [555, 278] on div "Podlahová plocha" at bounding box center [501, 278] width 158 height 28
click at [553, 277] on icon "button" at bounding box center [561, 277] width 17 height 17
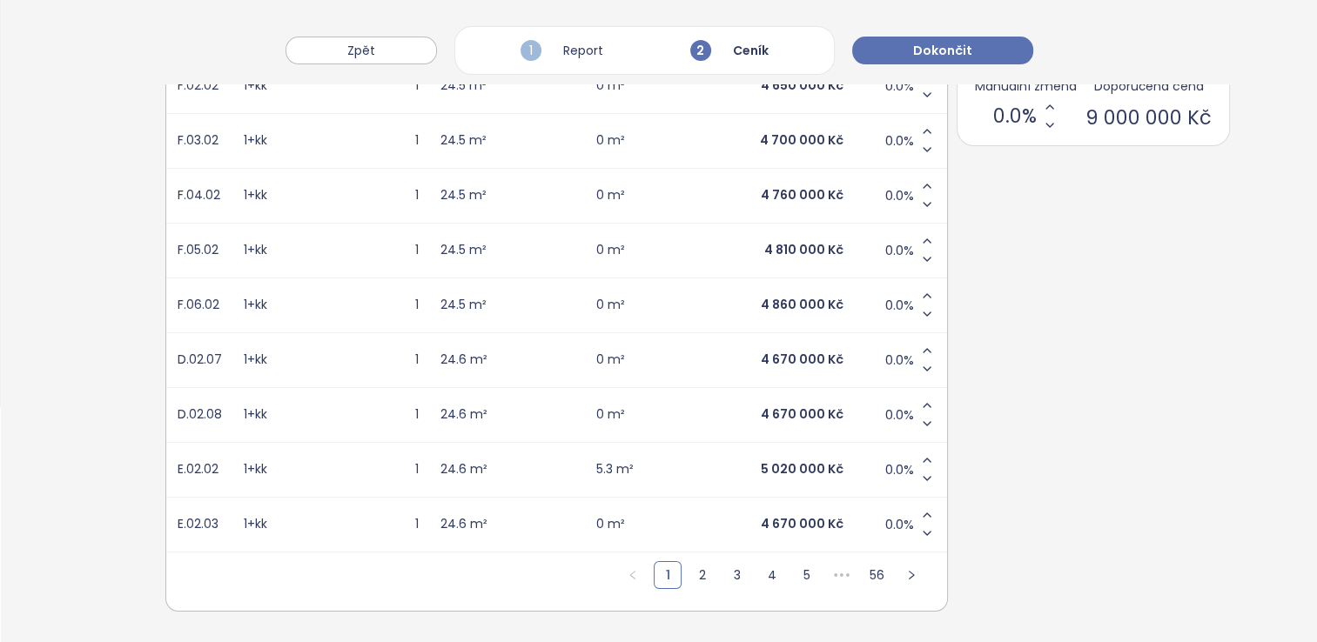
scroll to position [244, 0]
click at [689, 562] on link "2" at bounding box center [702, 575] width 26 height 26
click at [725, 566] on link "3" at bounding box center [738, 575] width 26 height 26
click at [761, 563] on link "4" at bounding box center [774, 575] width 26 height 26
click at [796, 562] on link "6" at bounding box center [809, 575] width 26 height 26
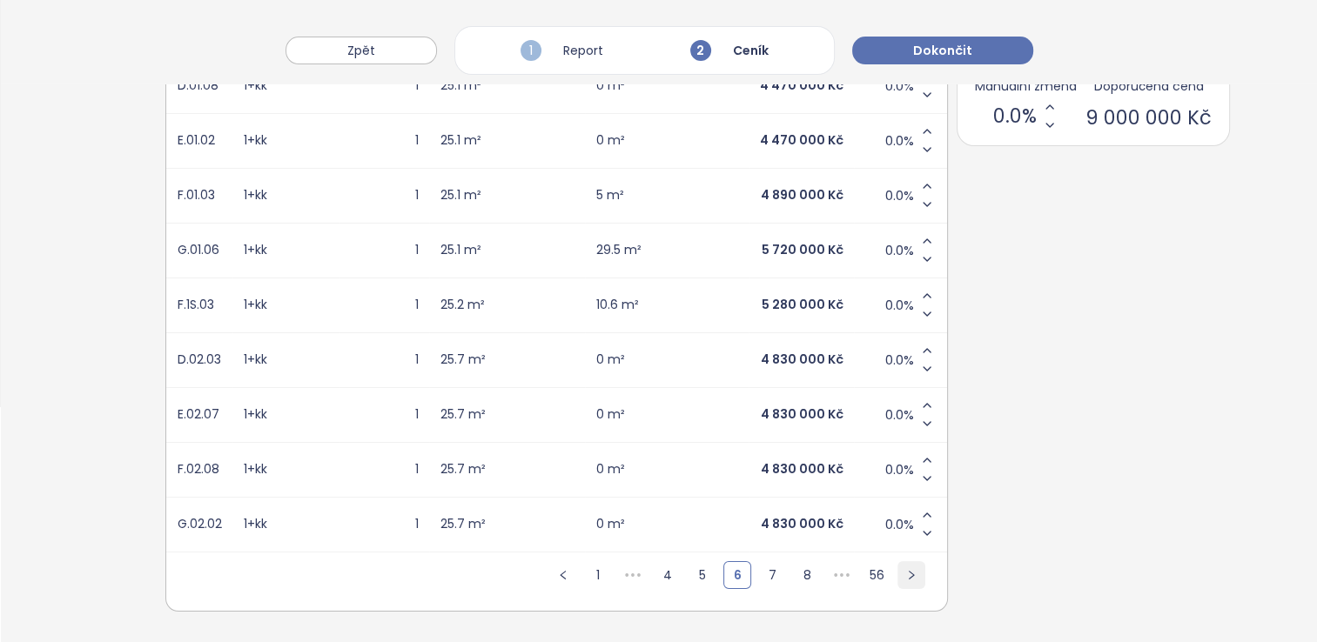
click at [906, 570] on icon "right" at bounding box center [911, 575] width 10 height 10
click at [899, 561] on button "button" at bounding box center [913, 575] width 28 height 28
click at [898, 561] on button "button" at bounding box center [912, 575] width 28 height 28
click at [904, 570] on icon "right" at bounding box center [909, 575] width 10 height 10
click at [906, 570] on icon "right" at bounding box center [911, 575] width 10 height 10
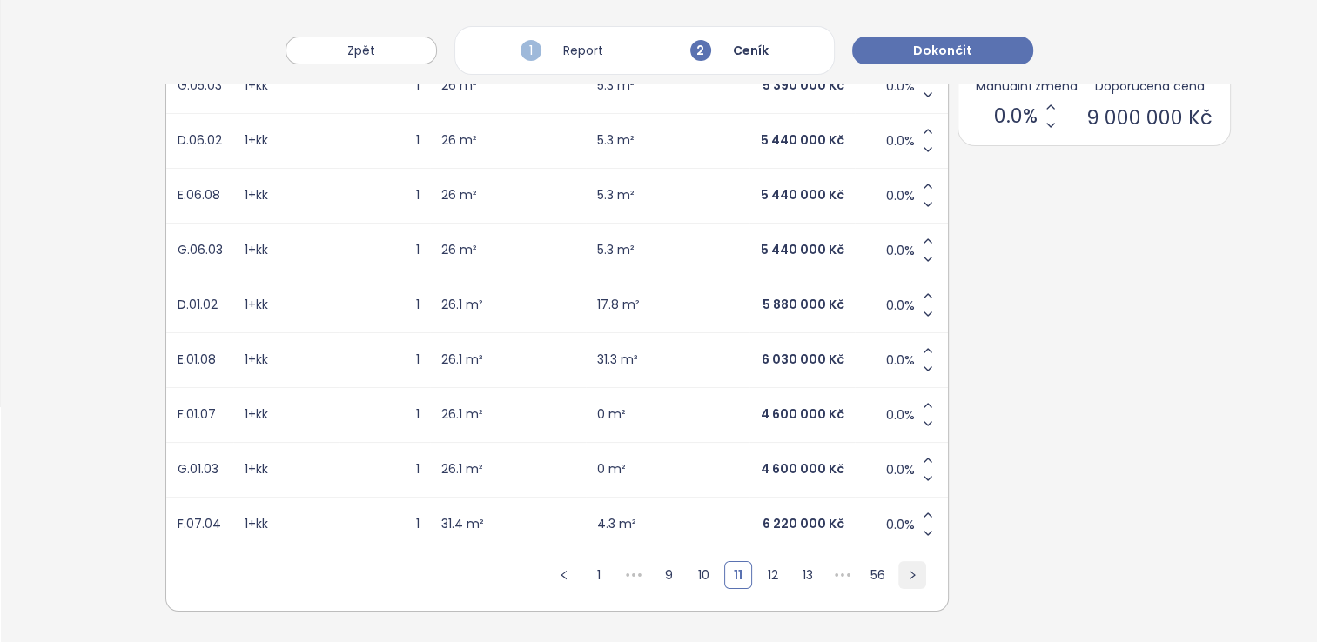
click at [898, 561] on button "button" at bounding box center [912, 575] width 28 height 28
click at [899, 561] on button "button" at bounding box center [913, 575] width 28 height 28
click at [759, 570] on link "14" at bounding box center [772, 575] width 26 height 26
click at [909, 570] on icon "right" at bounding box center [914, 575] width 10 height 10
click at [905, 570] on icon "right" at bounding box center [910, 575] width 10 height 10
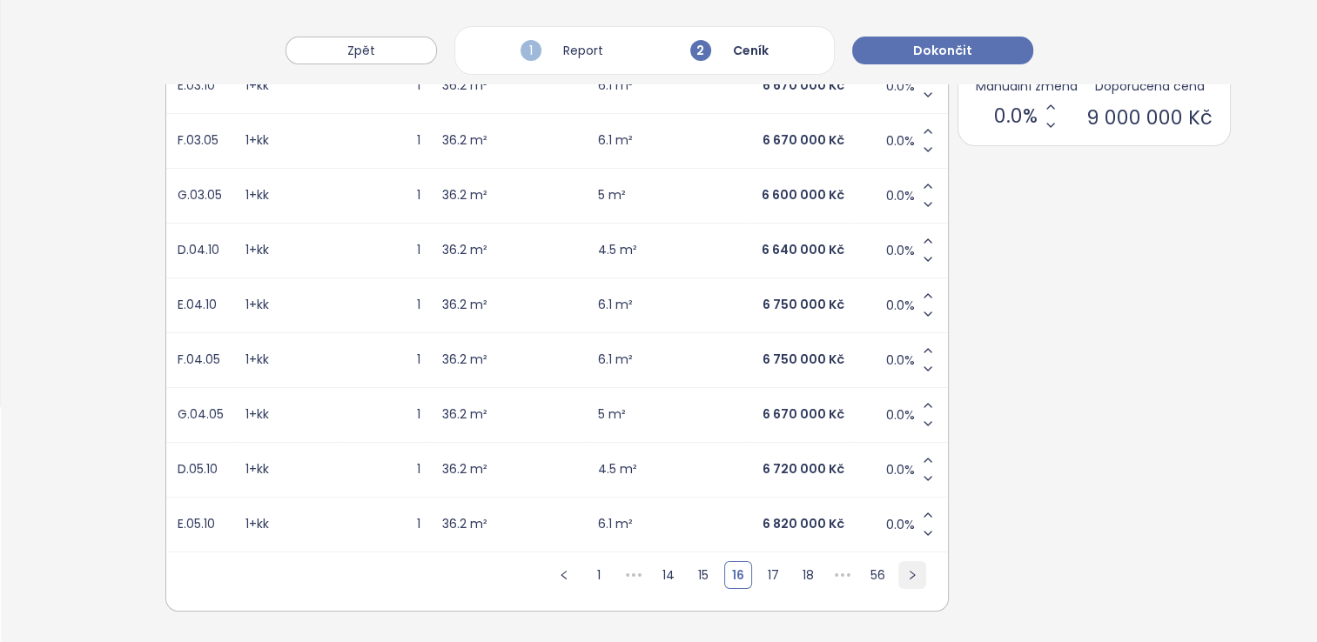
click at [907, 570] on icon "right" at bounding box center [912, 575] width 10 height 10
click at [885, 516] on span "0.0%" at bounding box center [899, 524] width 29 height 17
click at [920, 526] on icon "Decrease value" at bounding box center [927, 533] width 14 height 14
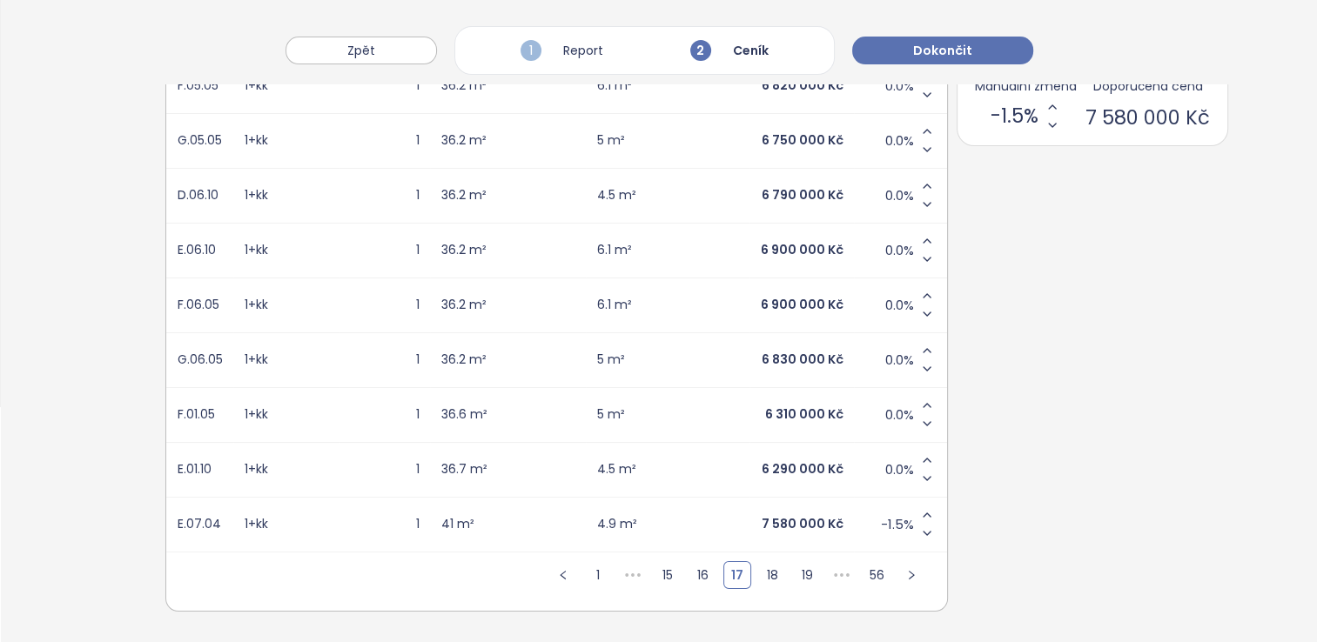
click at [920, 526] on icon "Decrease value" at bounding box center [927, 533] width 14 height 14
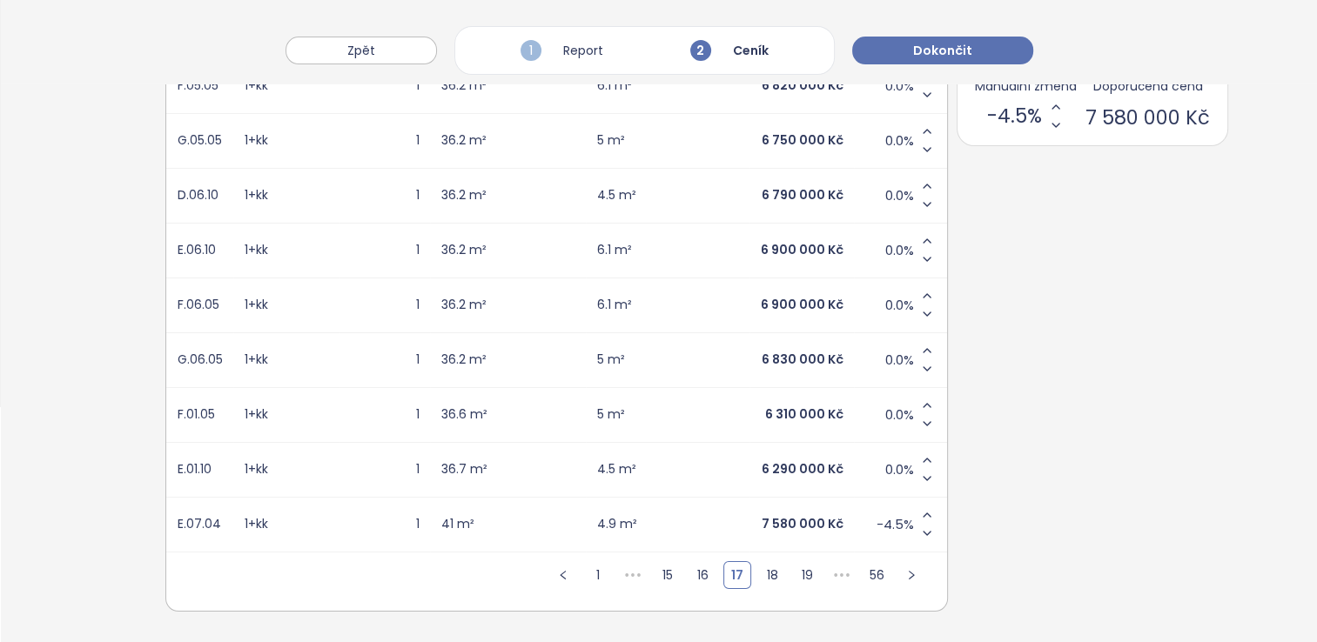
click at [920, 526] on icon "Decrease value" at bounding box center [927, 533] width 14 height 14
click at [794, 567] on link "5" at bounding box center [807, 575] width 26 height 26
click at [761, 562] on link "6" at bounding box center [774, 575] width 26 height 26
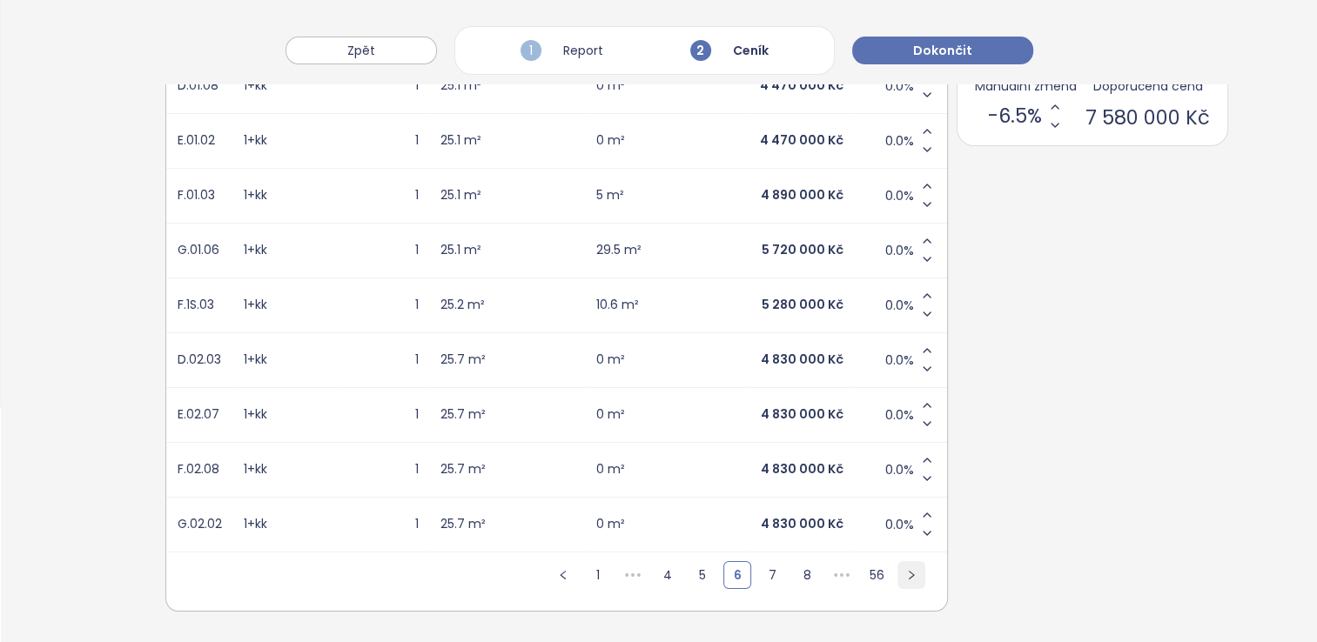
click at [897, 561] on button "button" at bounding box center [911, 575] width 28 height 28
click at [908, 570] on icon "right" at bounding box center [913, 575] width 10 height 10
drag, startPoint x: 882, startPoint y: 560, endPoint x: 877, endPoint y: 569, distance: 9.7
click at [898, 569] on button "button" at bounding box center [912, 575] width 28 height 28
click at [895, 569] on button "button" at bounding box center [909, 575] width 28 height 28
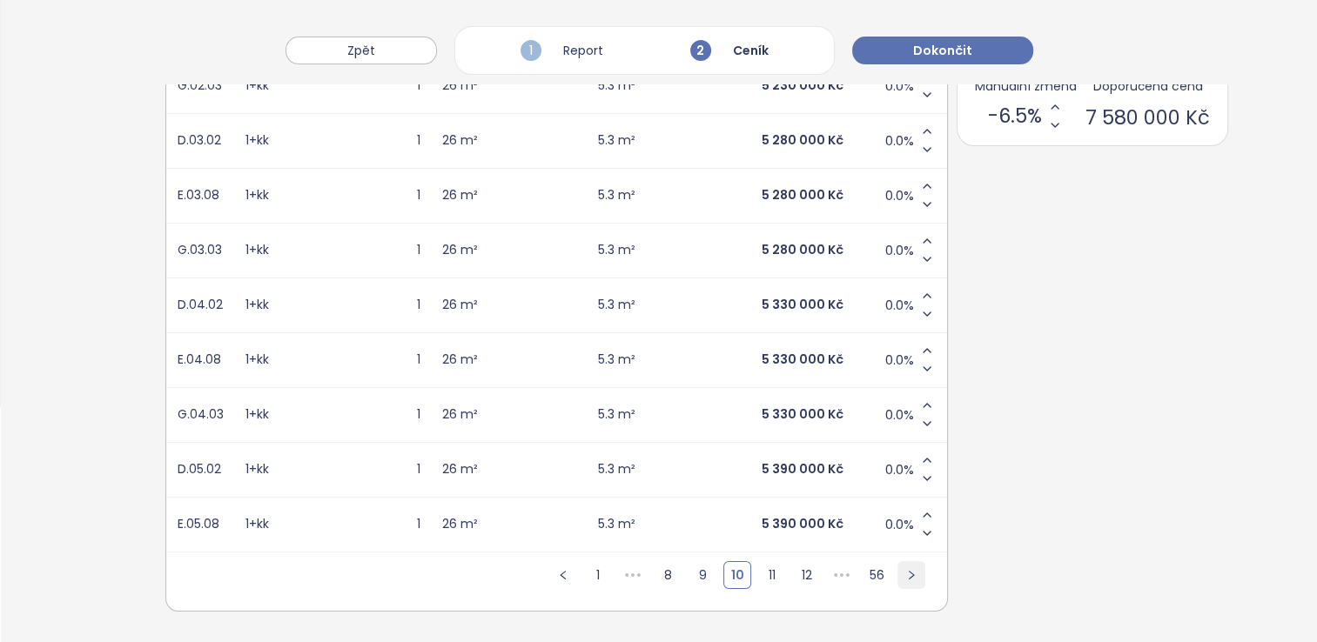
click at [897, 569] on button "button" at bounding box center [911, 575] width 28 height 28
click at [898, 569] on button "button" at bounding box center [912, 575] width 28 height 28
click at [899, 569] on button "button" at bounding box center [913, 575] width 28 height 28
click at [897, 569] on button "button" at bounding box center [911, 575] width 28 height 28
click at [900, 569] on button "button" at bounding box center [914, 575] width 28 height 28
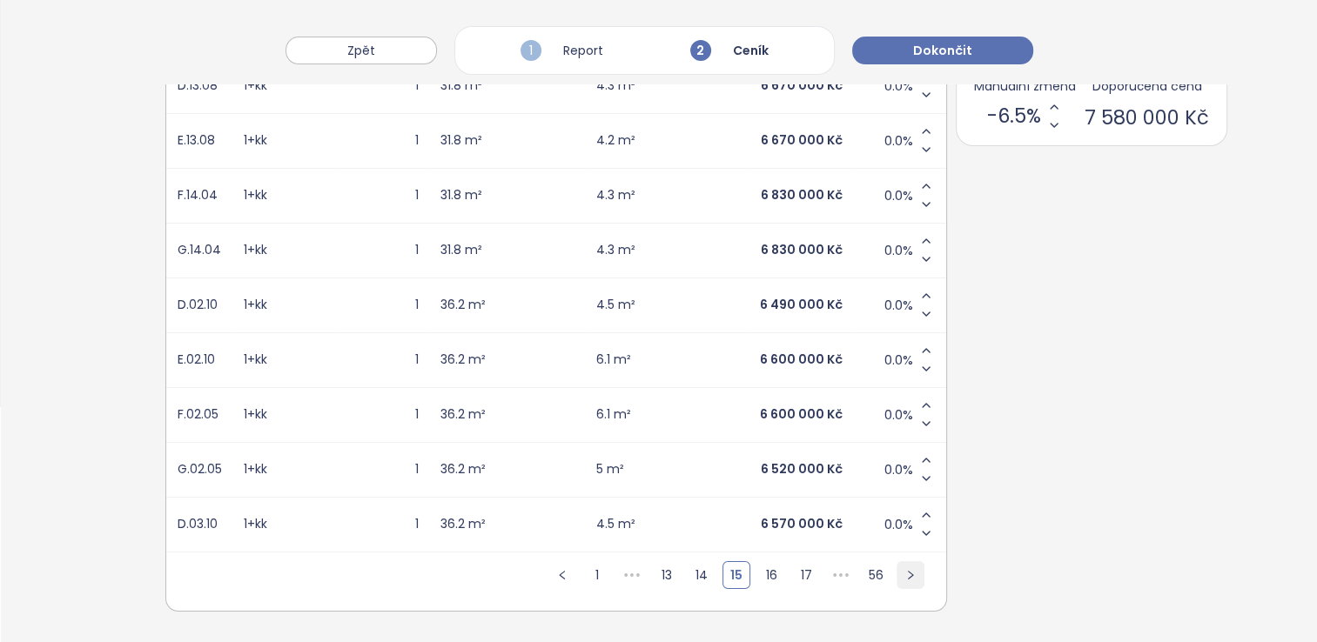
click at [896, 569] on button "button" at bounding box center [910, 575] width 28 height 28
click at [898, 569] on button "button" at bounding box center [912, 575] width 28 height 28
click at [897, 569] on button "button" at bounding box center [911, 575] width 28 height 28
click at [899, 569] on button "button" at bounding box center [913, 575] width 28 height 28
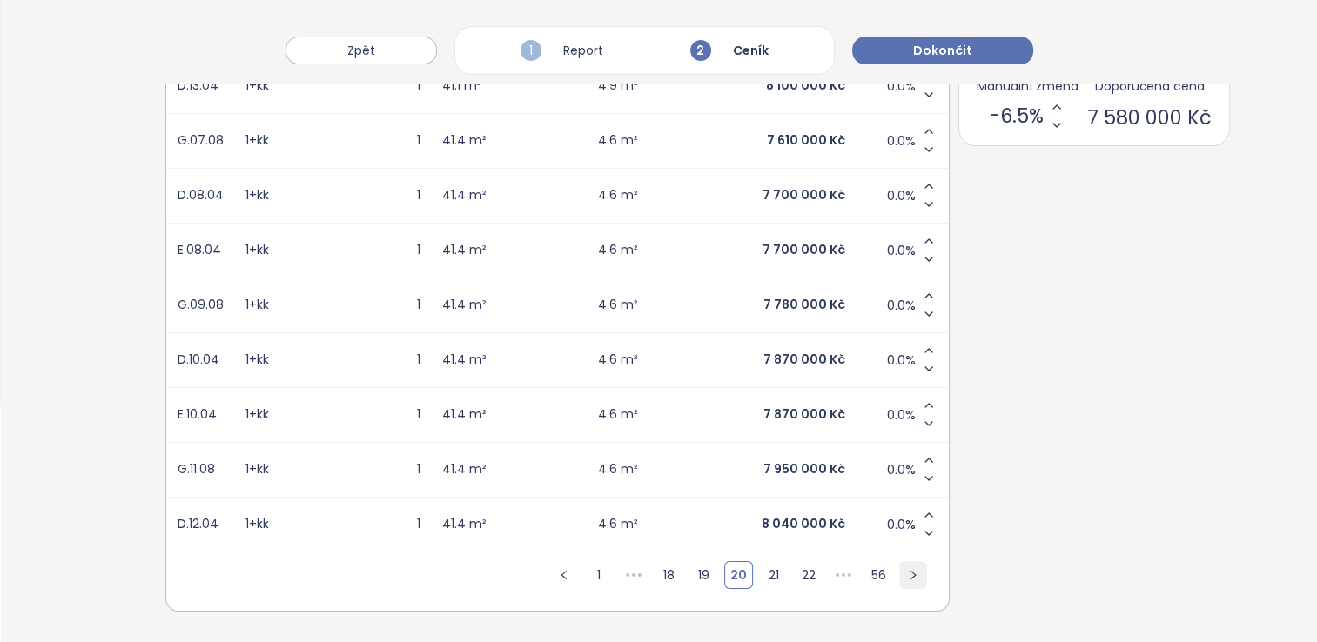
click at [899, 569] on button "button" at bounding box center [913, 575] width 28 height 28
click at [898, 569] on button "button" at bounding box center [912, 575] width 28 height 28
click at [559, 570] on icon "left" at bounding box center [564, 575] width 10 height 10
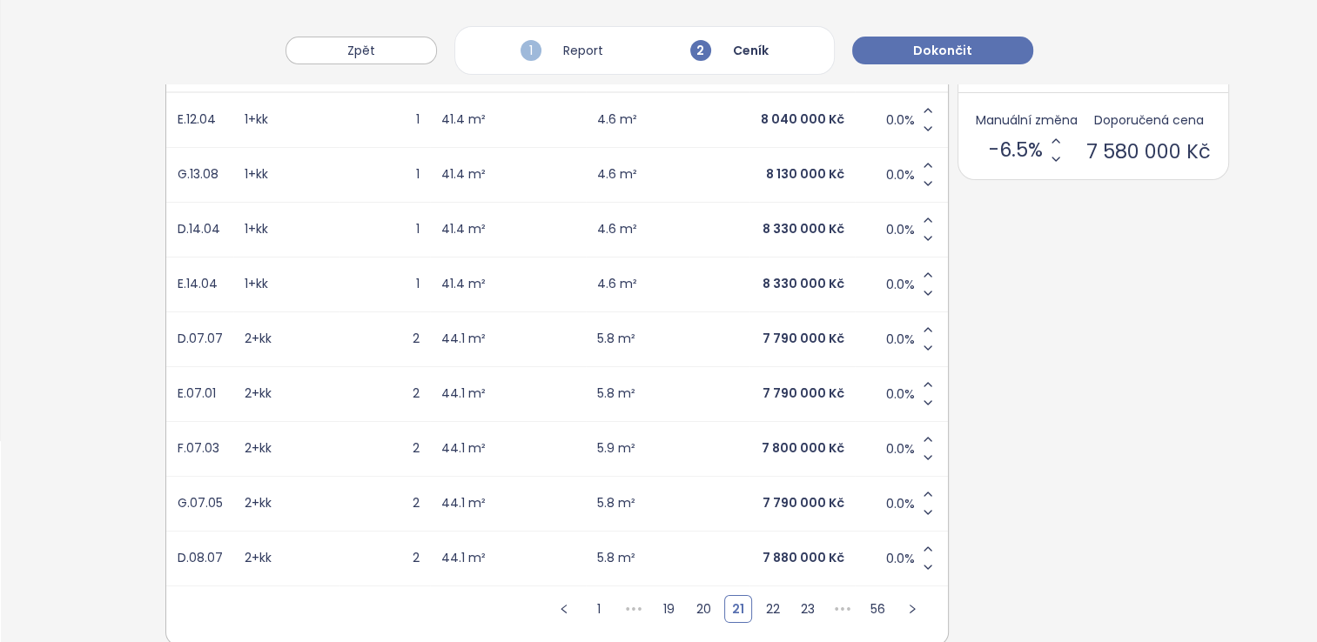
scroll to position [199, 0]
click at [690, 607] on link "20" at bounding box center [703, 611] width 26 height 26
click at [690, 604] on link "19" at bounding box center [703, 611] width 26 height 26
click at [656, 608] on link "17" at bounding box center [669, 611] width 26 height 26
click at [689, 611] on link "16" at bounding box center [702, 611] width 26 height 26
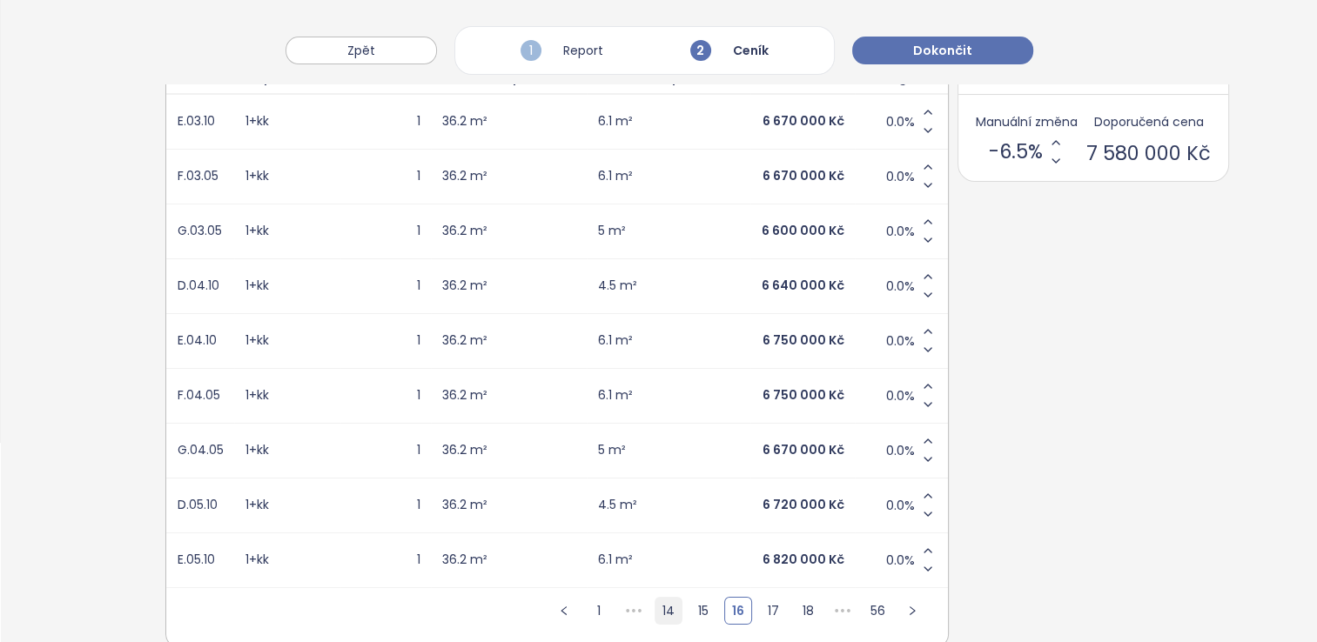
click at [655, 606] on link "14" at bounding box center [668, 611] width 26 height 26
click at [692, 608] on link "13" at bounding box center [705, 611] width 26 height 26
click at [724, 609] on link "13" at bounding box center [737, 611] width 26 height 26
click at [759, 608] on link "14" at bounding box center [772, 611] width 26 height 26
click at [796, 609] on link "16" at bounding box center [809, 611] width 26 height 26
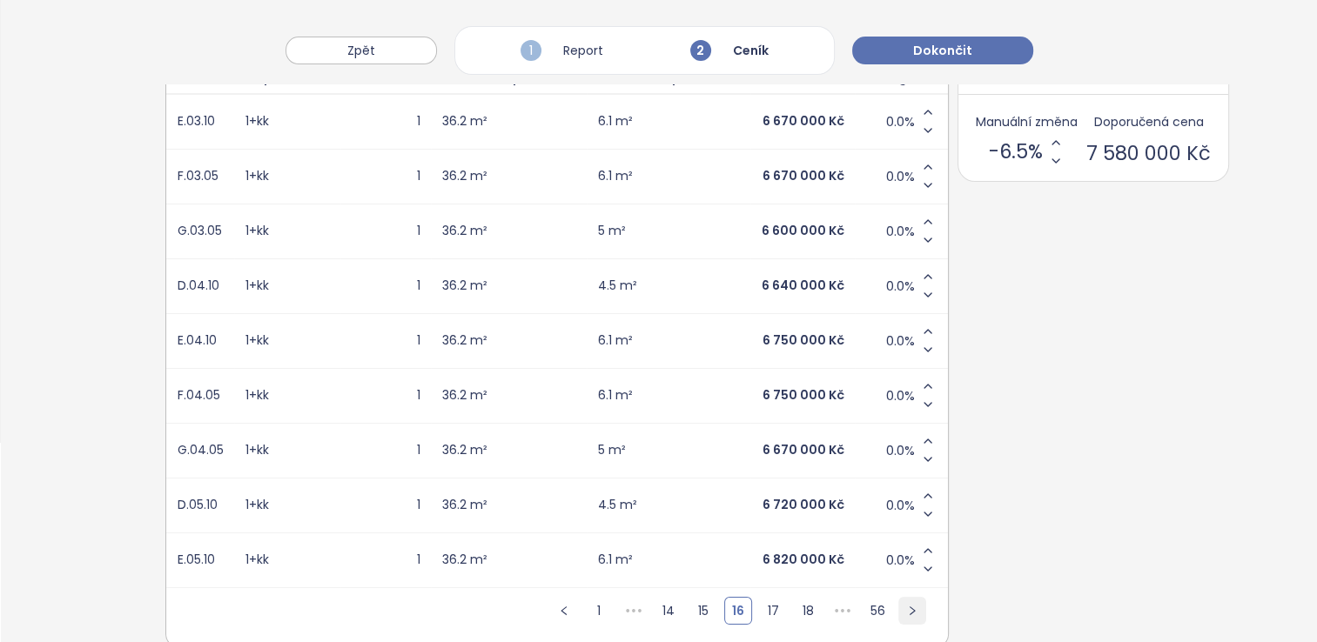
click at [907, 608] on icon "right" at bounding box center [912, 611] width 10 height 10
drag, startPoint x: 878, startPoint y: 608, endPoint x: 70, endPoint y: 562, distance: 809.7
click at [70, 562] on div "Ceník Ceník Cena Cena za m² S DPH Bez DPH Zaokrouhlování cen Desetitisíce ID Di…" at bounding box center [659, 302] width 1316 height 752
drag, startPoint x: 874, startPoint y: 555, endPoint x: 815, endPoint y: 555, distance: 58.3
click at [815, 555] on tr "E.07.04 1+kk 1 41 m² 4.9 m² 7 080 000 Kč -6.5%" at bounding box center [556, 560] width 781 height 55
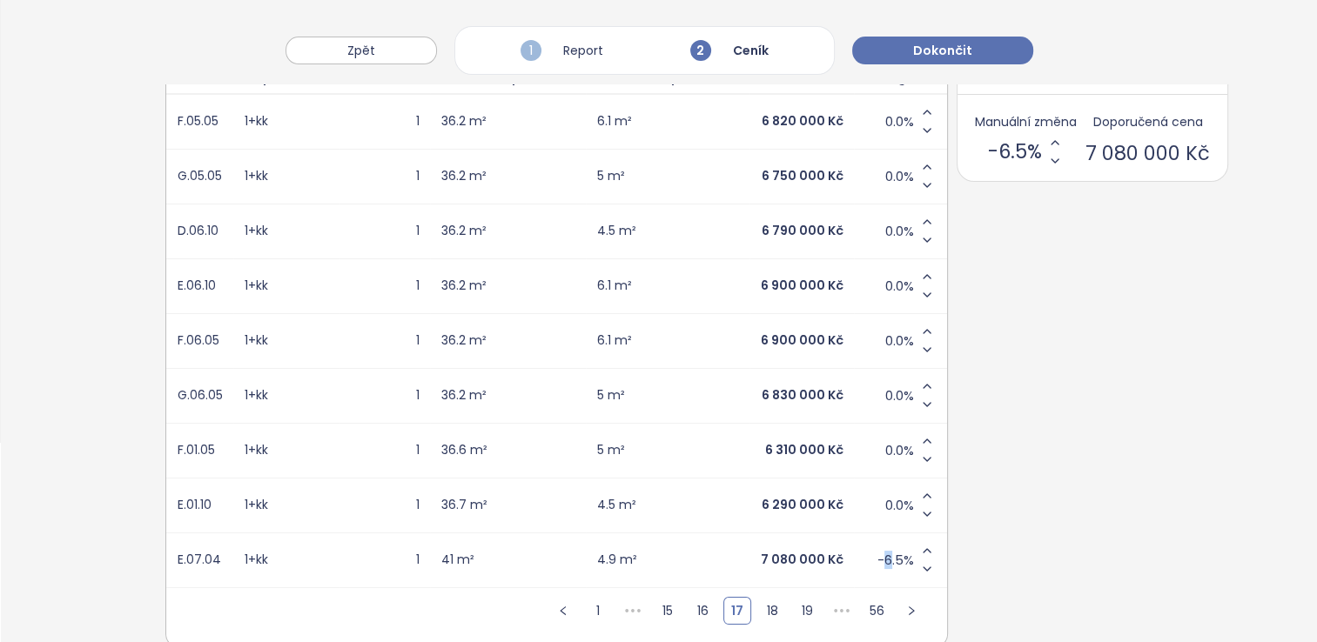
drag, startPoint x: 815, startPoint y: 555, endPoint x: 862, endPoint y: 544, distance: 48.3
click at [877, 544] on div "-6.5%" at bounding box center [906, 560] width 59 height 37
drag, startPoint x: 862, startPoint y: 544, endPoint x: 873, endPoint y: 553, distance: 13.6
click at [877, 553] on span "-6.5%" at bounding box center [895, 560] width 37 height 17
click at [900, 553] on input "****" at bounding box center [907, 561] width 14 height 16
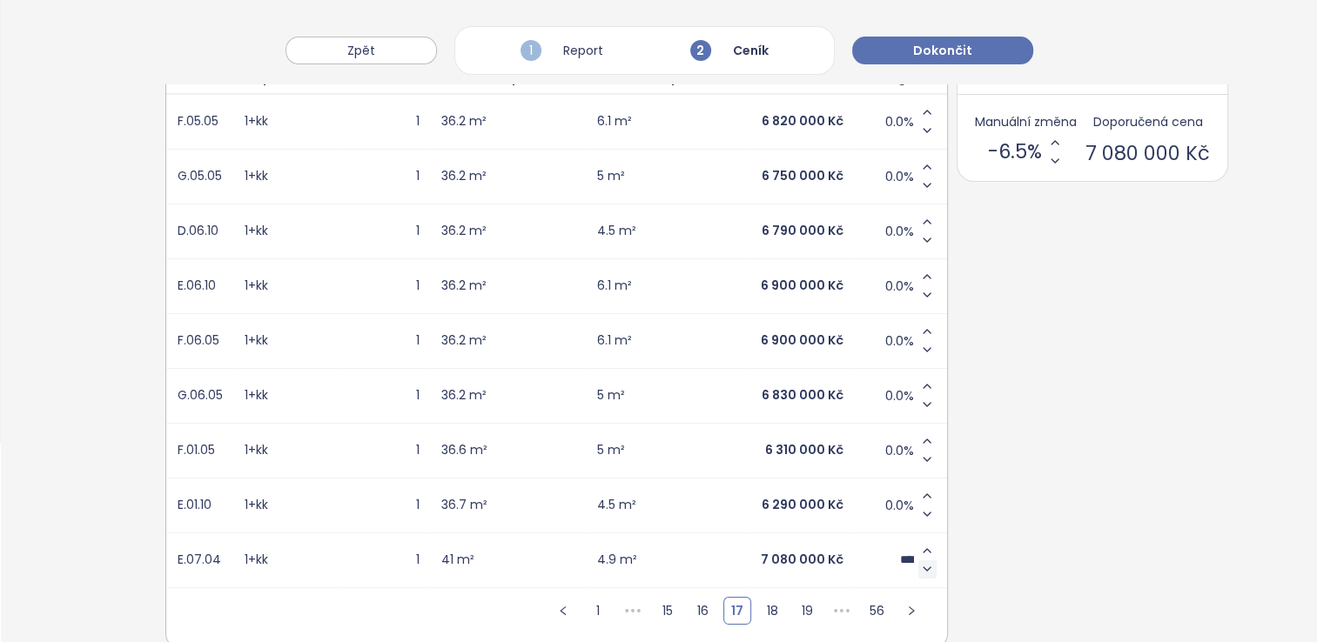
type input "**"
click at [954, 588] on div "ID Dispozice Podlaží Podlahová plocha Exteriérová plocha Cena Change F.05.05 1+…" at bounding box center [658, 350] width 987 height 593
click at [763, 600] on ul "1 2 3 4 5 ••• 56" at bounding box center [772, 617] width 350 height 58
click at [794, 601] on link "5" at bounding box center [807, 611] width 26 height 26
click at [795, 601] on link "7" at bounding box center [808, 611] width 26 height 26
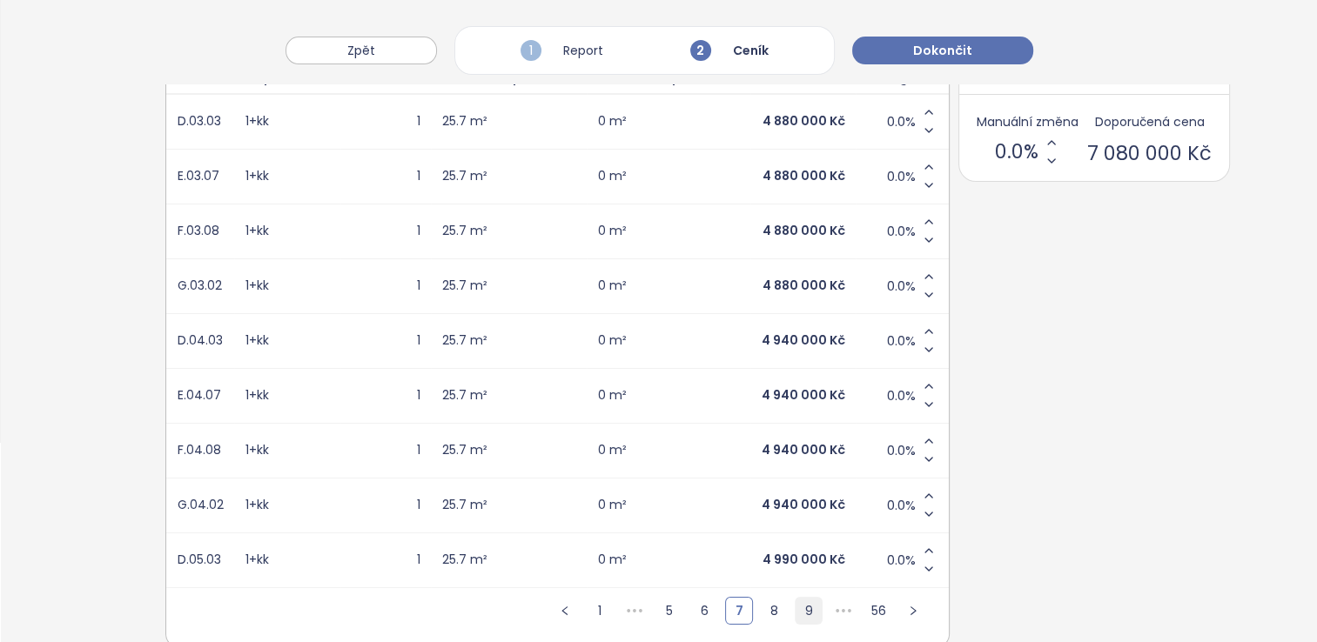
click at [795, 601] on link "9" at bounding box center [808, 611] width 26 height 26
click at [792, 601] on link "11" at bounding box center [805, 611] width 26 height 26
click at [795, 604] on link "13" at bounding box center [808, 611] width 26 height 26
click at [794, 604] on link "15" at bounding box center [807, 611] width 26 height 26
click at [793, 604] on link "17" at bounding box center [806, 611] width 26 height 26
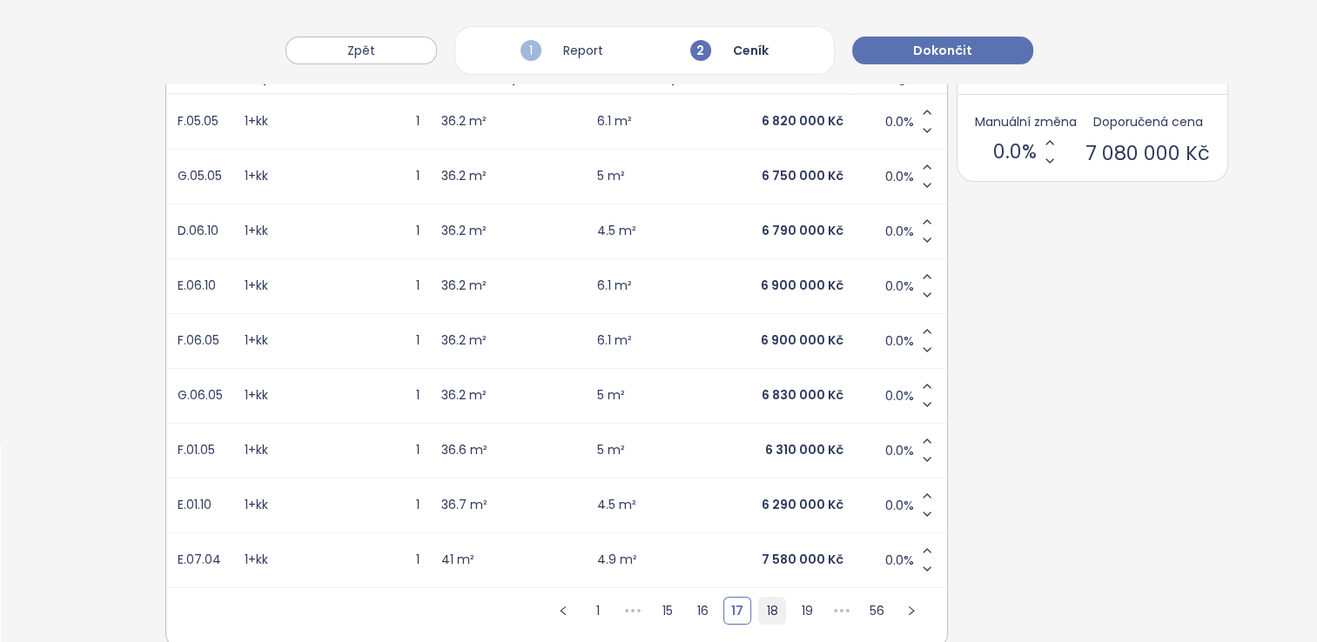
click at [759, 607] on link "18" at bounding box center [772, 611] width 26 height 26
click at [897, 602] on button "button" at bounding box center [911, 611] width 28 height 28
click at [899, 602] on button "button" at bounding box center [913, 611] width 28 height 28
click at [909, 607] on icon "right" at bounding box center [911, 611] width 5 height 9
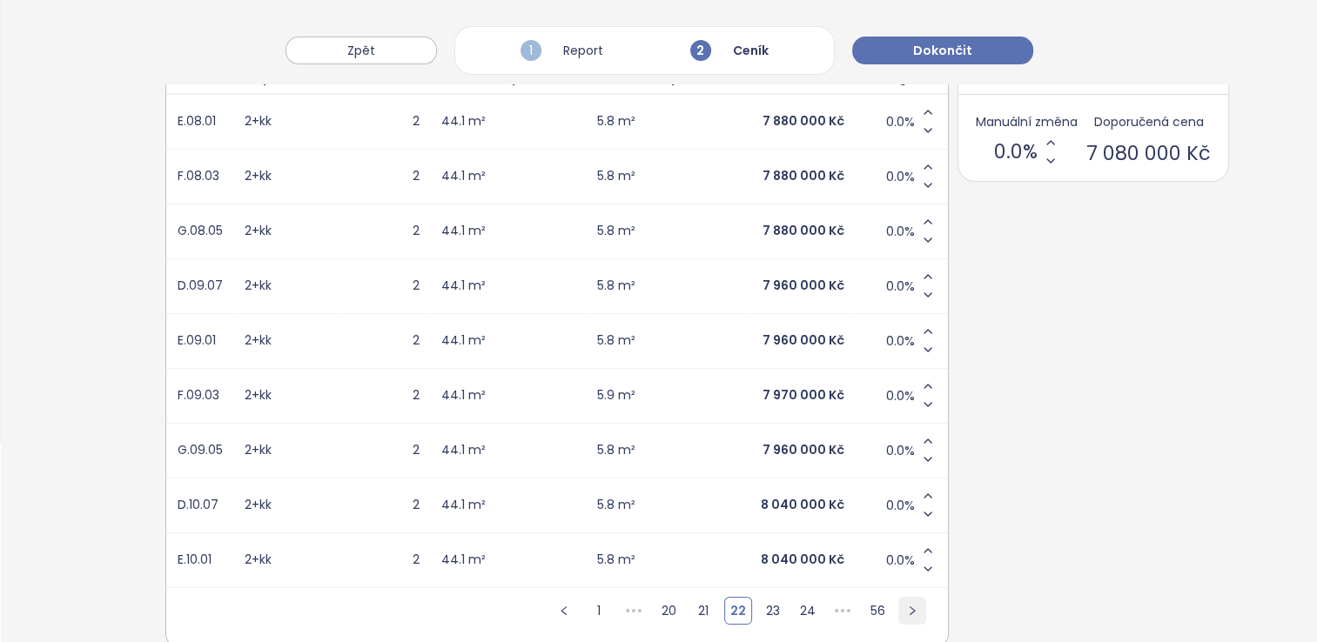
click at [907, 607] on icon "right" at bounding box center [912, 611] width 10 height 10
click at [902, 607] on icon "right" at bounding box center [907, 611] width 10 height 10
click at [909, 607] on icon "right" at bounding box center [911, 611] width 5 height 9
click at [907, 607] on icon "right" at bounding box center [912, 611] width 10 height 10
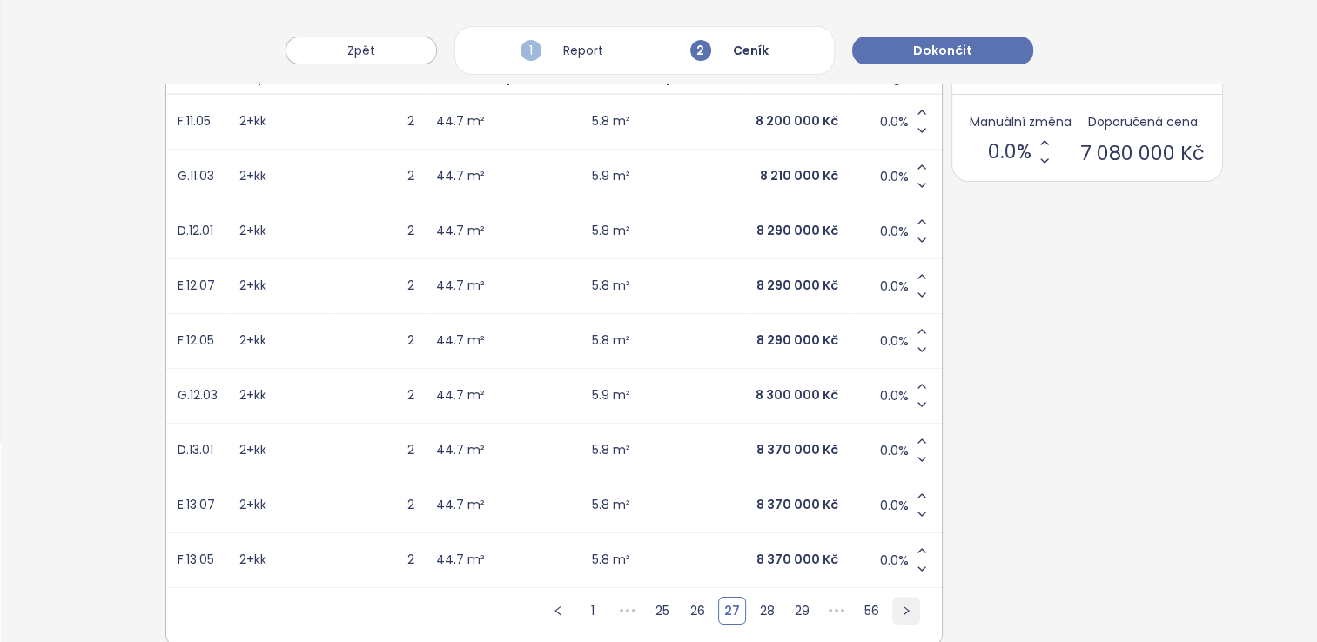
click at [892, 607] on button "button" at bounding box center [906, 611] width 28 height 28
click at [909, 607] on icon "right" at bounding box center [911, 611] width 5 height 9
click at [907, 607] on icon "right" at bounding box center [912, 611] width 10 height 10
click at [908, 607] on icon "right" at bounding box center [910, 611] width 5 height 9
click at [907, 607] on icon "right" at bounding box center [912, 611] width 10 height 10
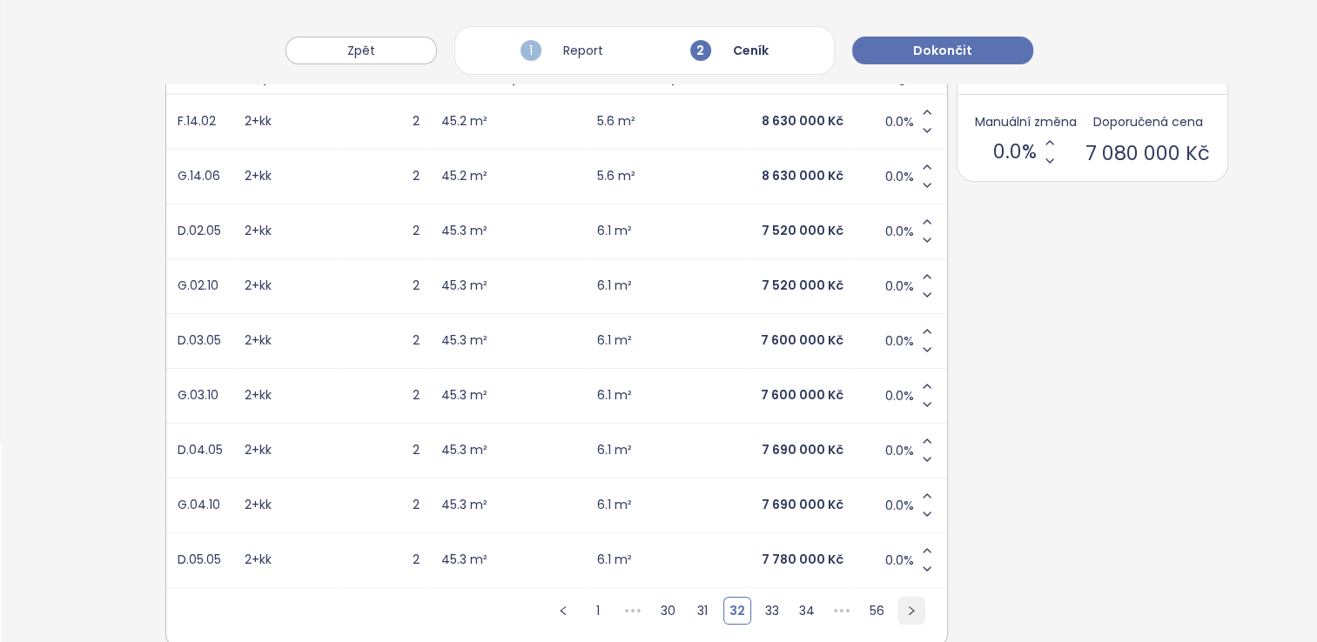
click at [909, 607] on icon "right" at bounding box center [911, 611] width 5 height 9
click at [905, 607] on icon "right" at bounding box center [910, 611] width 10 height 10
click at [909, 607] on icon "right" at bounding box center [911, 611] width 5 height 9
click at [910, 607] on icon "right" at bounding box center [912, 611] width 5 height 9
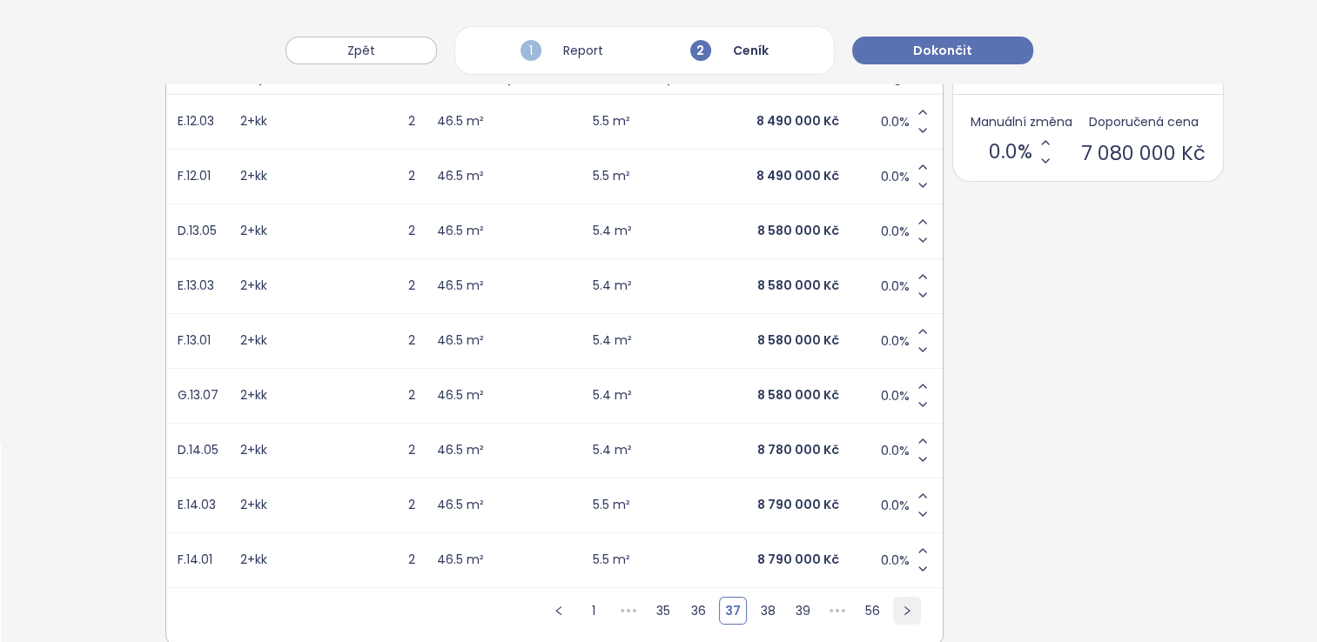
click at [893, 607] on button "button" at bounding box center [907, 611] width 28 height 28
click at [909, 607] on icon "right" at bounding box center [911, 611] width 5 height 9
click at [907, 607] on icon "right" at bounding box center [912, 611] width 10 height 10
click at [891, 607] on button "button" at bounding box center [905, 611] width 28 height 28
click at [908, 607] on icon "right" at bounding box center [910, 611] width 5 height 9
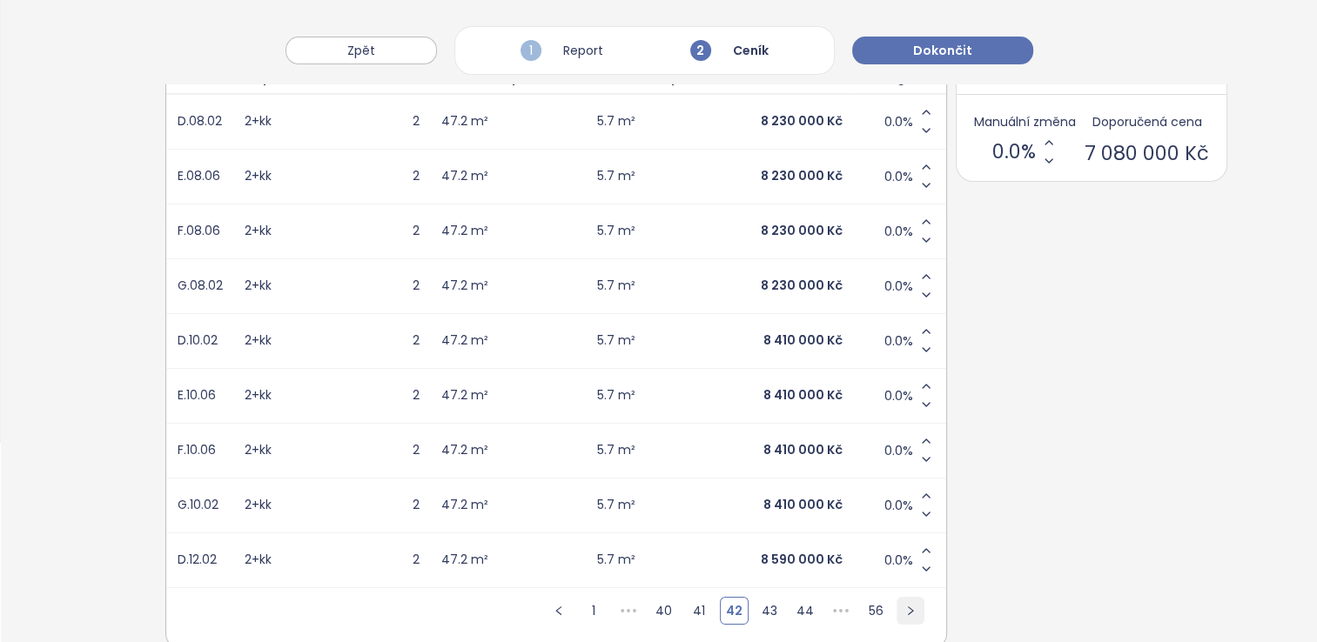
click at [908, 607] on icon "right" at bounding box center [910, 611] width 5 height 9
click at [909, 607] on icon "right" at bounding box center [911, 611] width 5 height 9
click at [905, 607] on icon "right" at bounding box center [910, 611] width 10 height 10
click at [908, 607] on icon "right" at bounding box center [910, 611] width 5 height 9
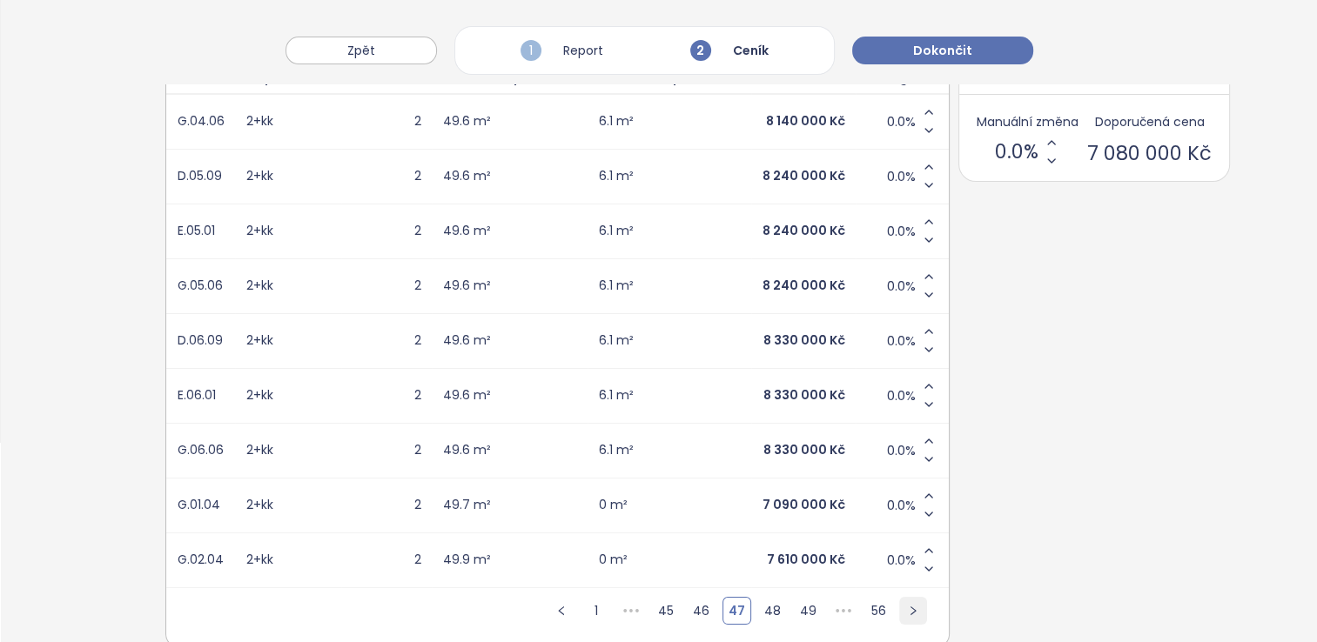
click at [910, 607] on icon "right" at bounding box center [912, 611] width 5 height 9
click at [911, 607] on icon "right" at bounding box center [913, 611] width 5 height 9
click at [909, 607] on icon "right" at bounding box center [914, 611] width 10 height 10
click at [909, 607] on icon "right" at bounding box center [911, 611] width 5 height 9
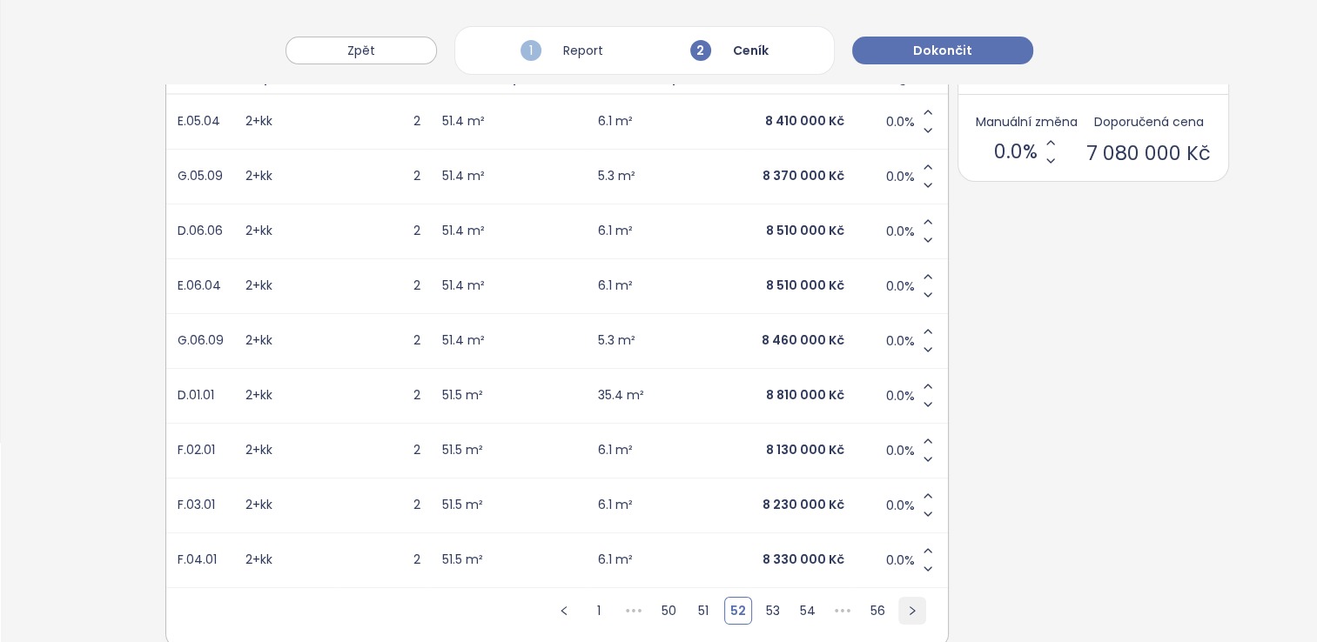
click at [907, 607] on icon "right" at bounding box center [912, 611] width 10 height 10
click at [910, 607] on icon "right" at bounding box center [912, 611] width 5 height 9
click at [905, 607] on icon "right" at bounding box center [910, 611] width 10 height 10
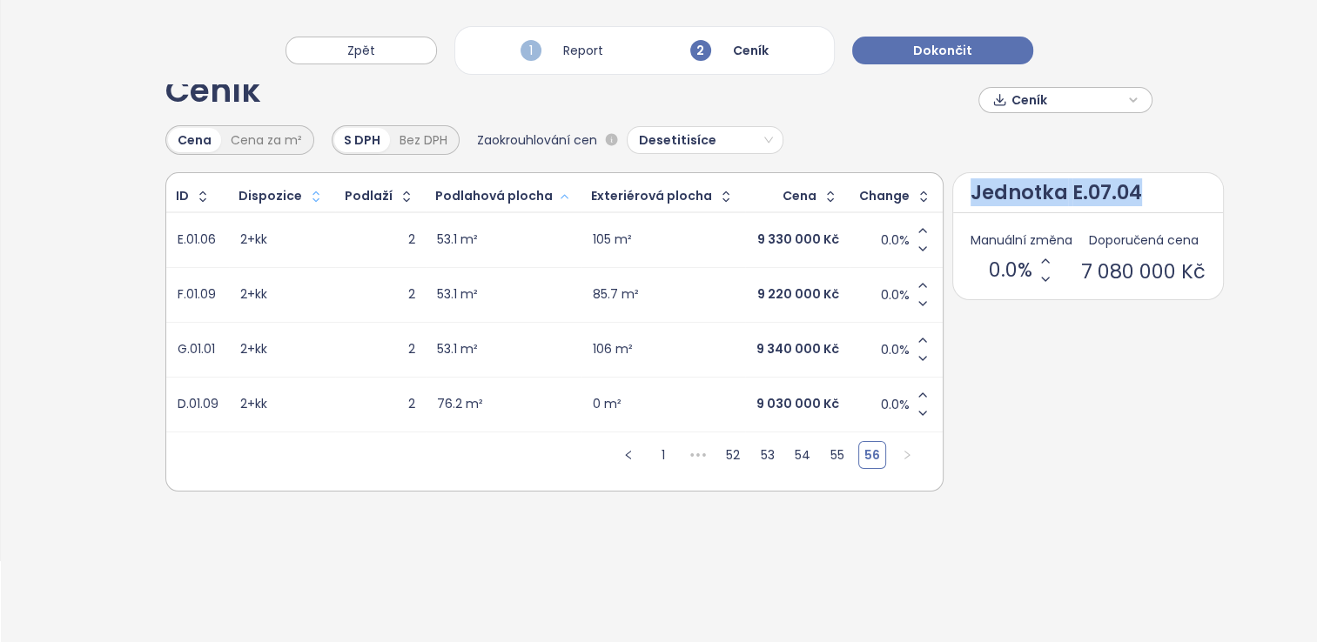
click at [884, 607] on div "Ceník Ceník Cena Cena za m² S DPH Bez DPH Zaokrouhlování cen Desetitisíce ID Di…" at bounding box center [659, 343] width 1316 height 599
click at [783, 193] on div "Cena" at bounding box center [799, 196] width 34 height 11
click at [821, 198] on icon "button" at bounding box center [829, 196] width 17 height 17
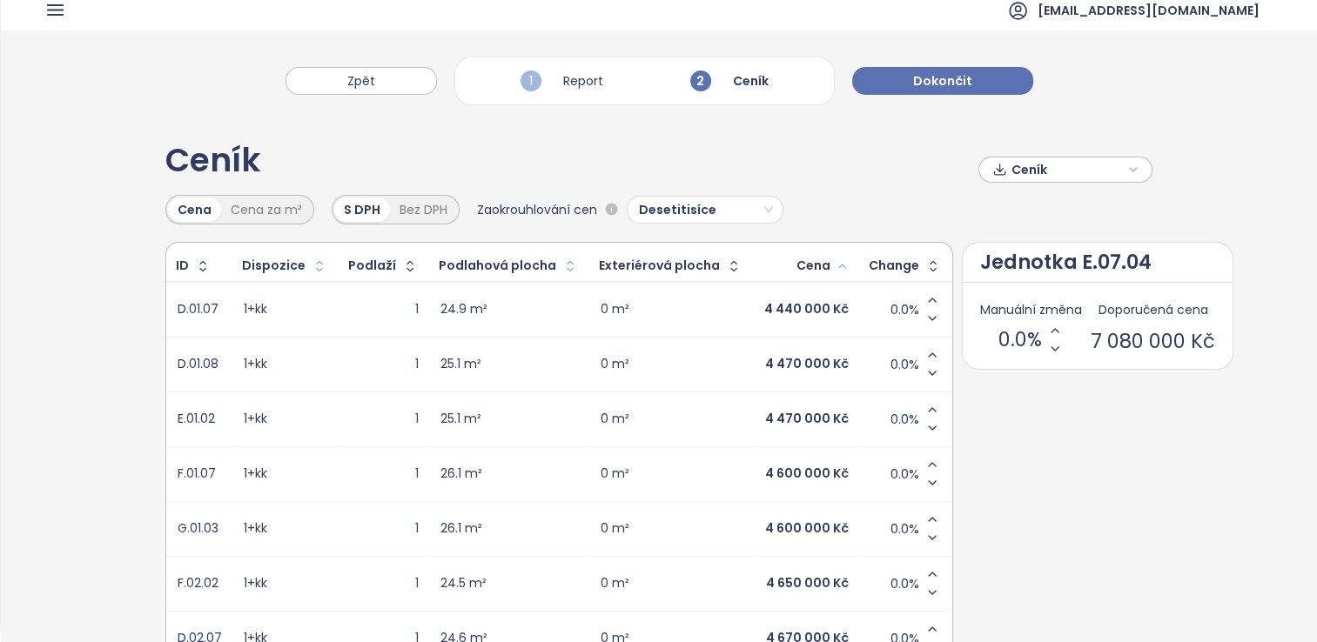
scroll to position [244, 0]
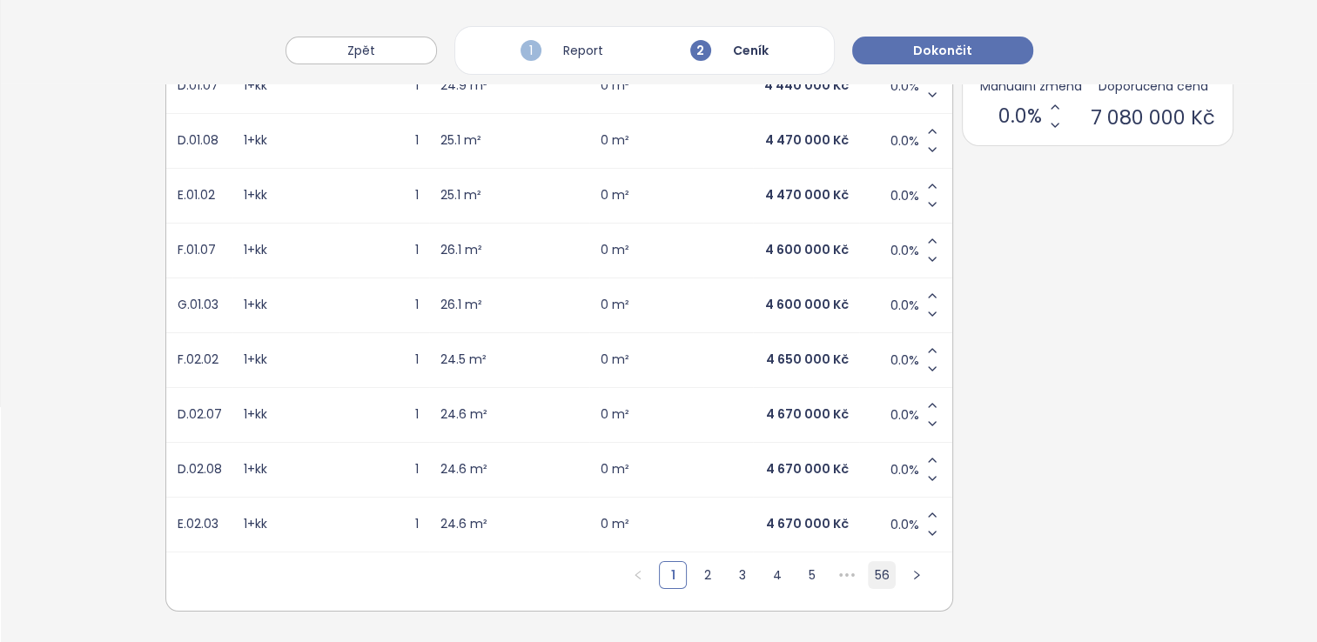
click at [868, 562] on link "56" at bounding box center [881, 575] width 26 height 26
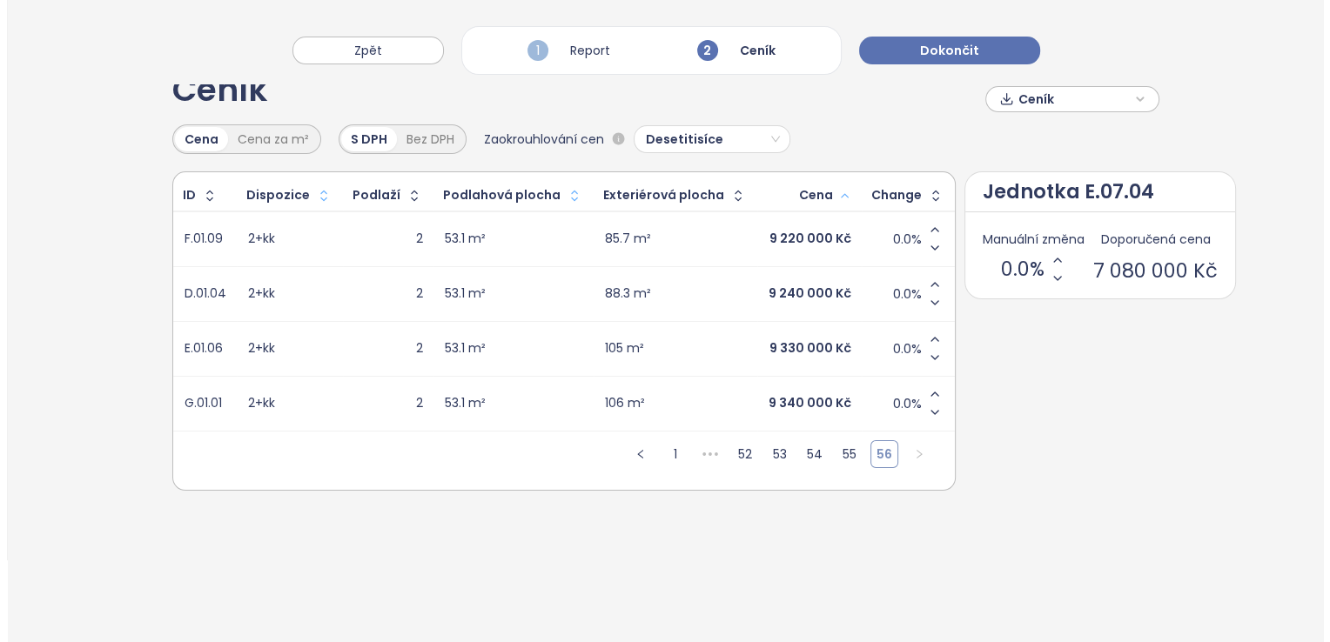
scroll to position [81, 0]
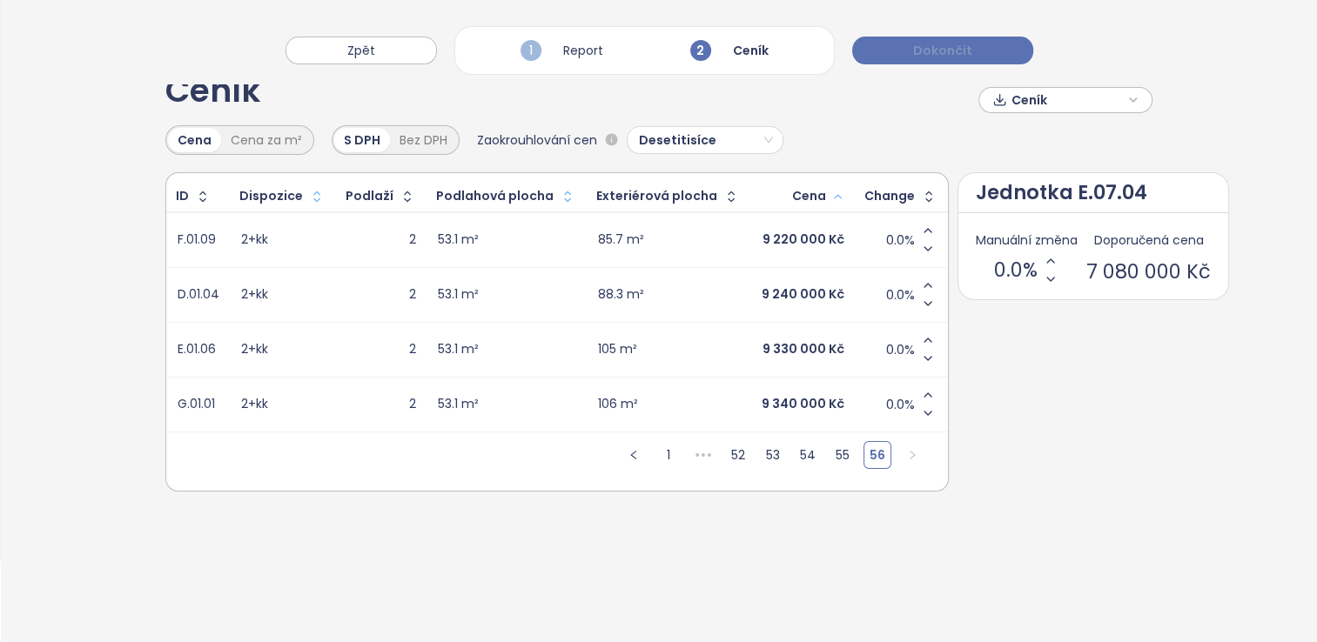
click at [943, 48] on span "Dokončit" at bounding box center [942, 50] width 59 height 19
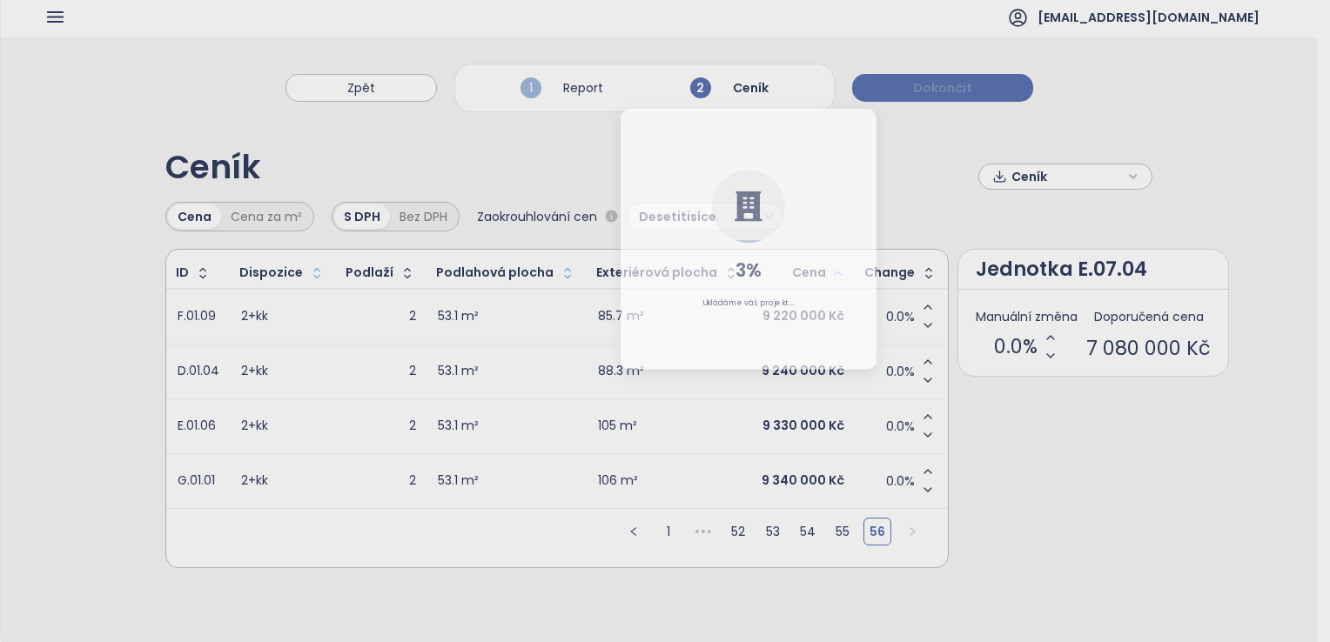
scroll to position [0, 0]
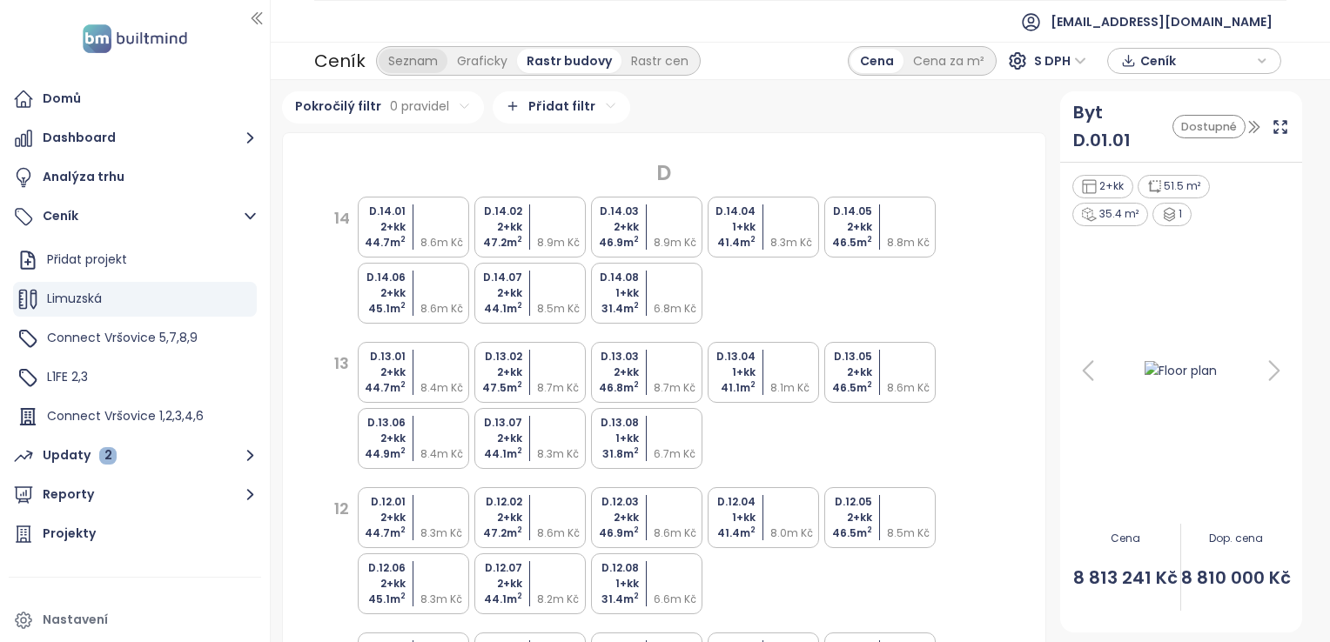
click at [383, 64] on div "Seznam" at bounding box center [413, 61] width 69 height 24
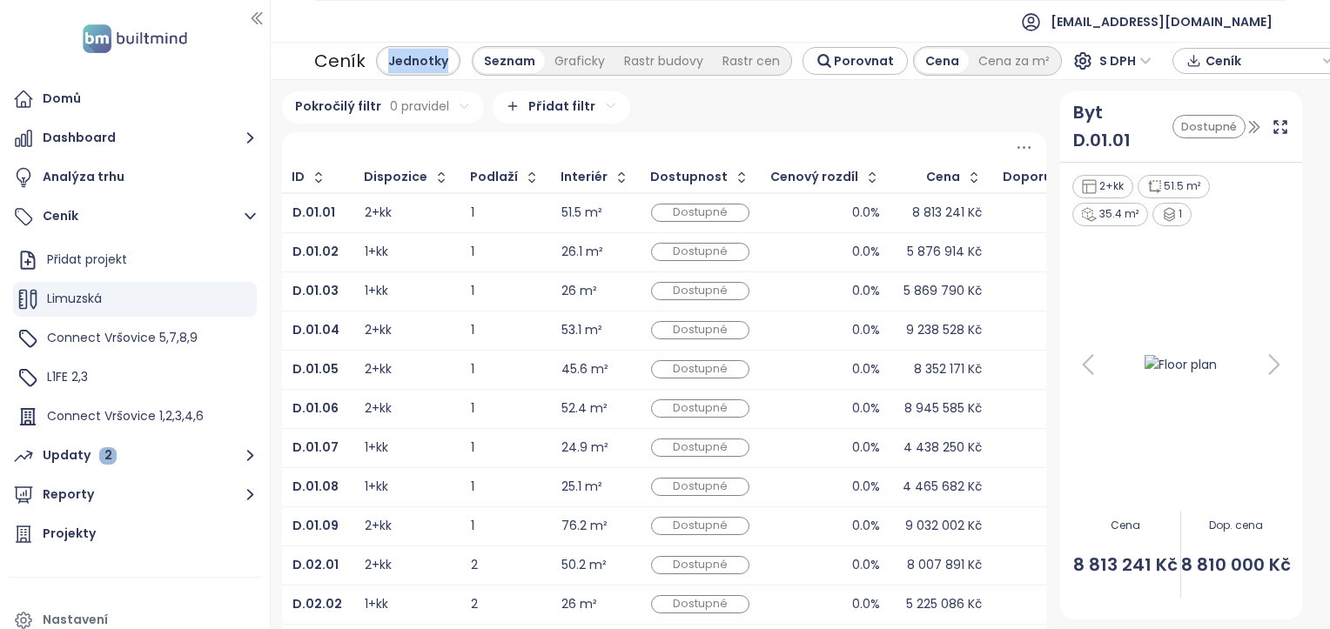
drag, startPoint x: 383, startPoint y: 64, endPoint x: 369, endPoint y: 10, distance: 54.9
click at [369, 10] on ul "[EMAIL_ADDRESS][DOMAIN_NAME]" at bounding box center [800, 21] width 972 height 43
click at [723, 117] on div "Pokročilý filtr 0 pravidel Přidat filtr" at bounding box center [664, 107] width 764 height 32
click at [1243, 57] on span "Ceník" at bounding box center [1261, 61] width 112 height 26
click at [80, 461] on div "Updaty 2" at bounding box center [80, 456] width 74 height 22
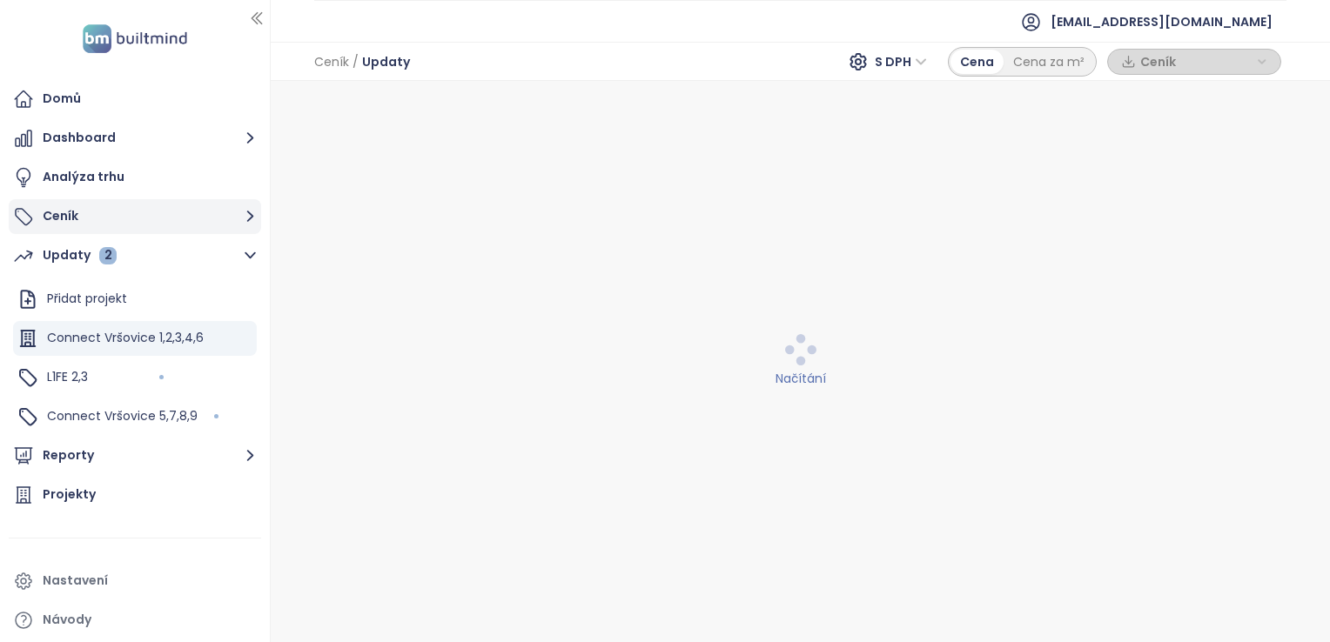
click at [64, 225] on button "Ceník" at bounding box center [135, 216] width 252 height 35
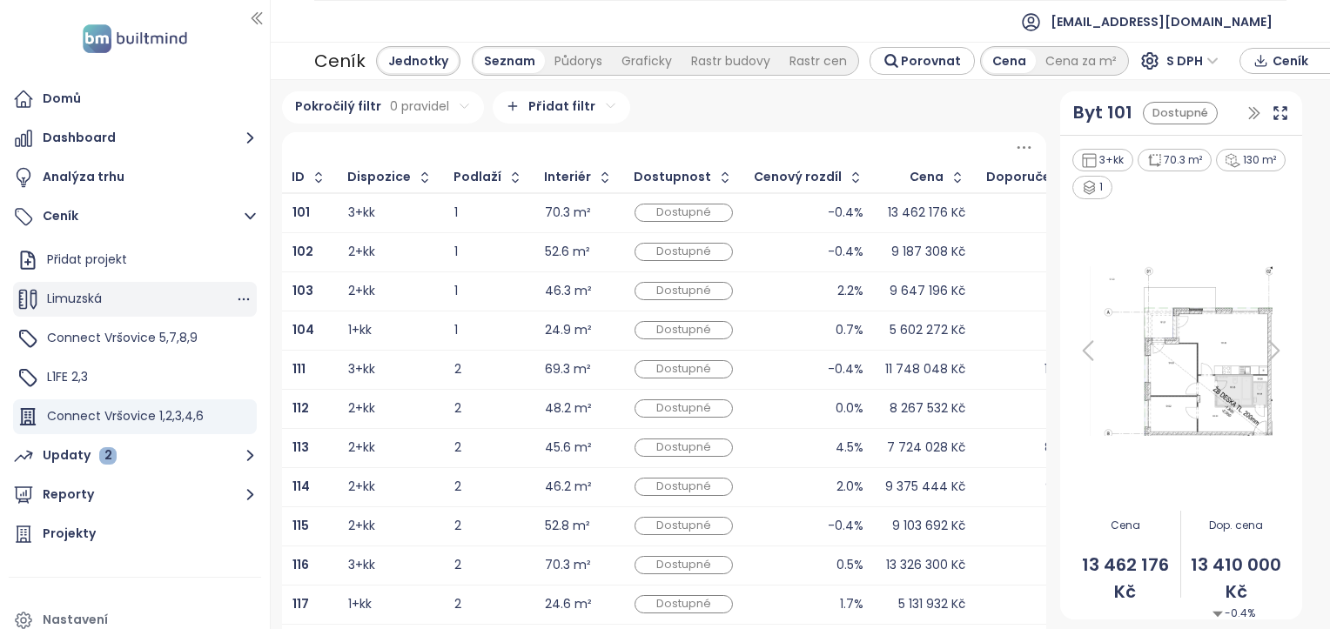
click at [87, 304] on span "Limuzská" at bounding box center [74, 298] width 55 height 17
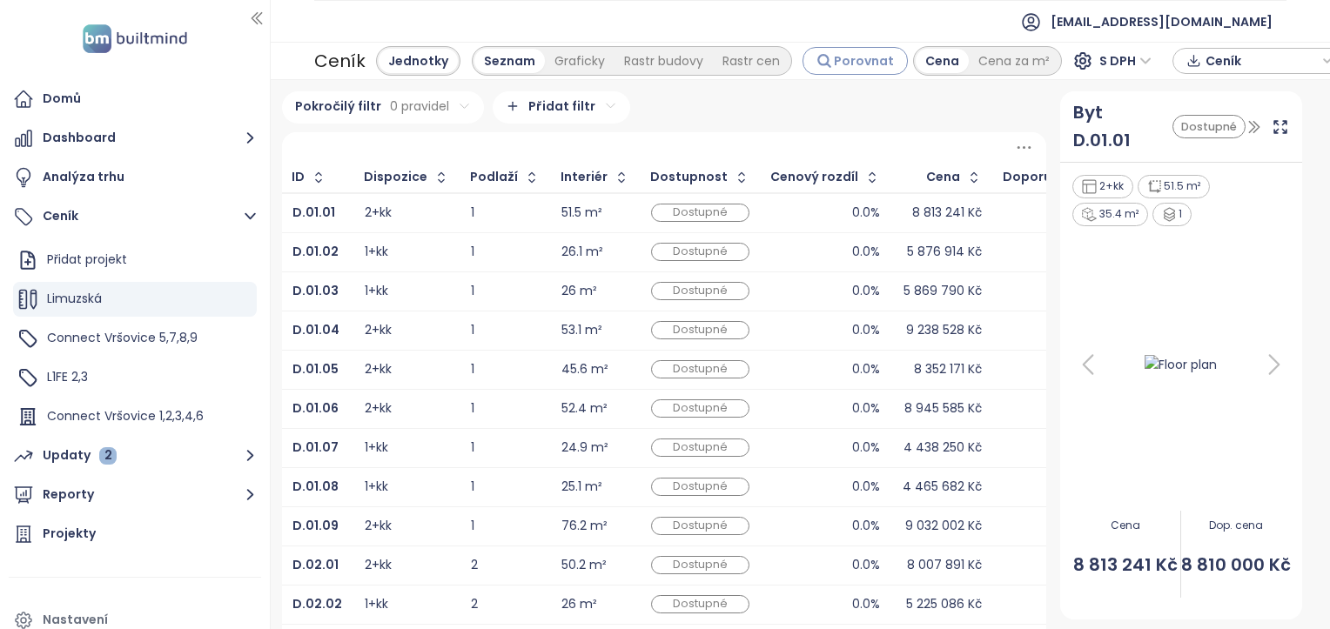
click at [835, 57] on span "Porovnat" at bounding box center [864, 60] width 60 height 19
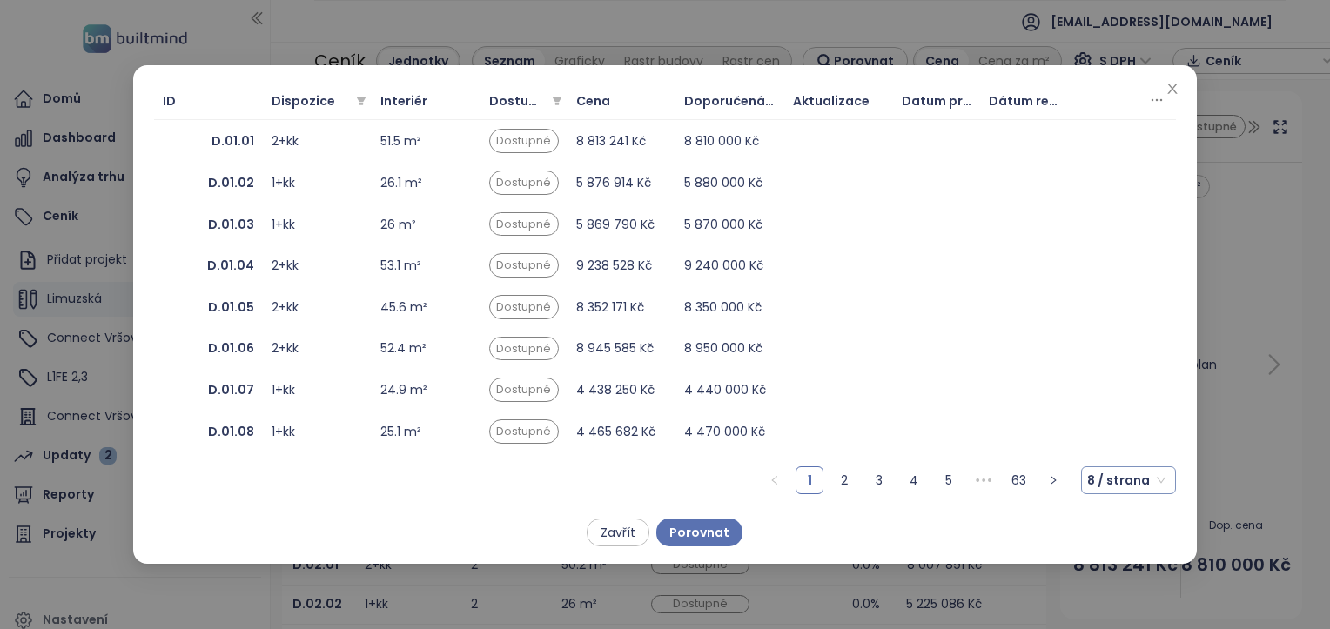
click at [1133, 486] on span "8 / strana" at bounding box center [1126, 480] width 78 height 26
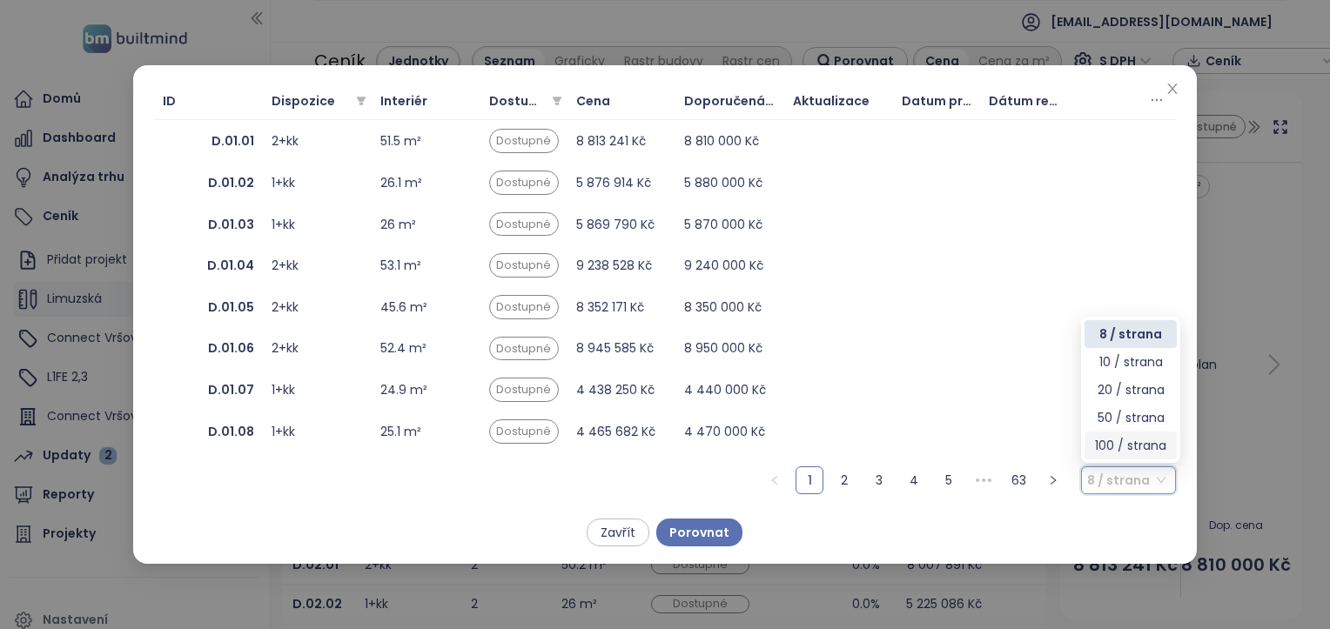
click at [1129, 447] on div "100 / strana" at bounding box center [1130, 445] width 71 height 19
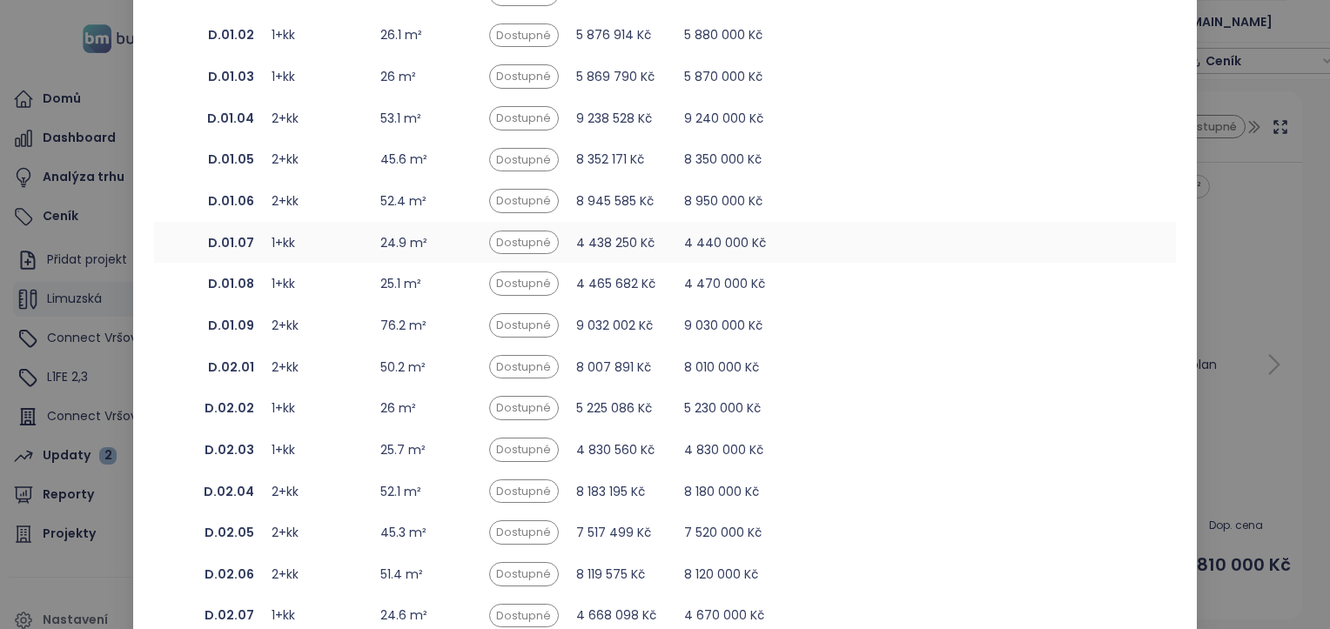
scroll to position [83, 0]
click at [235, 245] on b "D.01.07" at bounding box center [231, 241] width 46 height 19
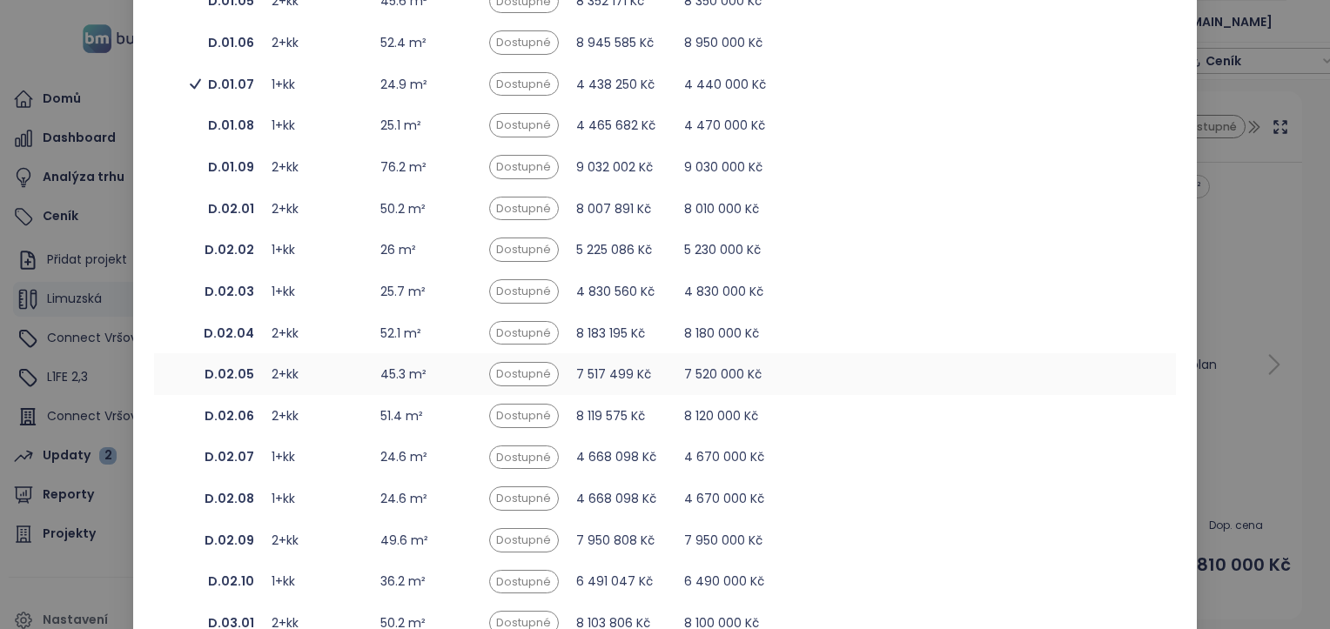
scroll to position [244, 0]
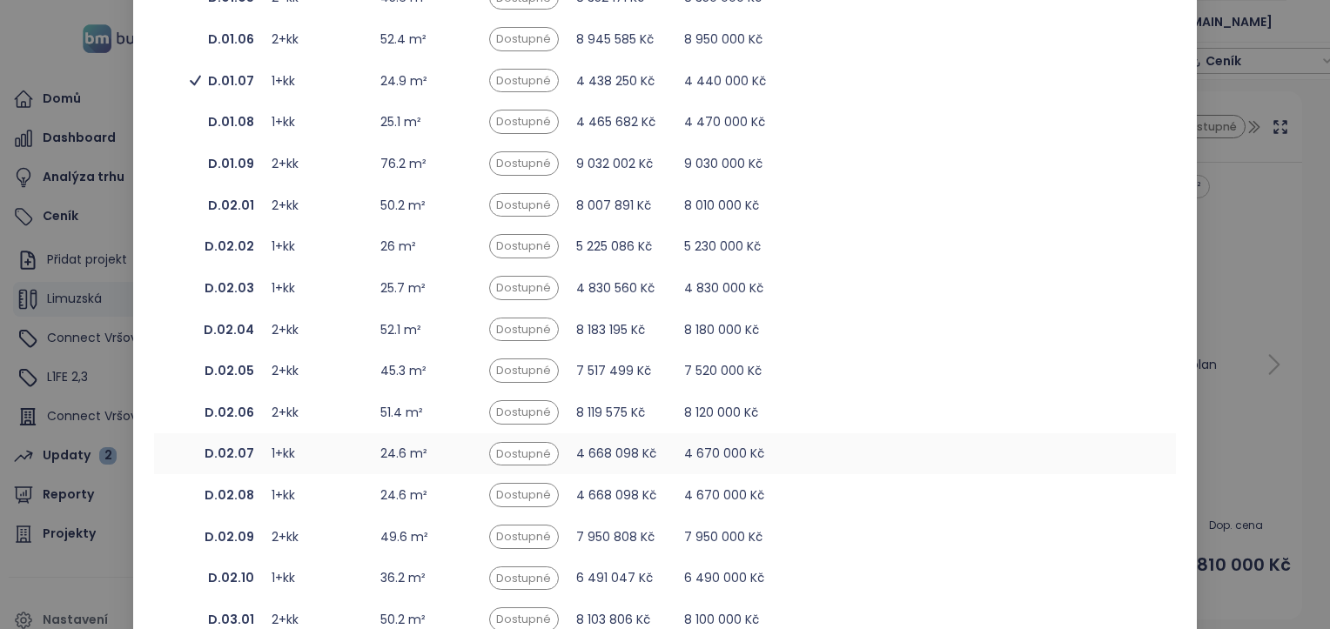
click at [233, 447] on b "D.02.07" at bounding box center [230, 453] width 50 height 19
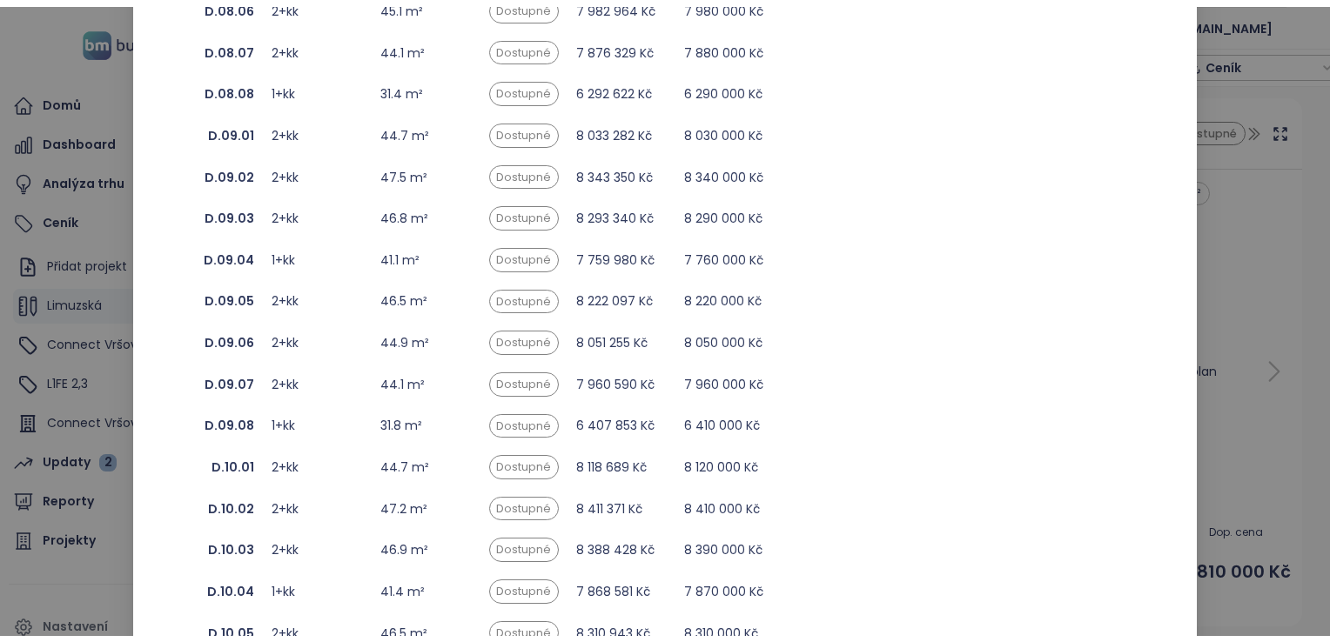
scroll to position [3647, 0]
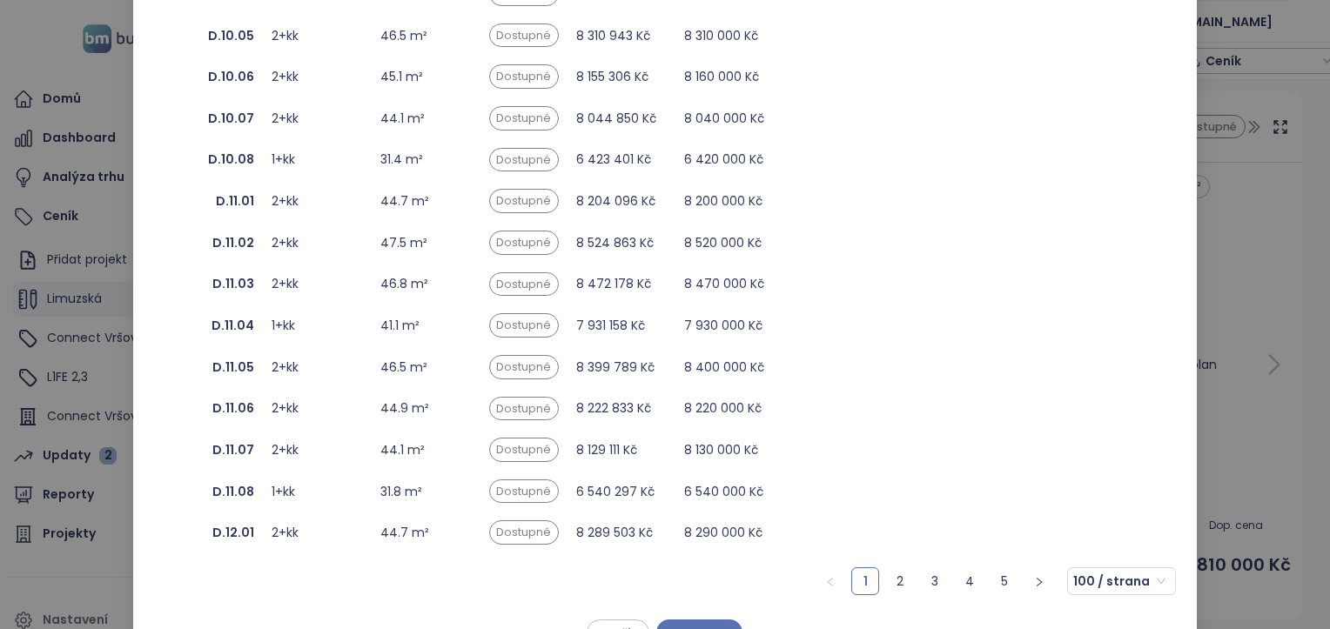
click at [703, 624] on span "Porovnat" at bounding box center [699, 633] width 60 height 19
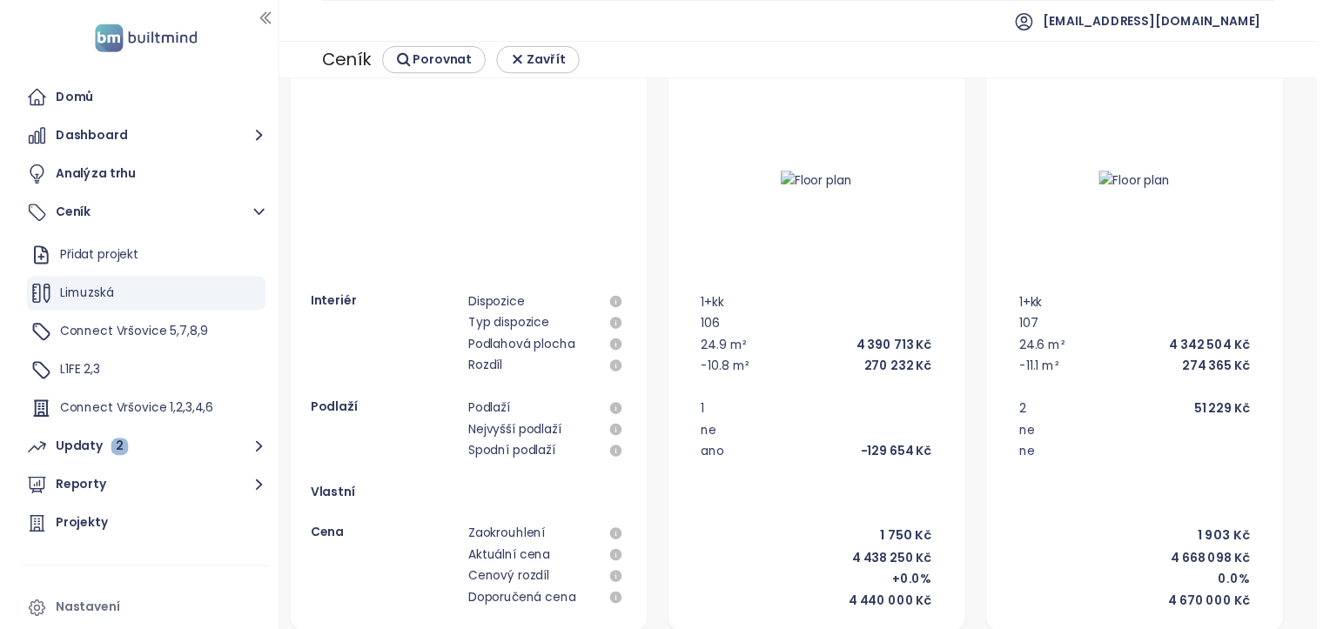
scroll to position [0, 0]
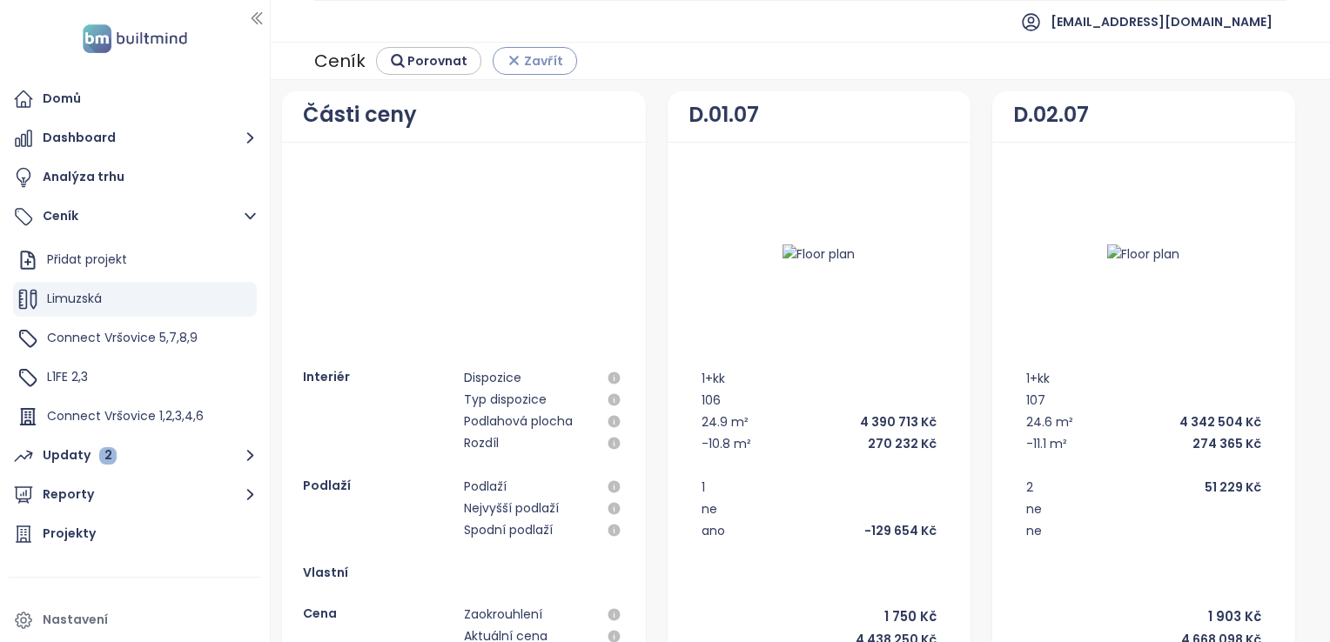
click at [526, 57] on span "Zavřít" at bounding box center [543, 60] width 39 height 19
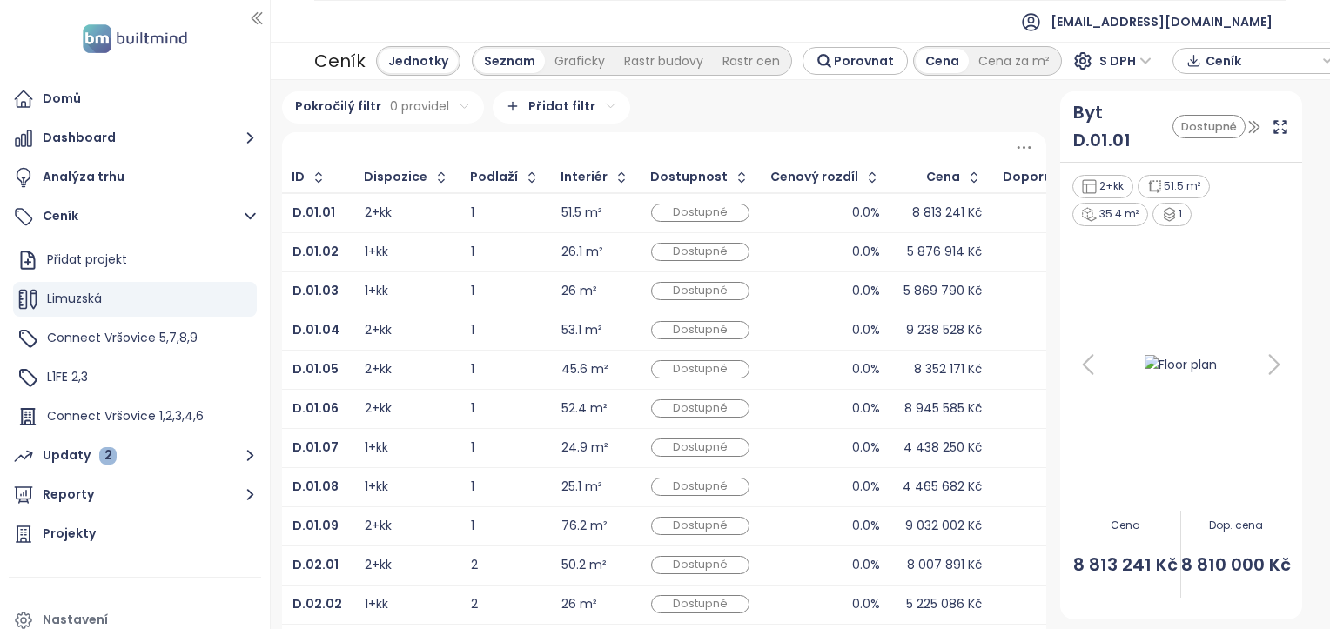
click at [1205, 64] on span "Ceník" at bounding box center [1261, 61] width 112 height 26
click at [1218, 95] on span "XLSX" at bounding box center [1231, 94] width 47 height 26
click at [1228, 149] on span "Stáhnout" at bounding box center [1238, 147] width 61 height 19
